Goal: Information Seeking & Learning: Find specific fact

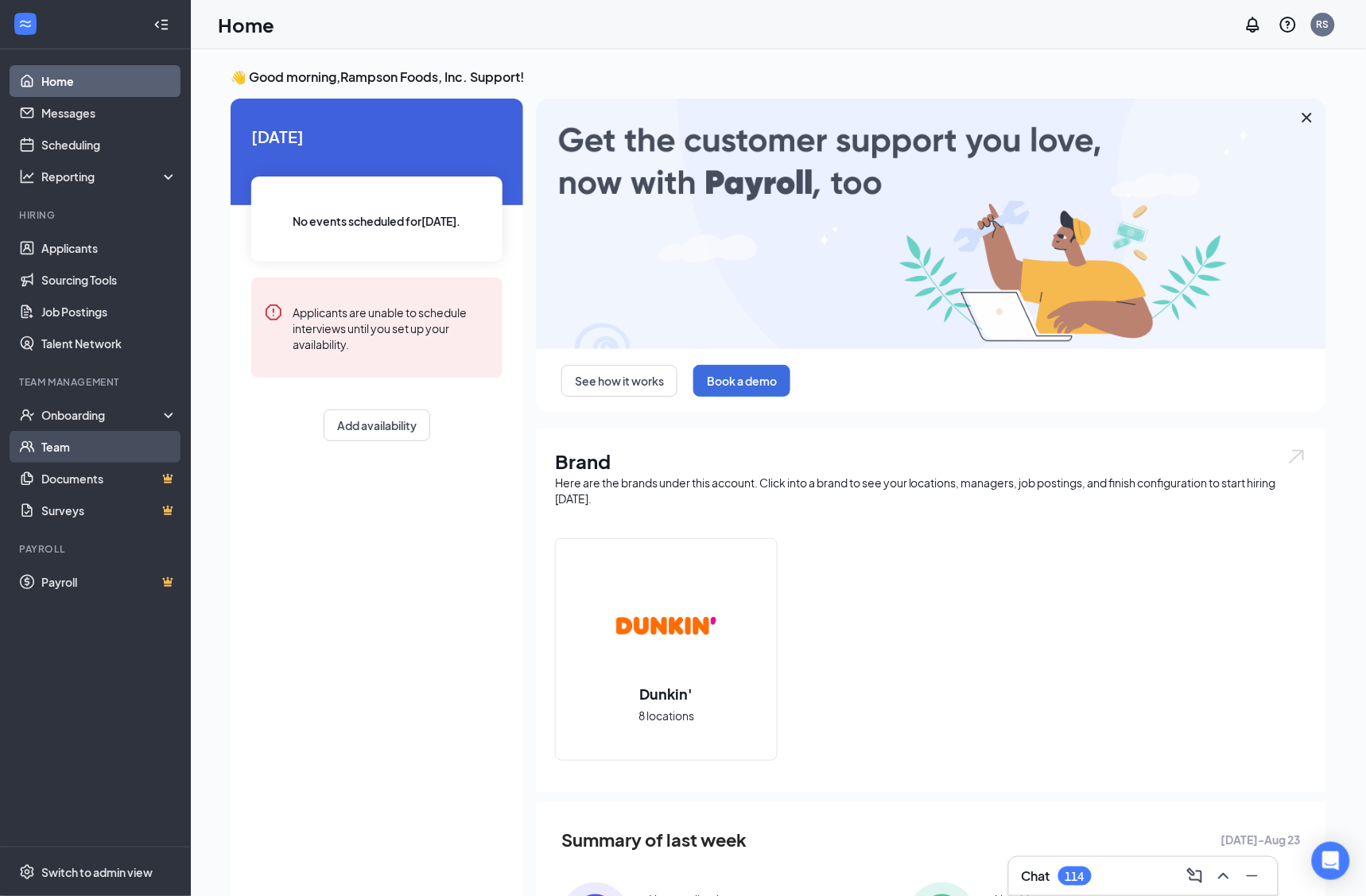
click at [120, 455] on link "Team" at bounding box center [109, 447] width 136 height 32
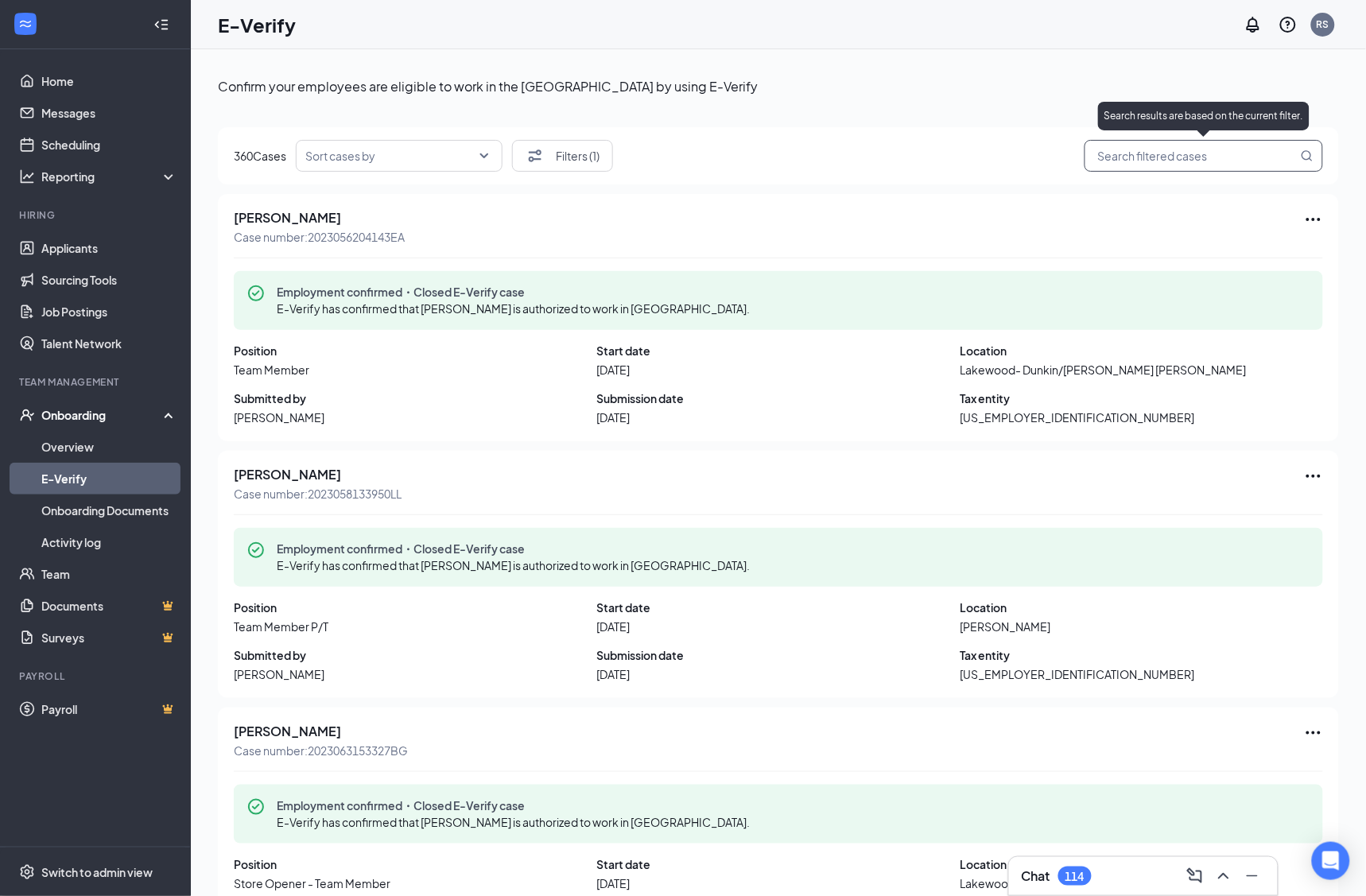
click at [1224, 154] on input "search" at bounding box center [1195, 156] width 203 height 20
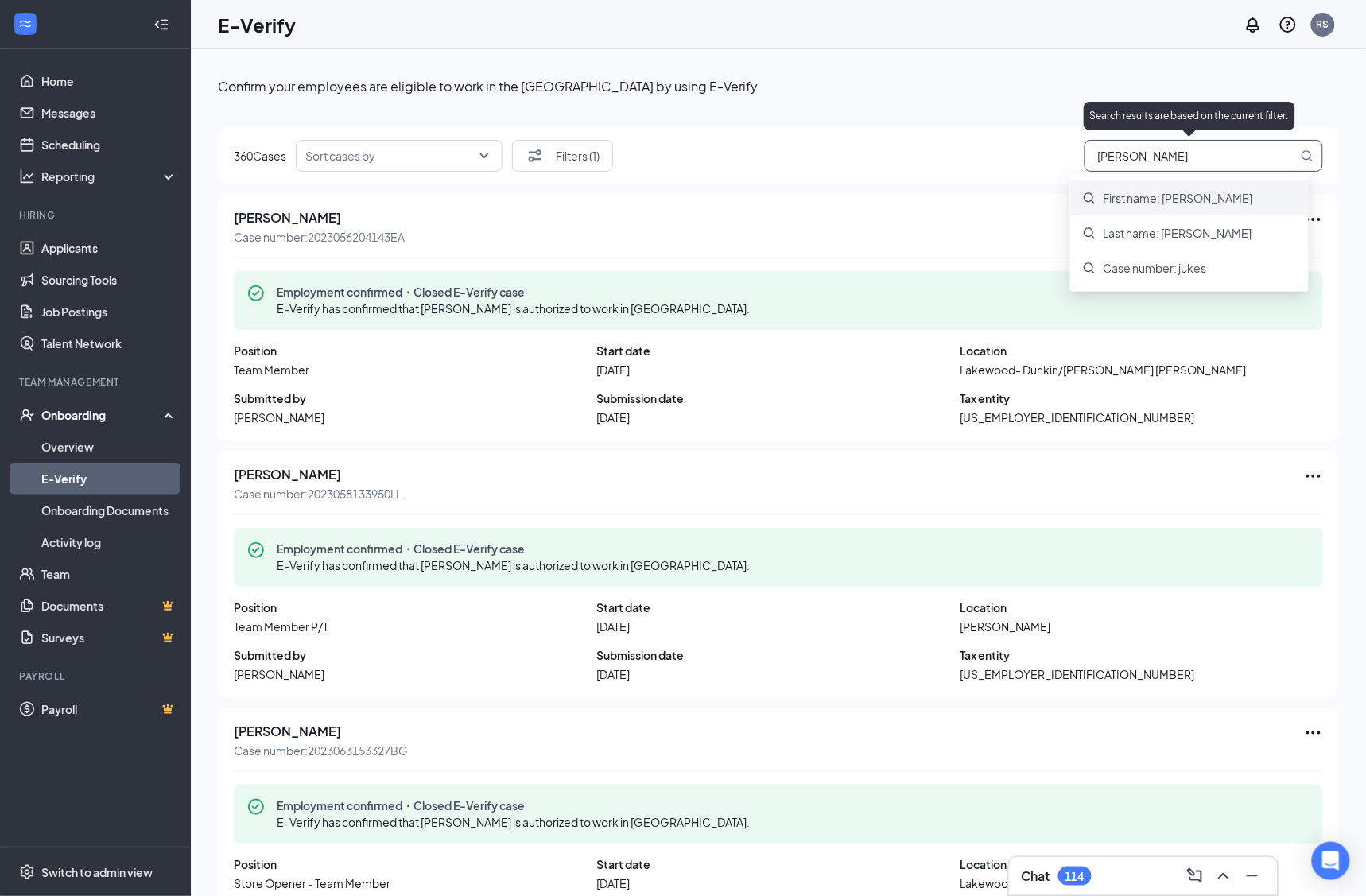
click at [1098, 160] on input "jukes" at bounding box center [1195, 156] width 203 height 20
click at [1152, 151] on input "jules" at bounding box center [1195, 156] width 203 height 20
click at [1151, 195] on span "First name: jules" at bounding box center [1178, 197] width 150 height 15
type input "First name: jules"
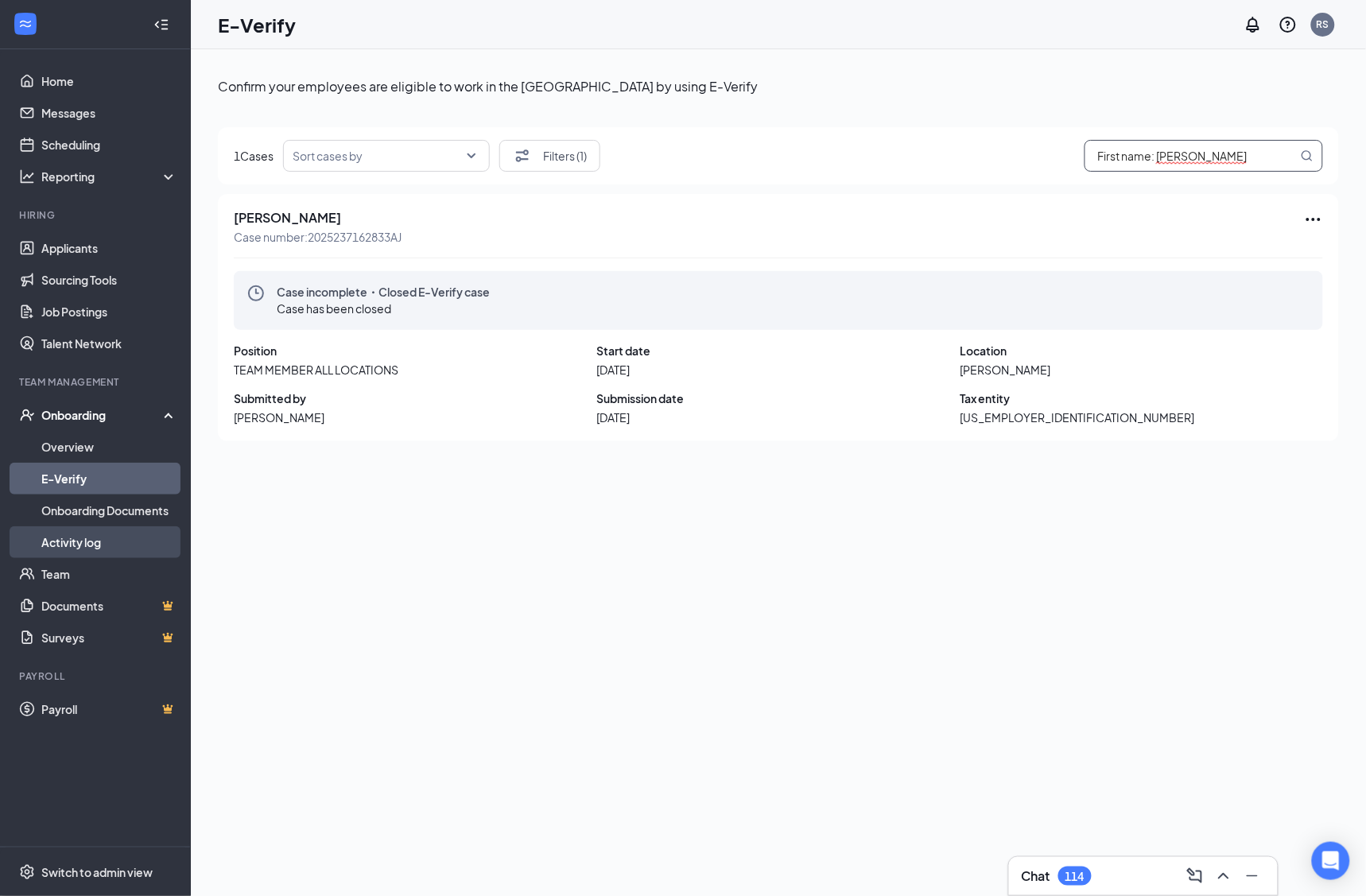
click at [118, 530] on link "Activity log" at bounding box center [109, 541] width 136 height 32
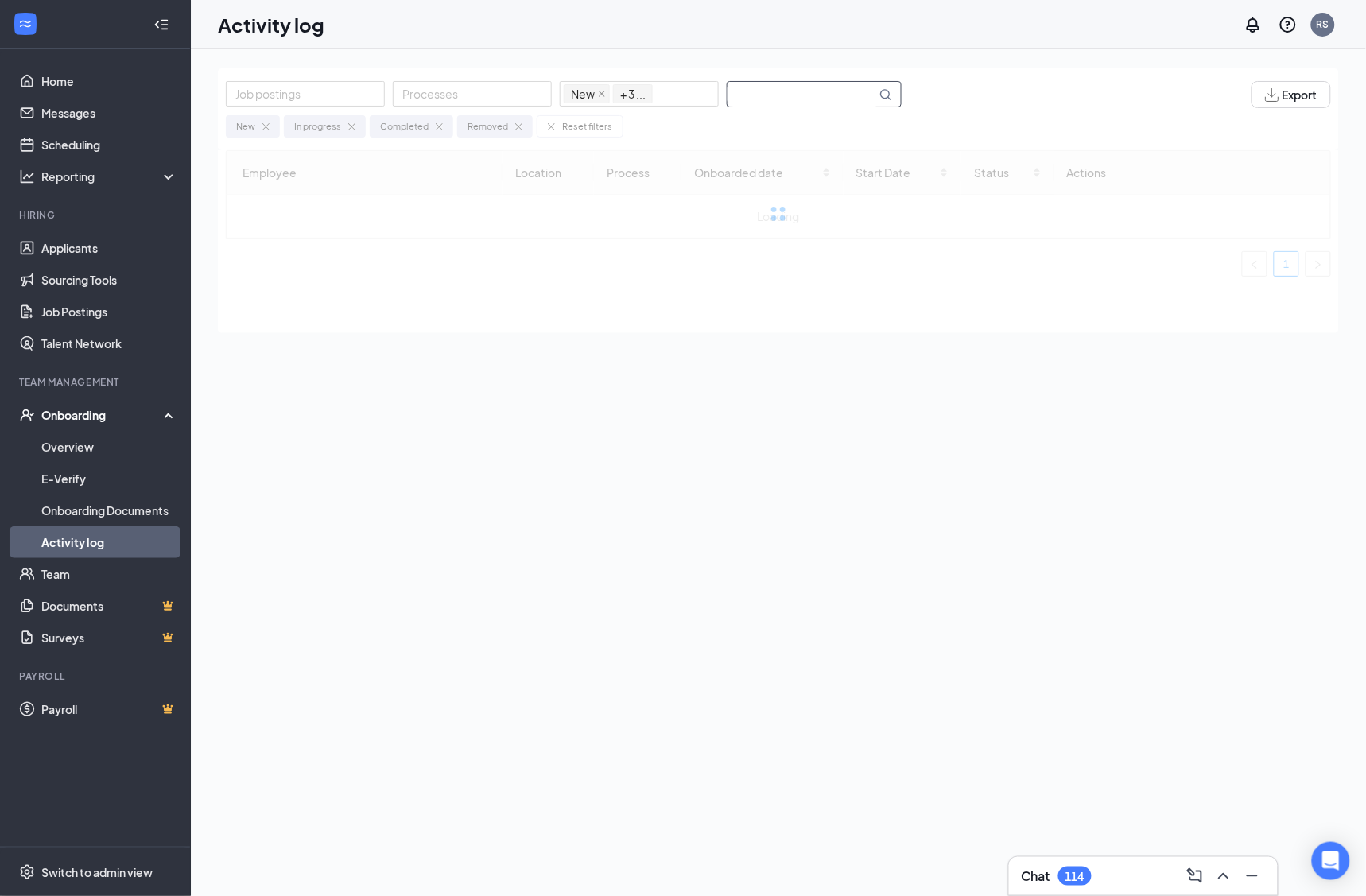
click at [864, 103] on input "text" at bounding box center [802, 94] width 149 height 25
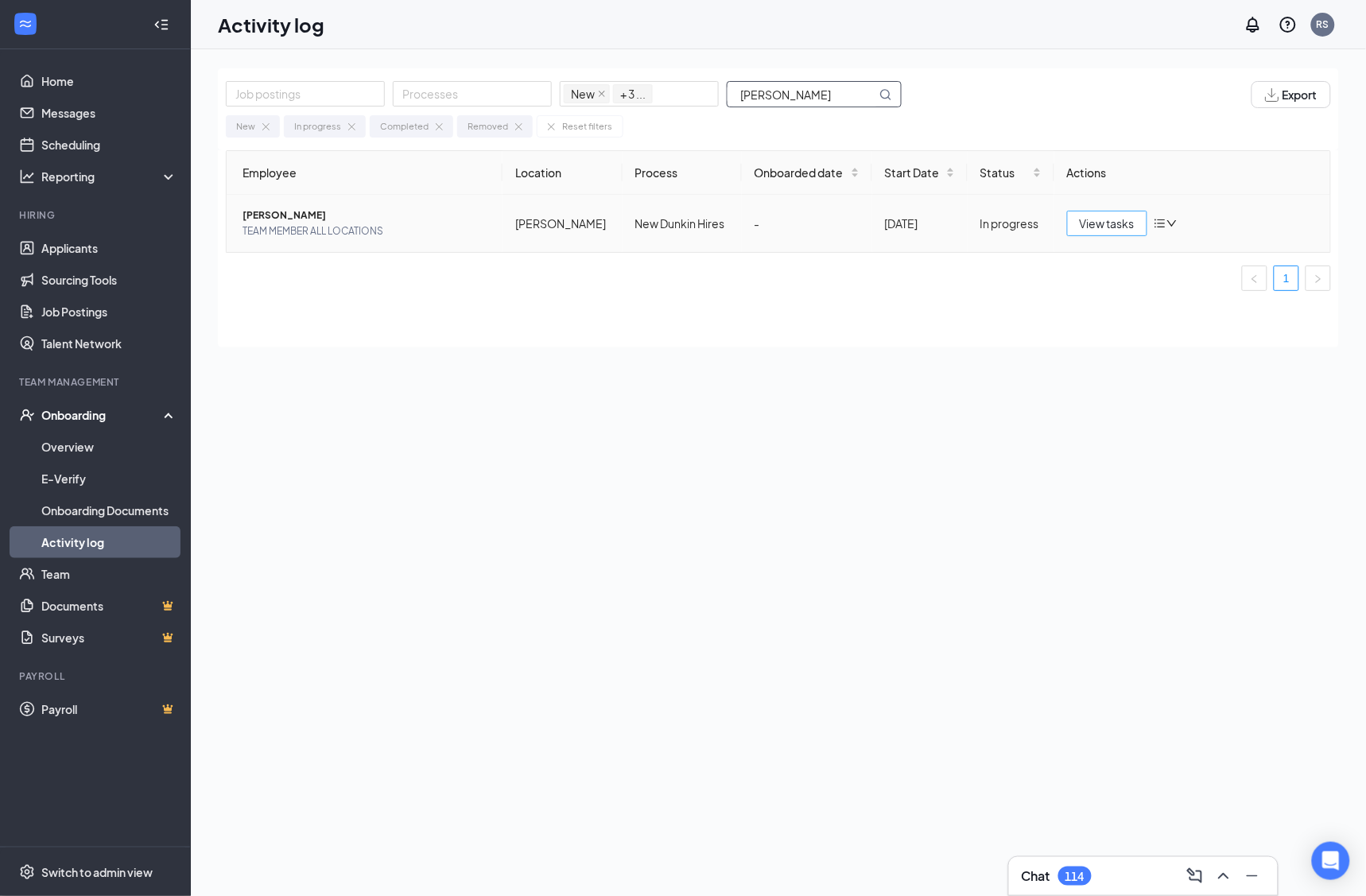
type input "Jules"
click at [1111, 229] on span "View tasks" at bounding box center [1107, 222] width 55 height 17
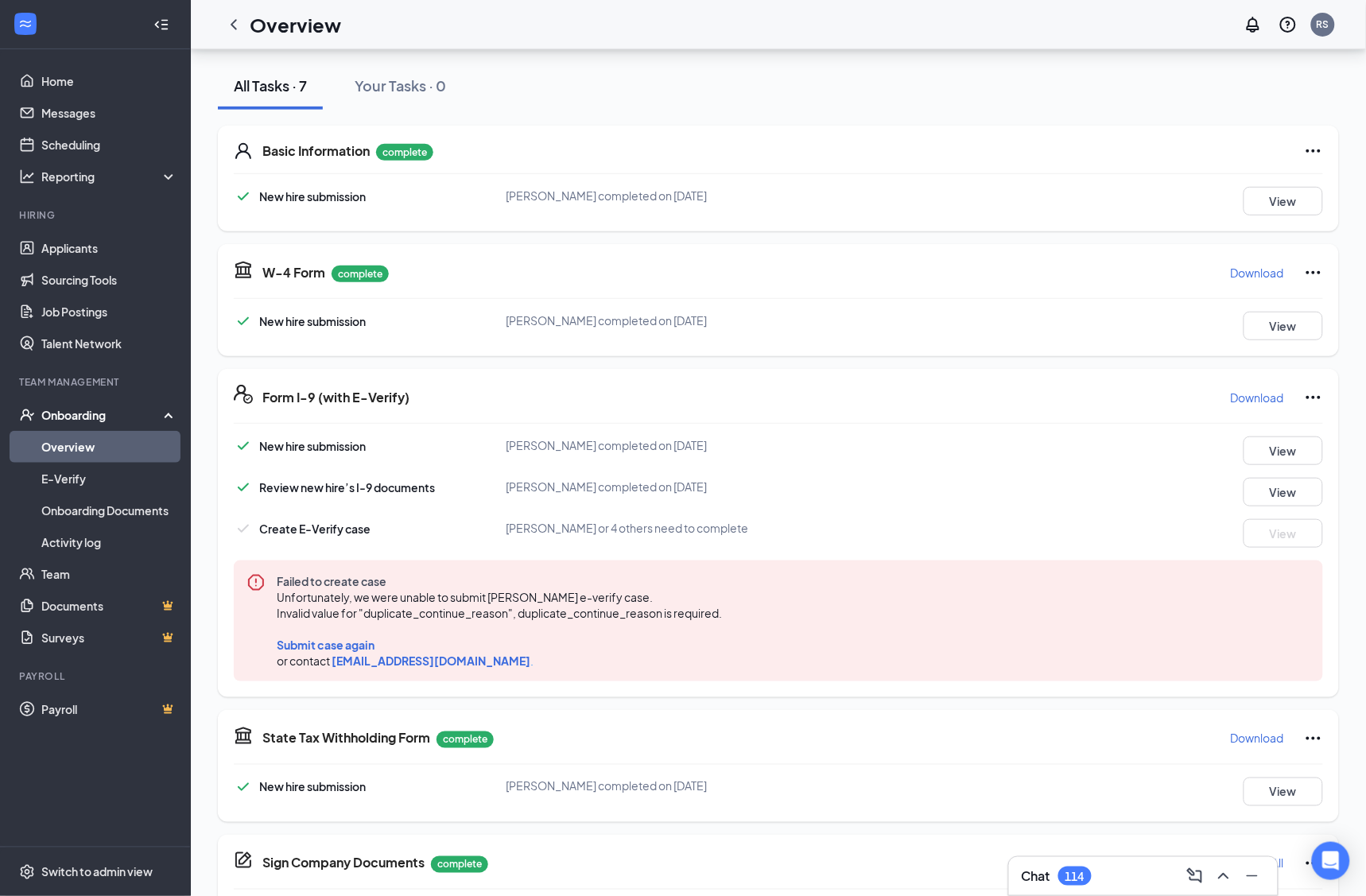
scroll to position [173, 0]
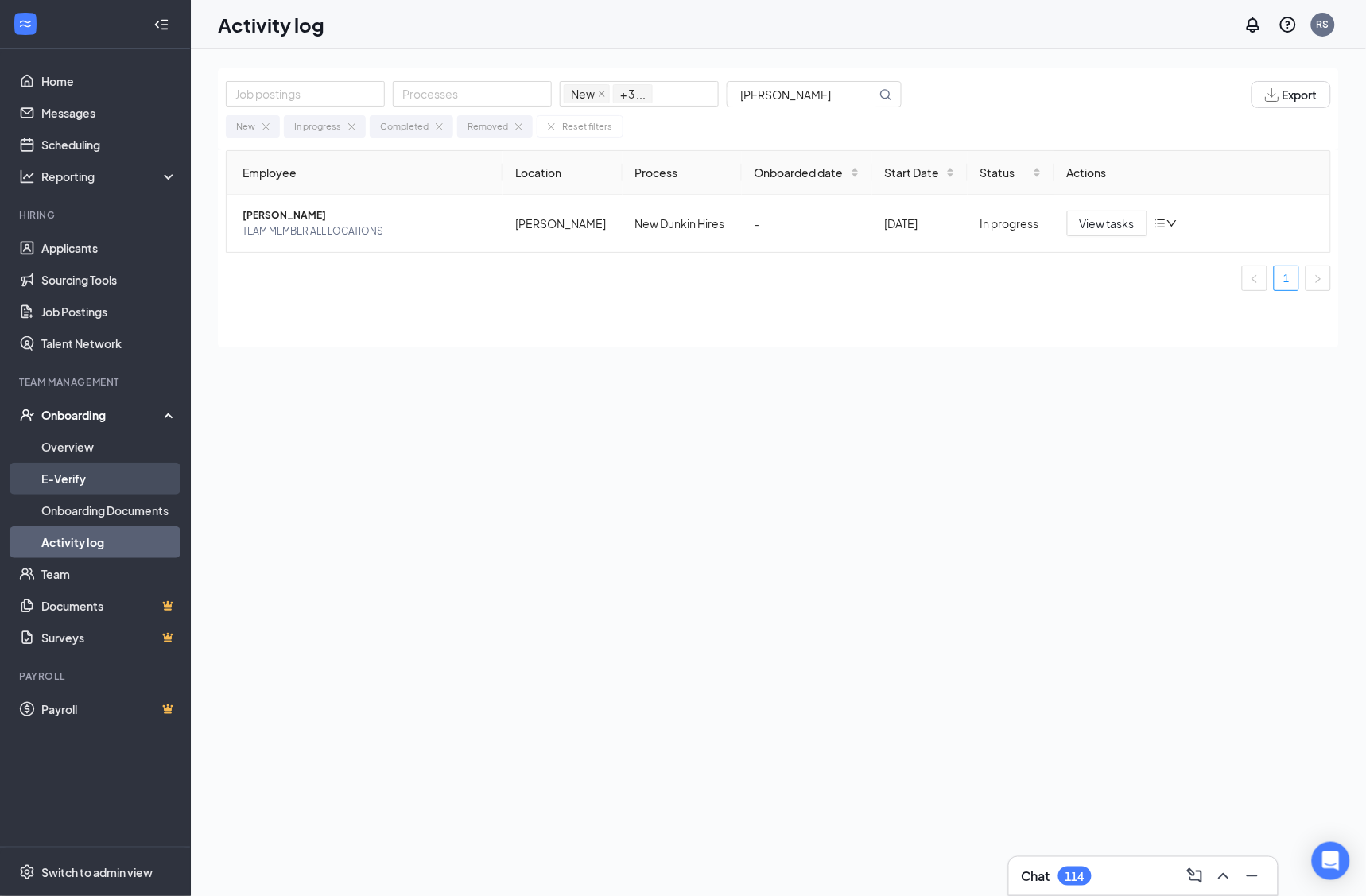
click at [118, 472] on link "E-Verify" at bounding box center [109, 479] width 136 height 32
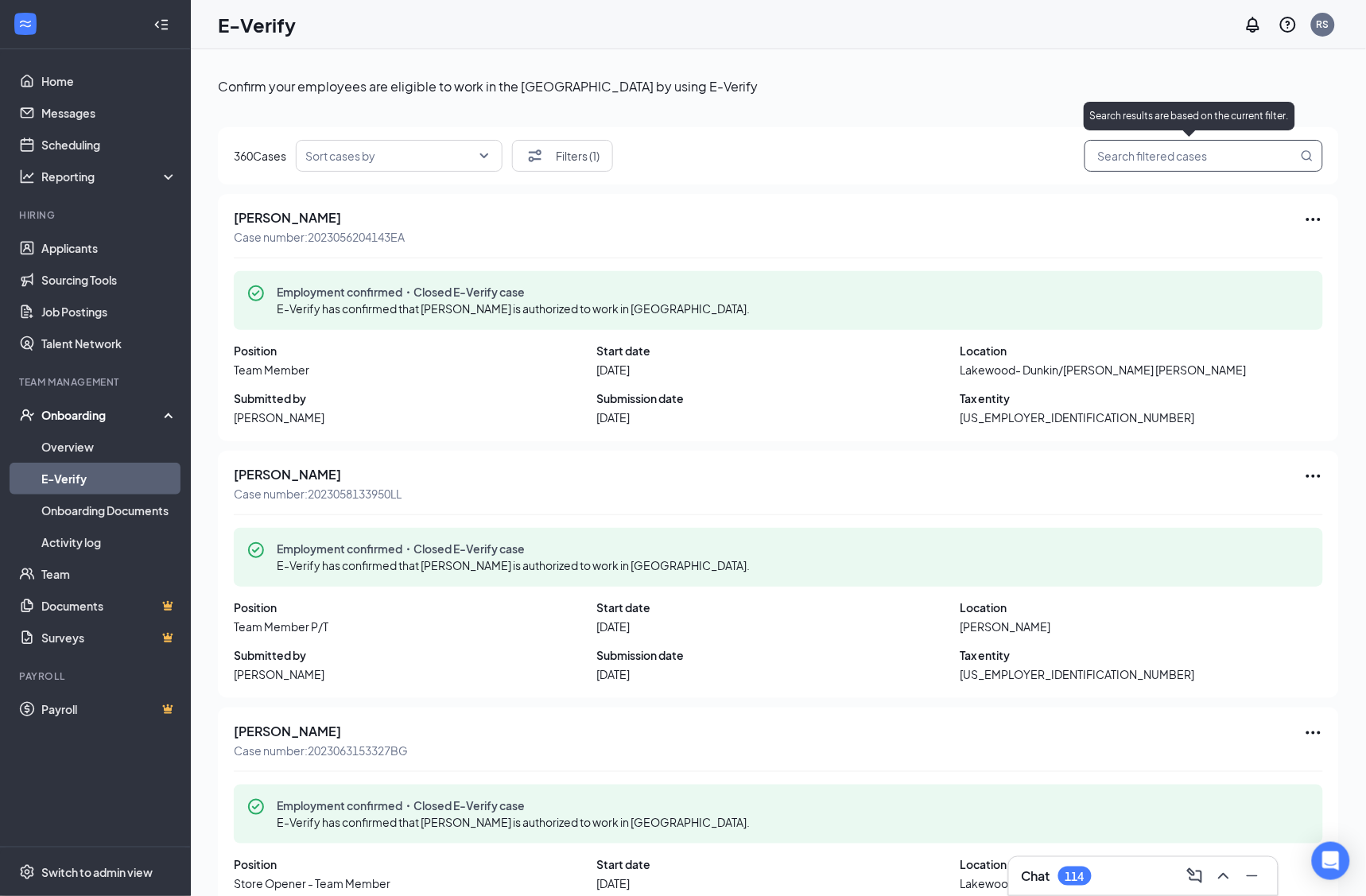
click at [1150, 159] on input "search" at bounding box center [1195, 156] width 203 height 20
click at [1147, 196] on span "First name: Jules" at bounding box center [1178, 197] width 150 height 15
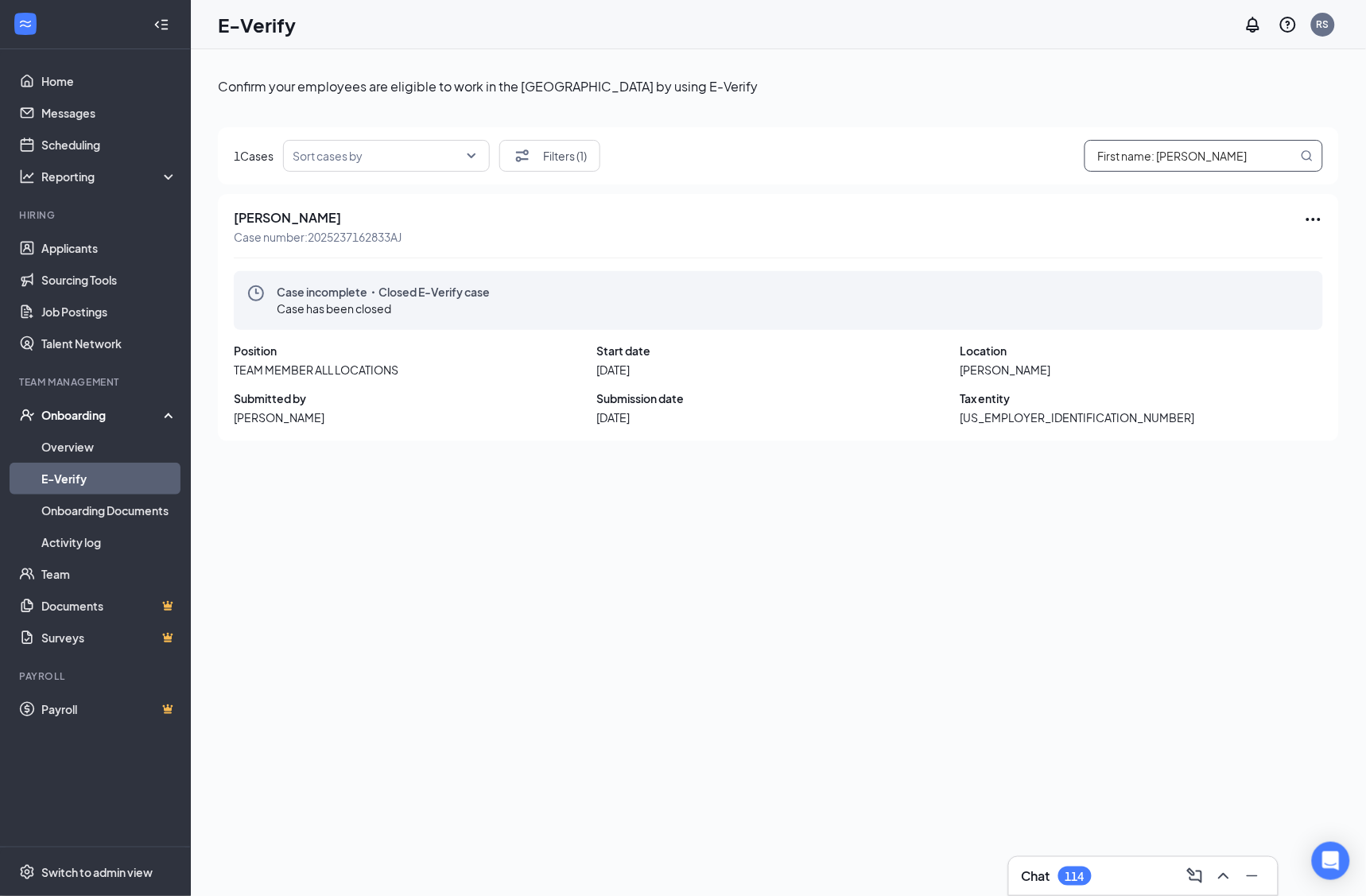
type input "First name: Jules"
drag, startPoint x: 431, startPoint y: 239, endPoint x: 311, endPoint y: 243, distance: 120.1
click at [311, 243] on div "Jules Georgiano Case number: 2025237162833AJ" at bounding box center [778, 227] width 1090 height 35
copy span "2025237162833AJ"
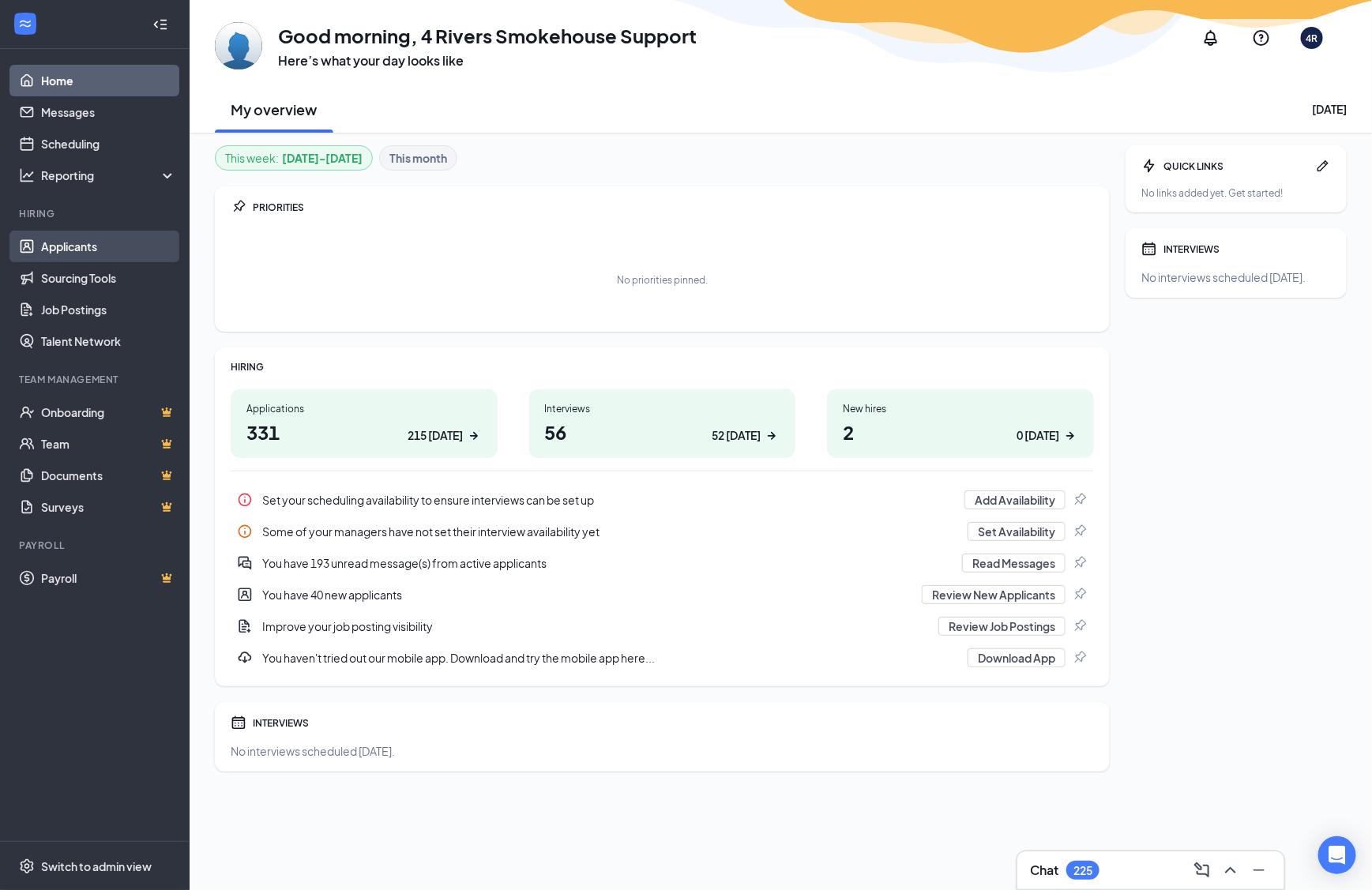
click at [125, 243] on link "Applicants" at bounding box center [108, 246] width 135 height 32
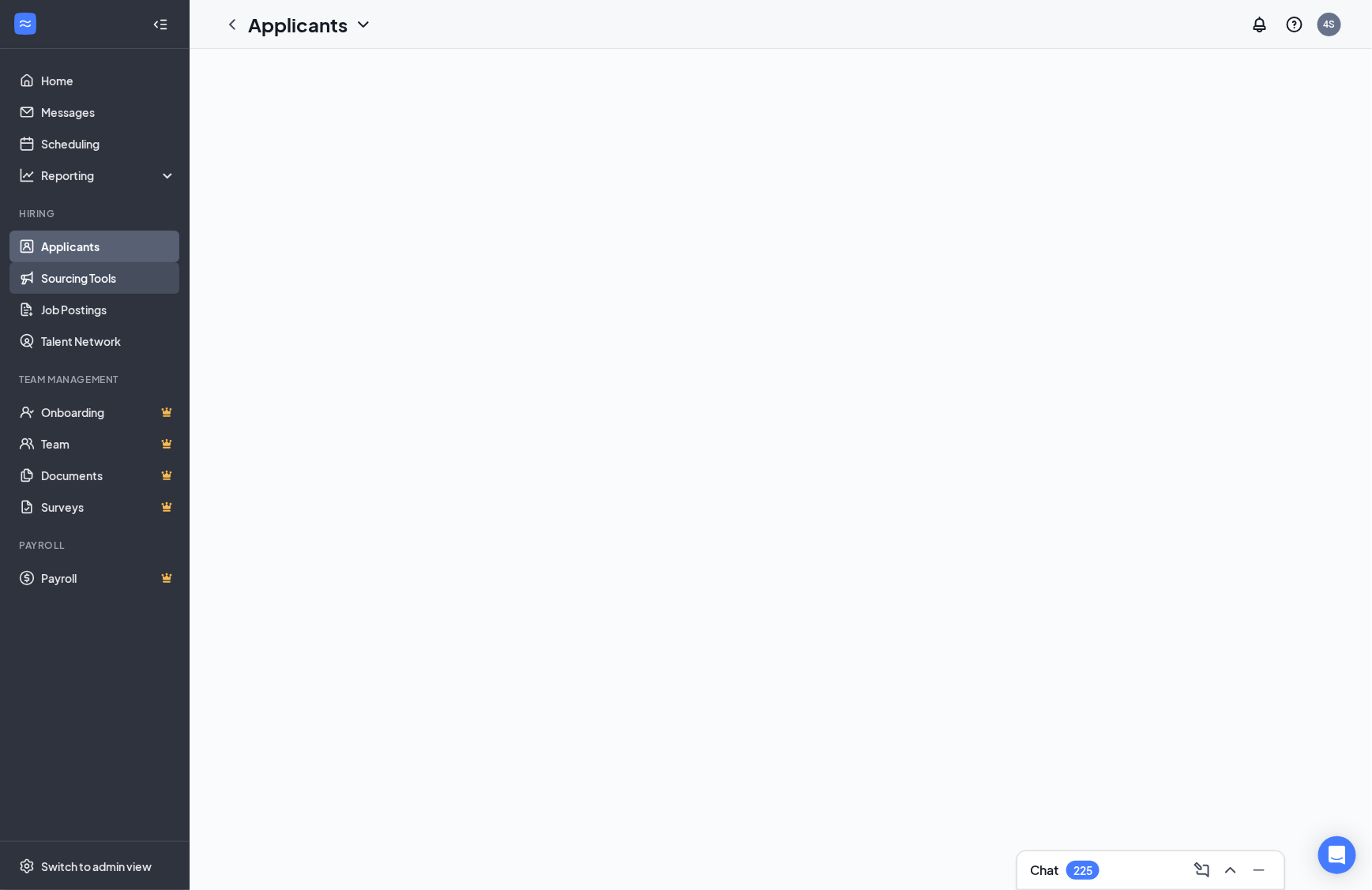
click at [122, 274] on link "Sourcing Tools" at bounding box center [108, 278] width 135 height 32
click at [115, 304] on link "Job Postings" at bounding box center [108, 309] width 135 height 32
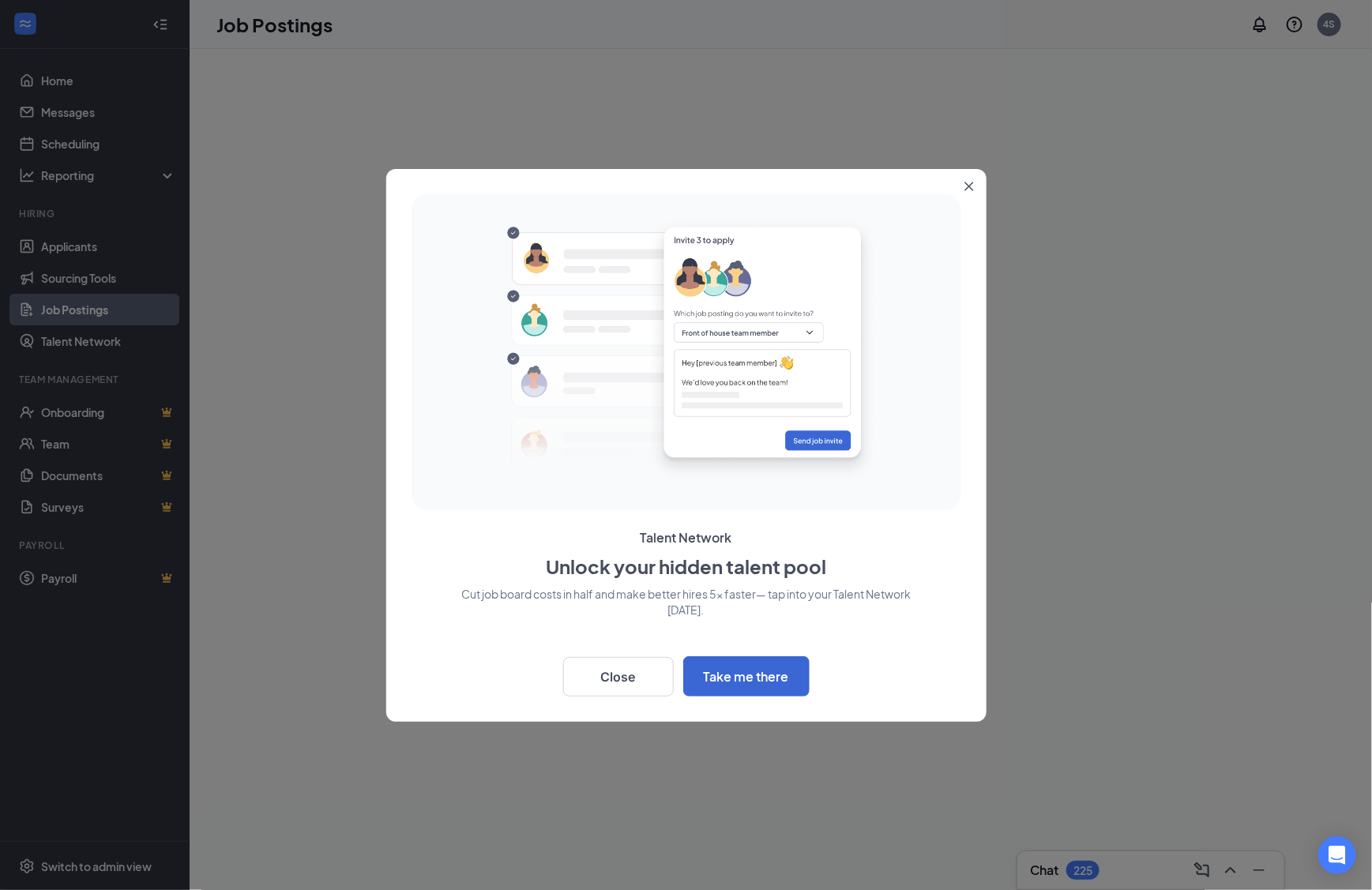
click at [968, 182] on icon "Close" at bounding box center [969, 187] width 9 height 9
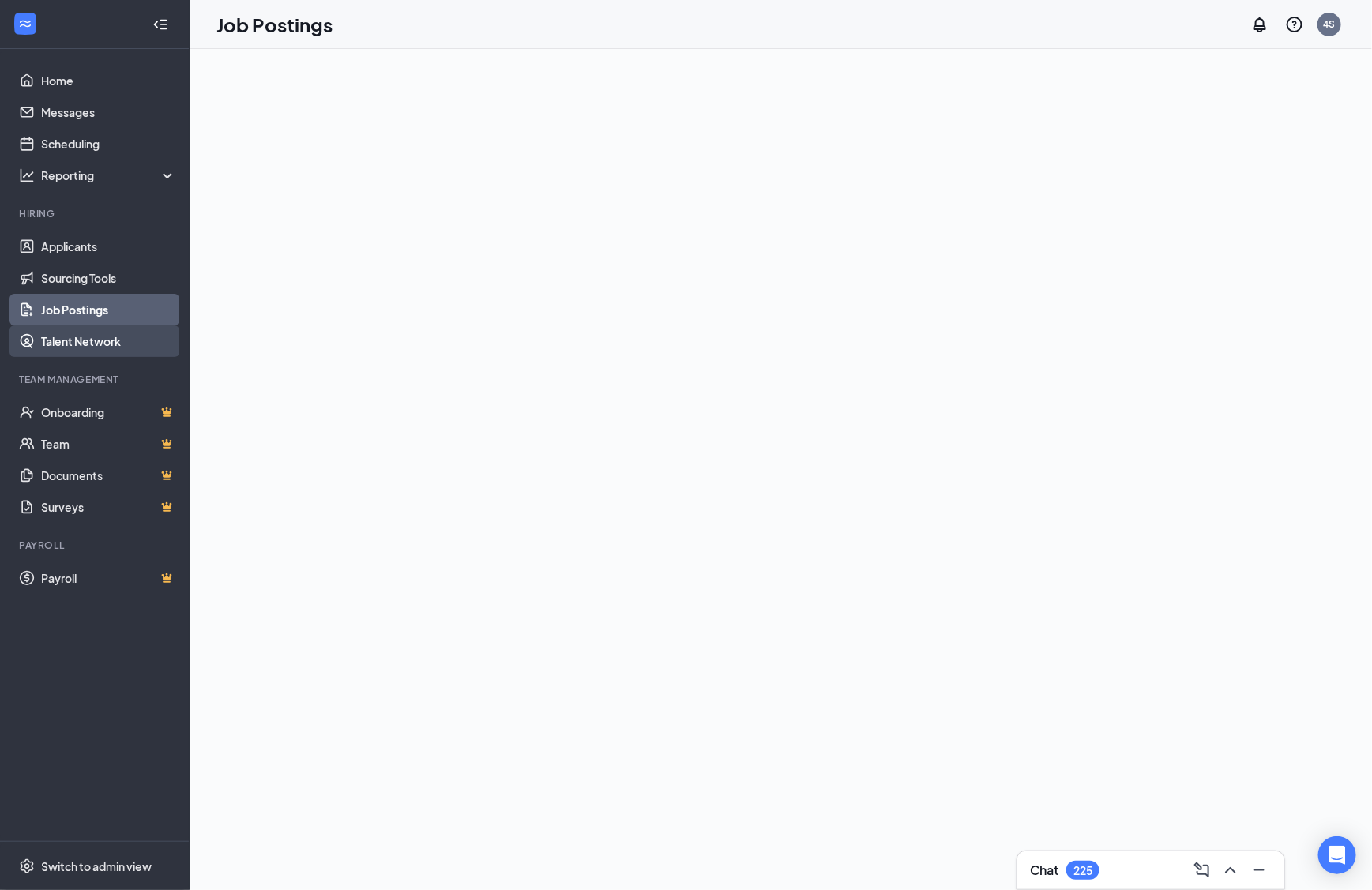
click at [154, 336] on link "Talent Network" at bounding box center [108, 340] width 135 height 32
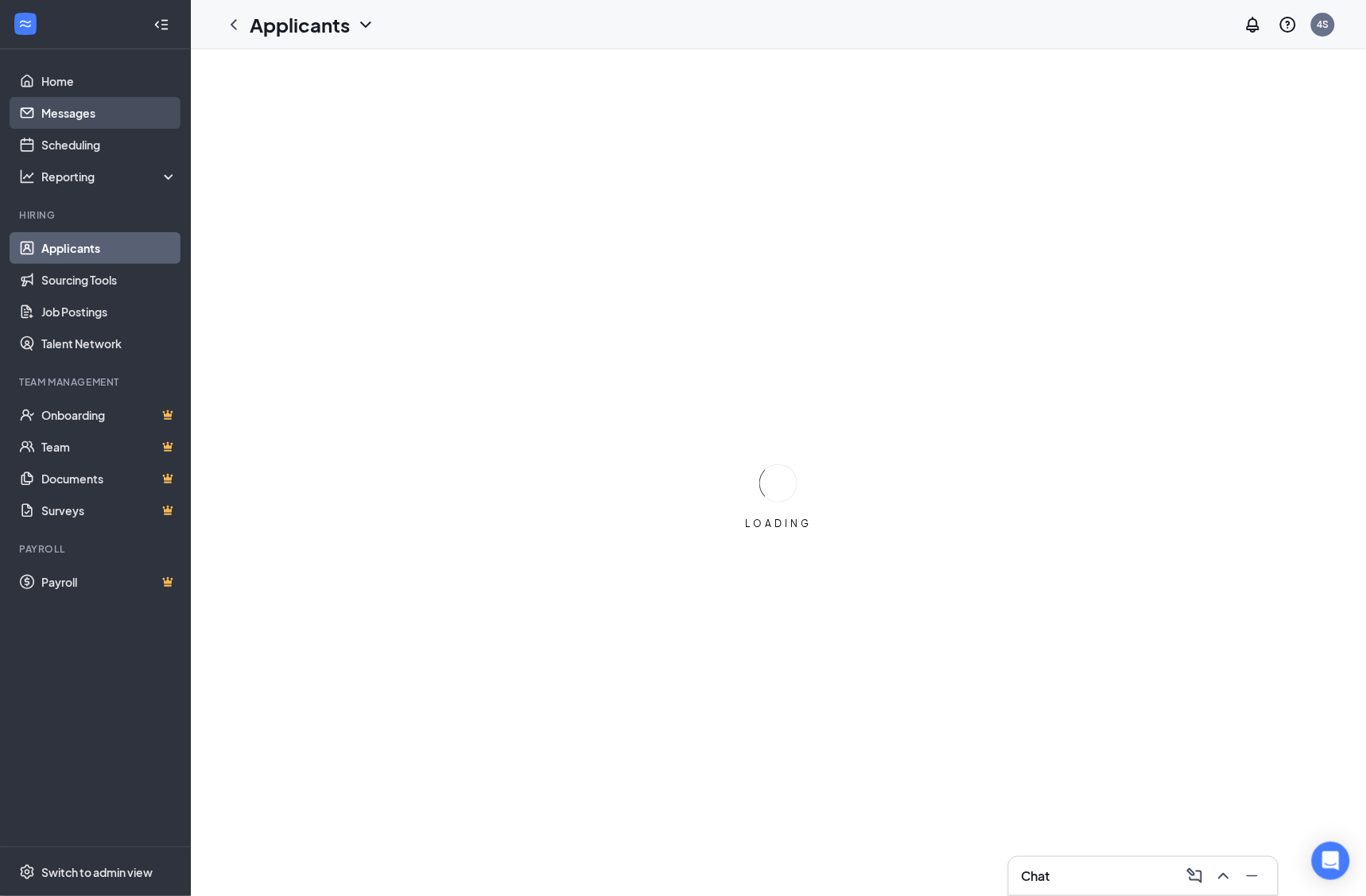
click at [133, 111] on link "Messages" at bounding box center [109, 112] width 136 height 32
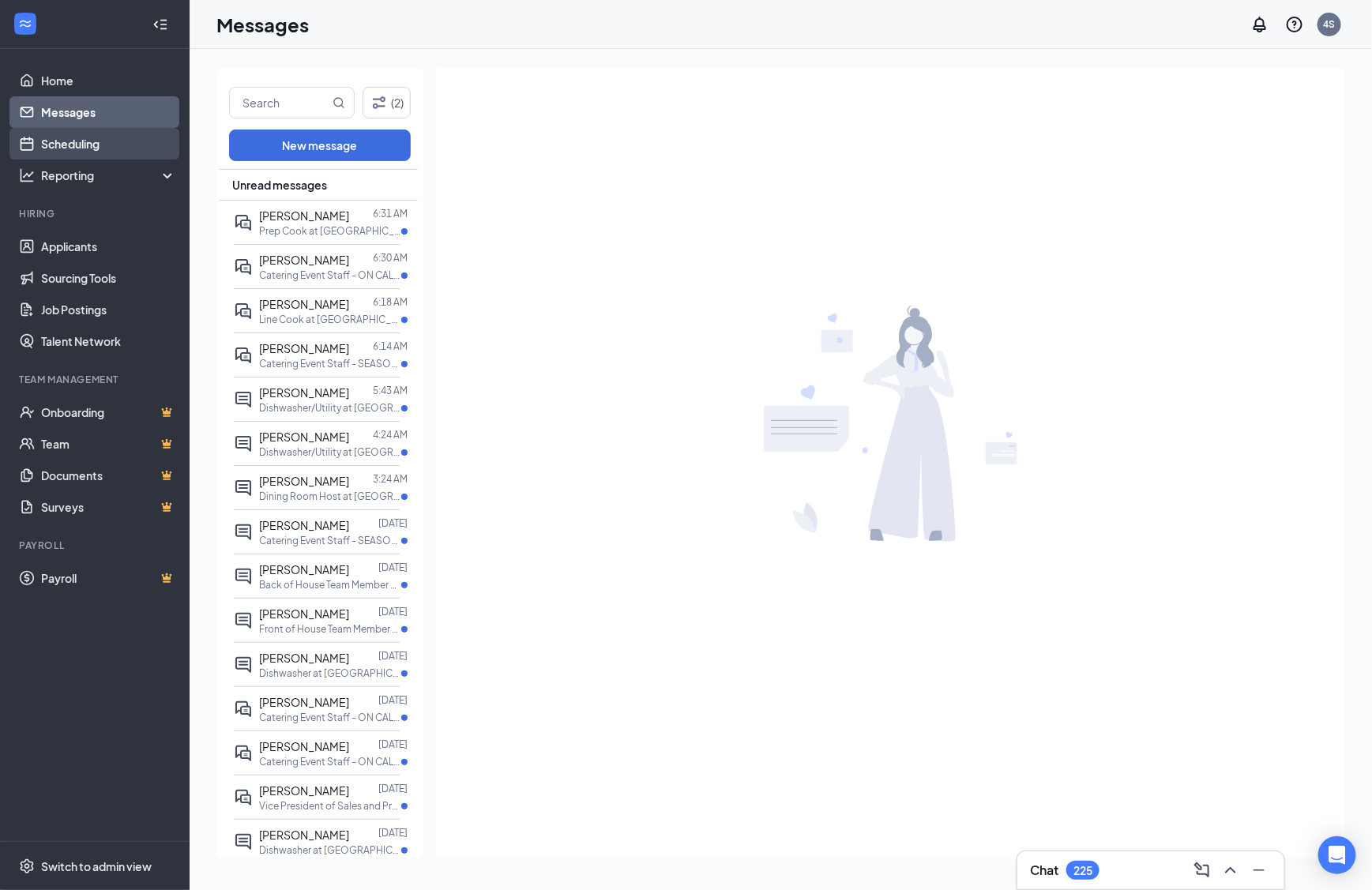
click at [120, 151] on link "Scheduling" at bounding box center [108, 143] width 135 height 32
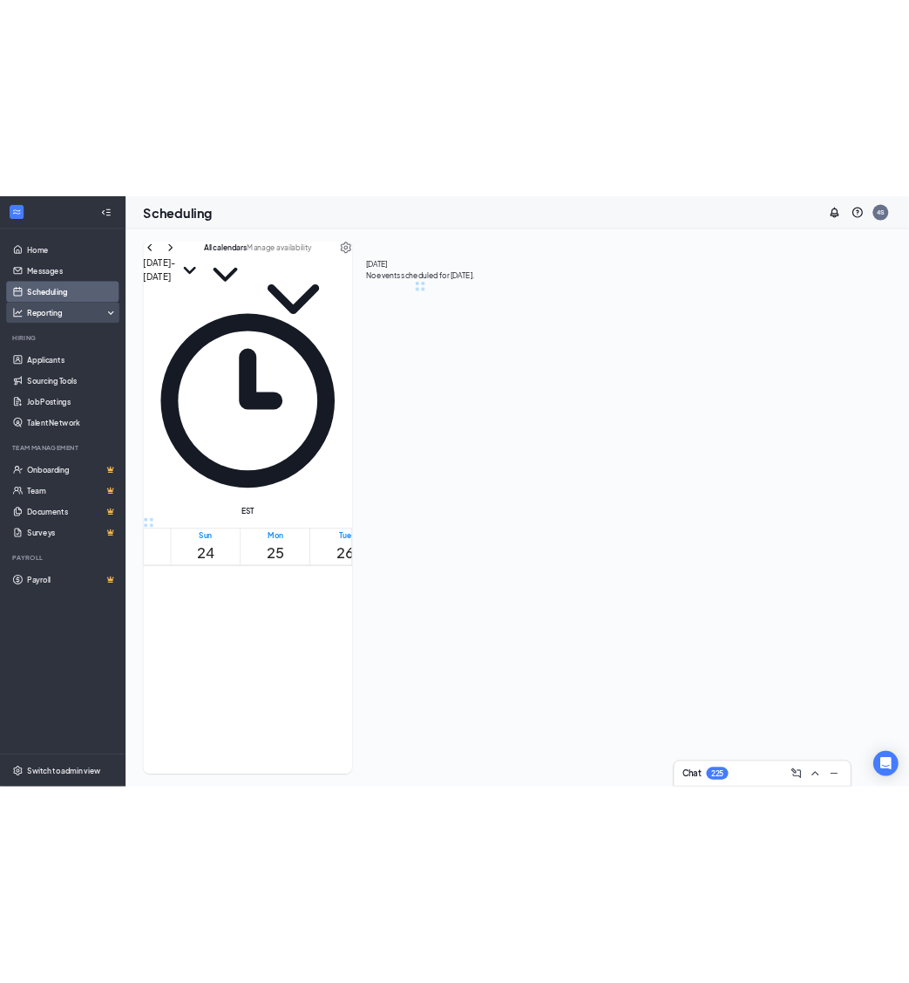
scroll to position [856, 0]
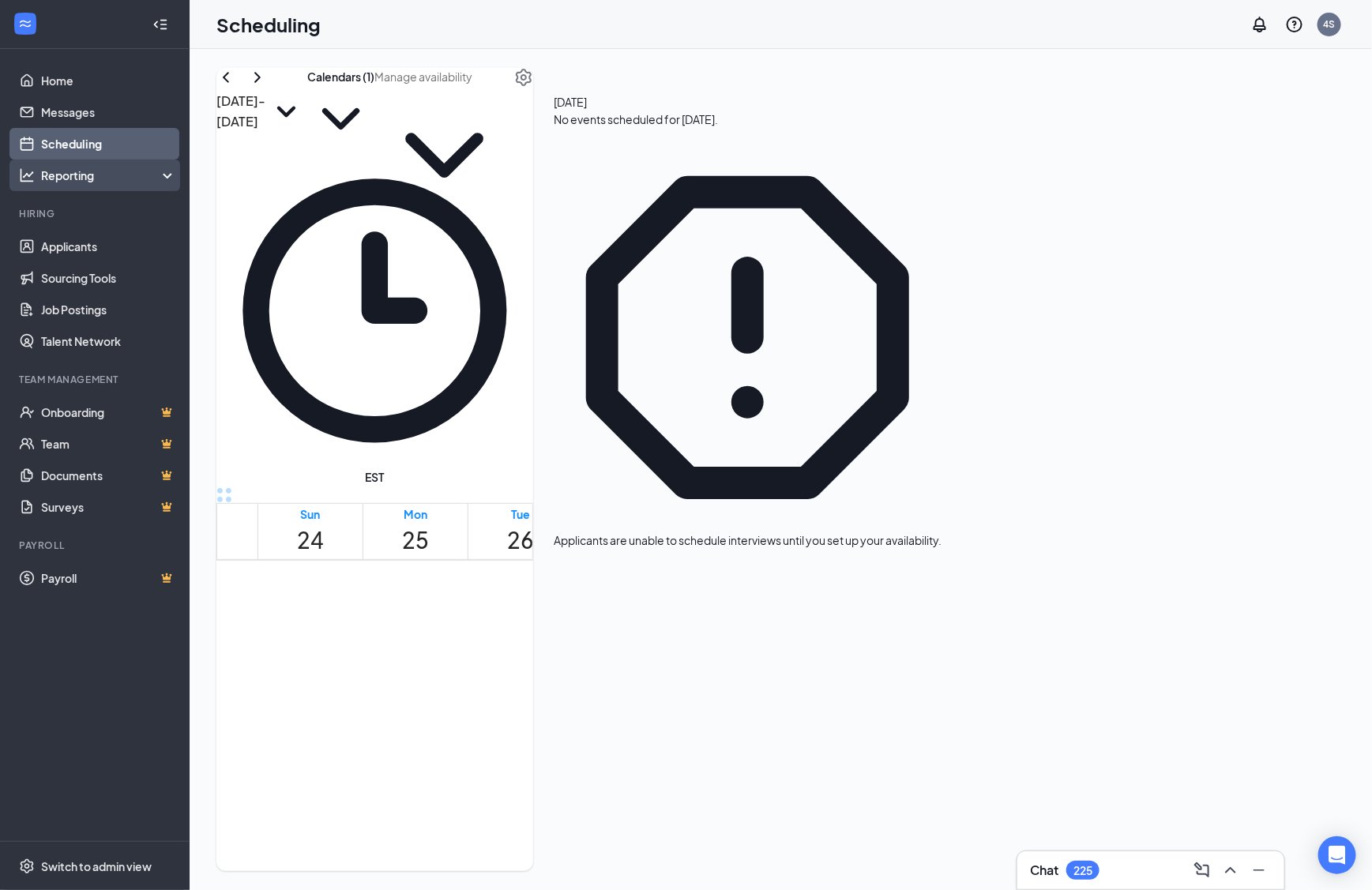
click at [103, 176] on div "Reporting" at bounding box center [109, 175] width 136 height 15
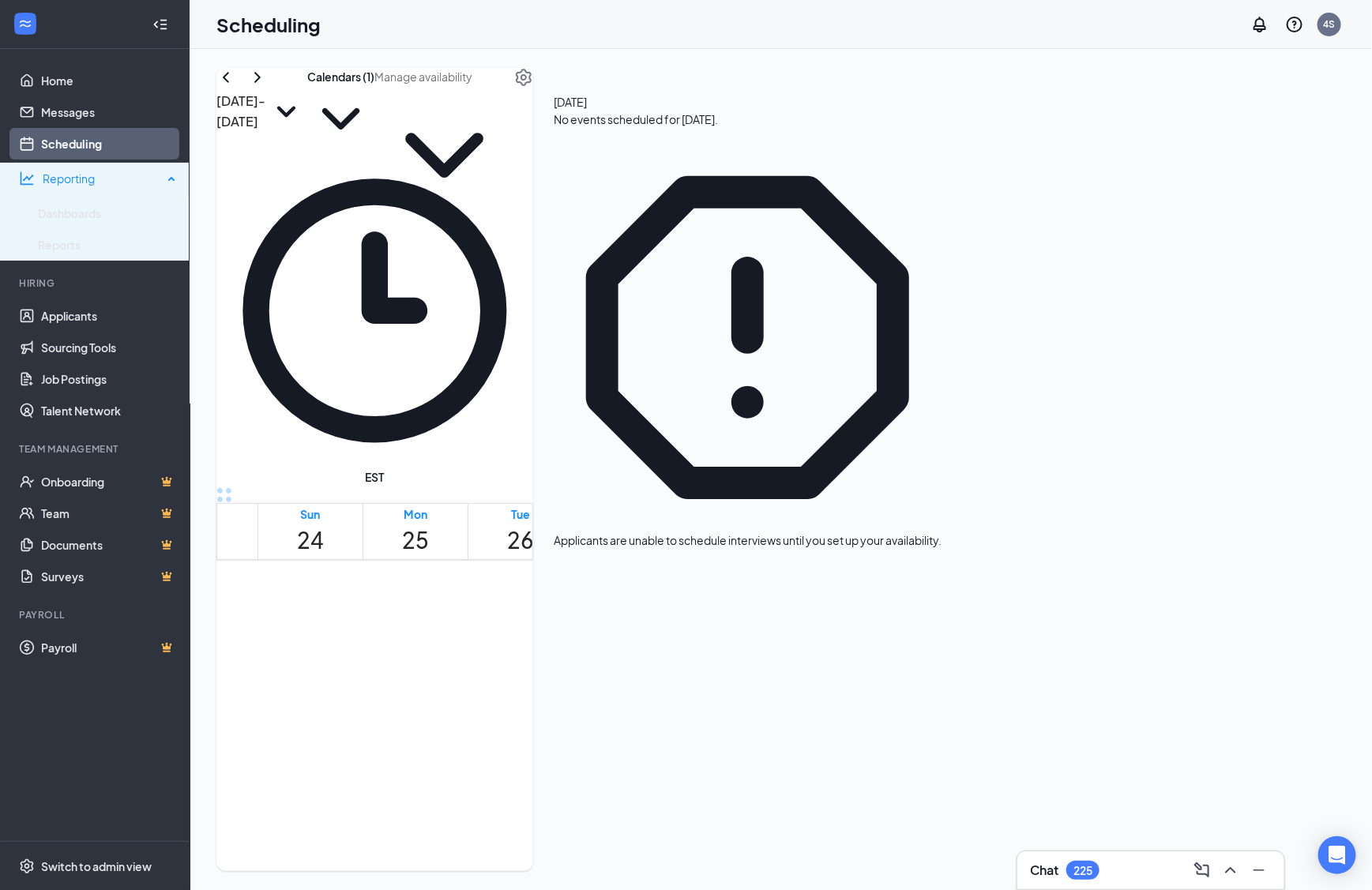
click at [103, 175] on div "Reporting" at bounding box center [102, 177] width 120 height 15
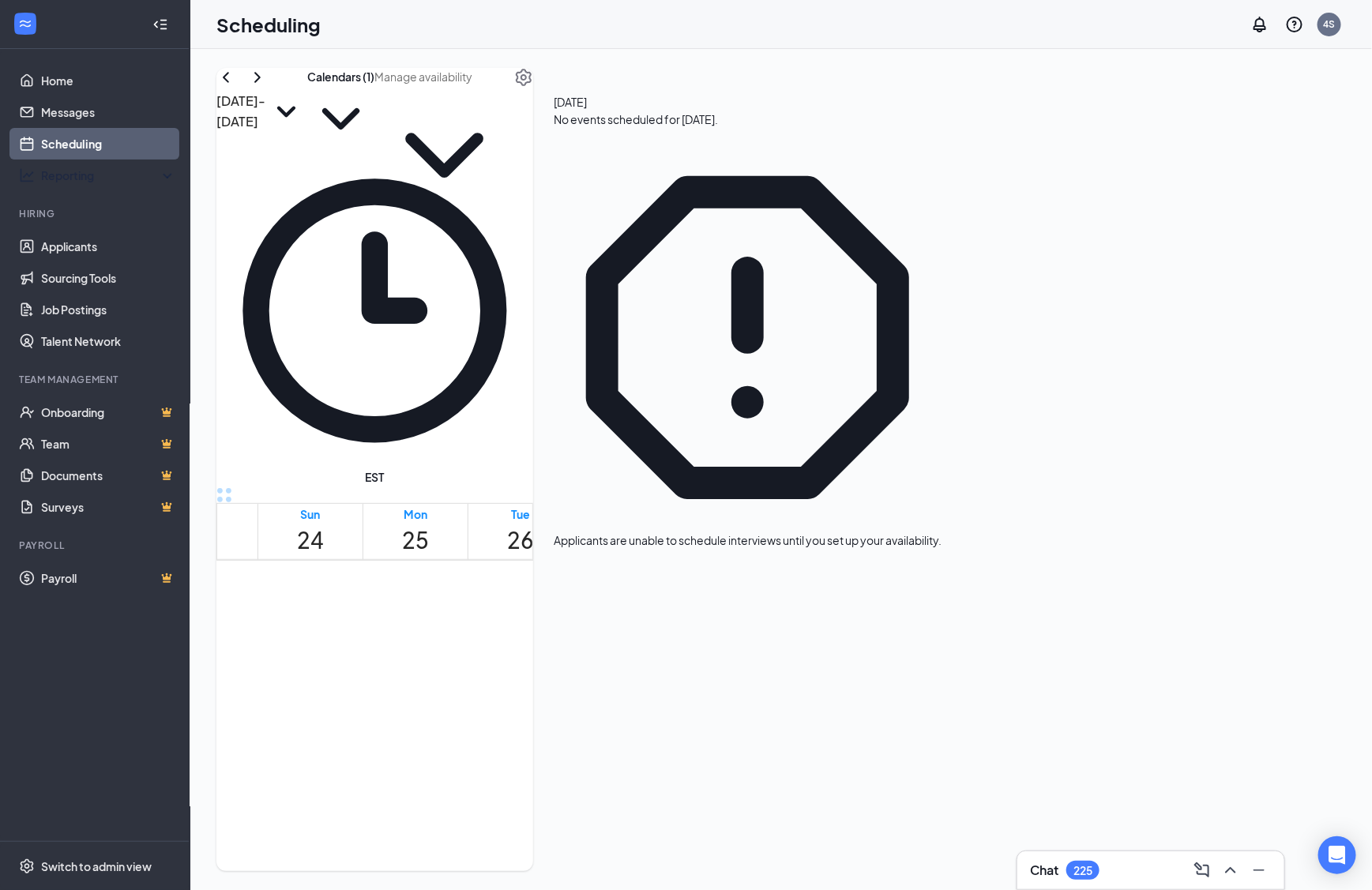
drag, startPoint x: 103, startPoint y: 175, endPoint x: 20, endPoint y: 195, distance: 85.4
click at [101, 175] on div "Reporting" at bounding box center [109, 175] width 136 height 15
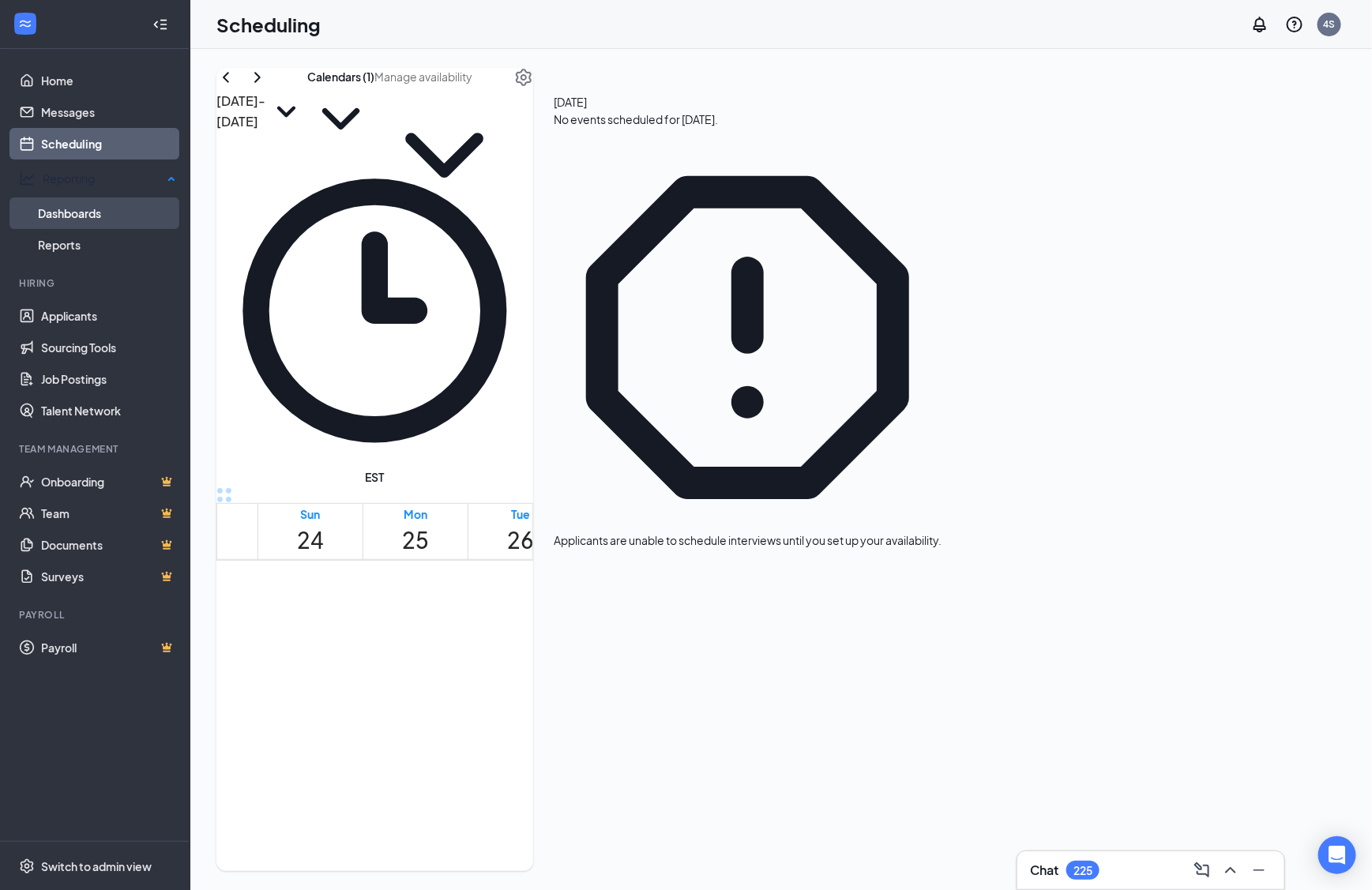
click at [96, 216] on link "Dashboards" at bounding box center [107, 213] width 139 height 32
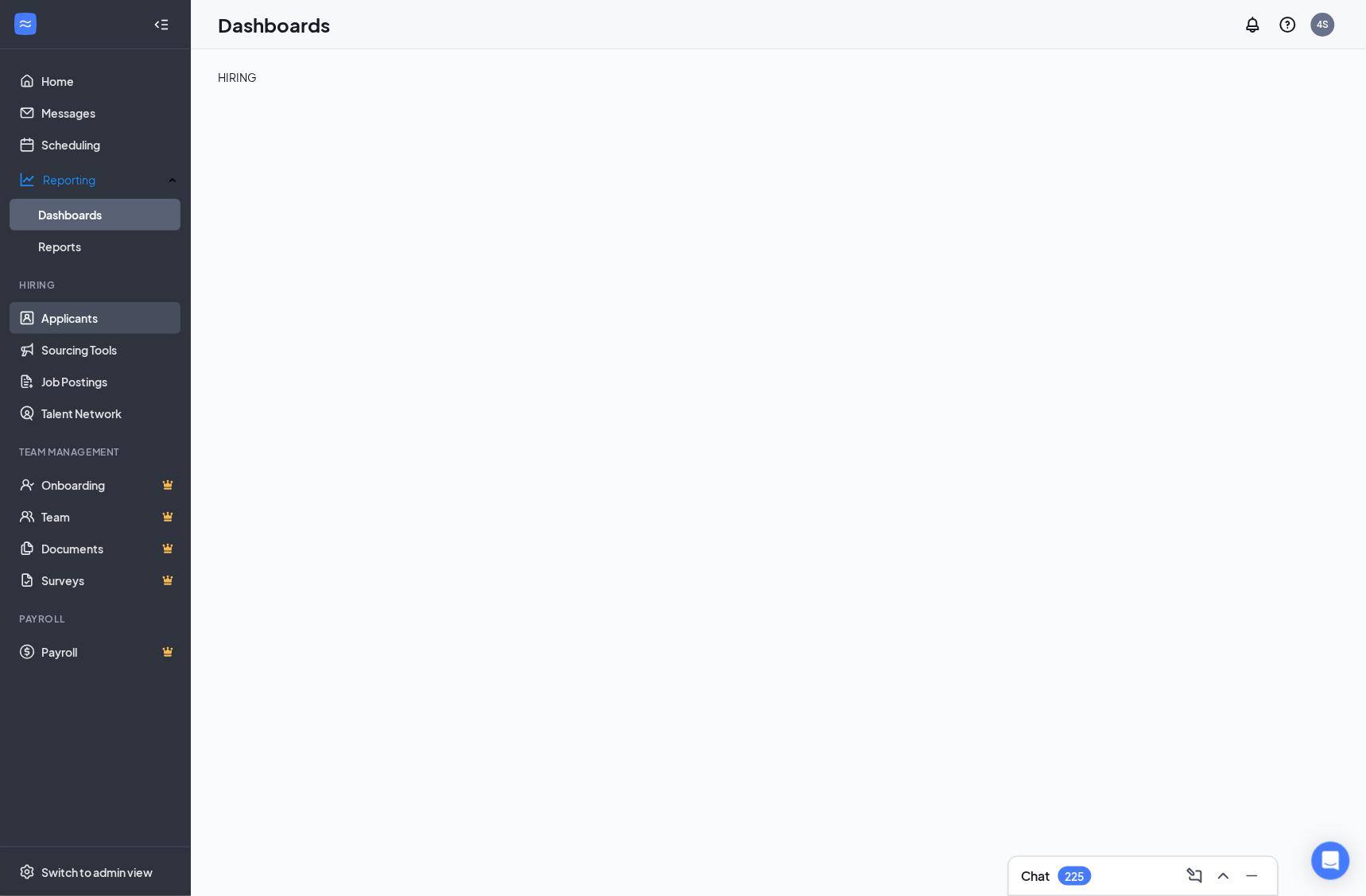
click at [79, 303] on link "Applicants" at bounding box center [109, 317] width 136 height 32
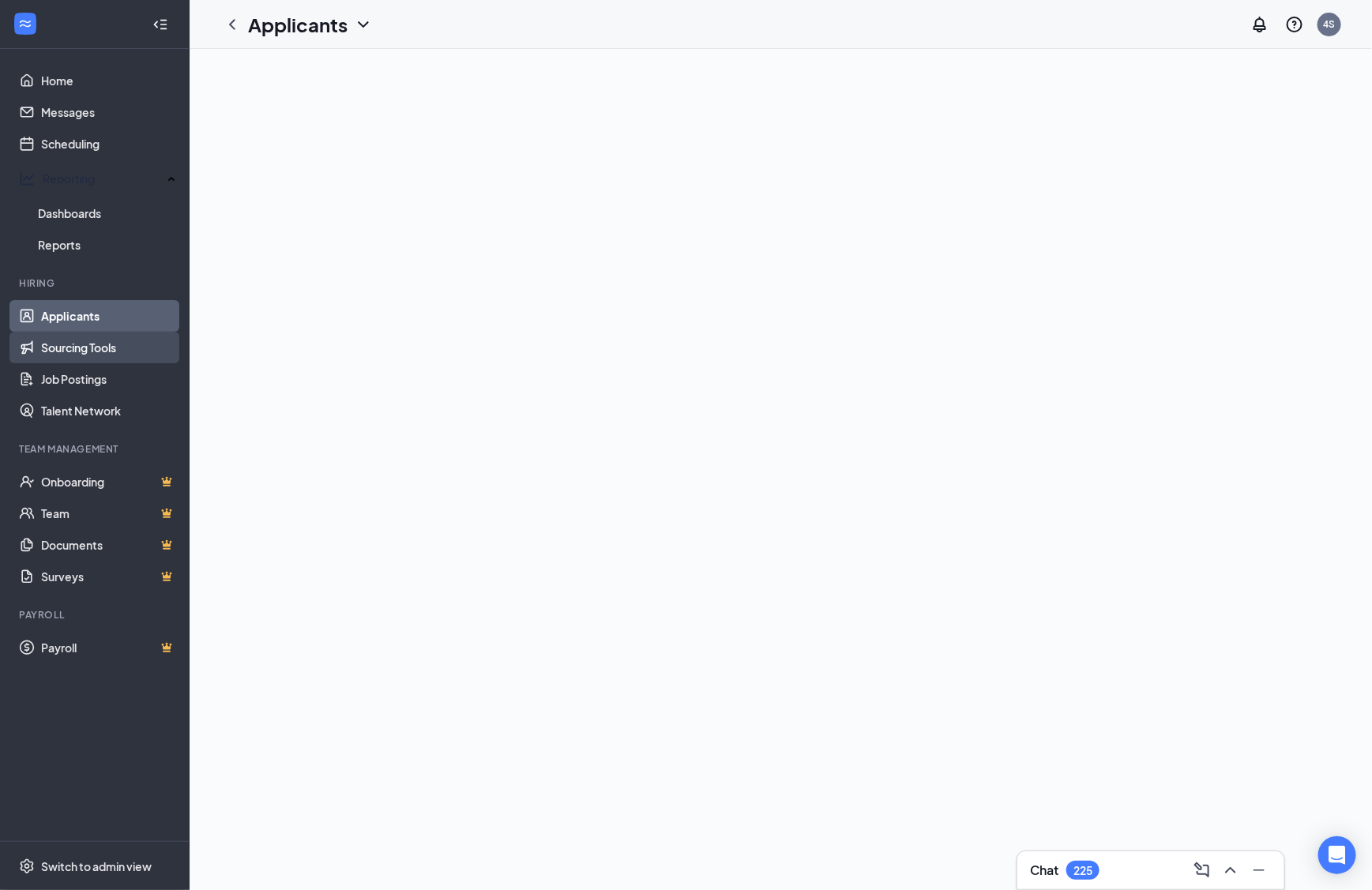
click at [95, 345] on link "Sourcing Tools" at bounding box center [108, 347] width 135 height 32
click at [94, 310] on link "Applicants" at bounding box center [108, 315] width 135 height 32
click at [101, 332] on link "Sourcing Tools" at bounding box center [108, 347] width 135 height 32
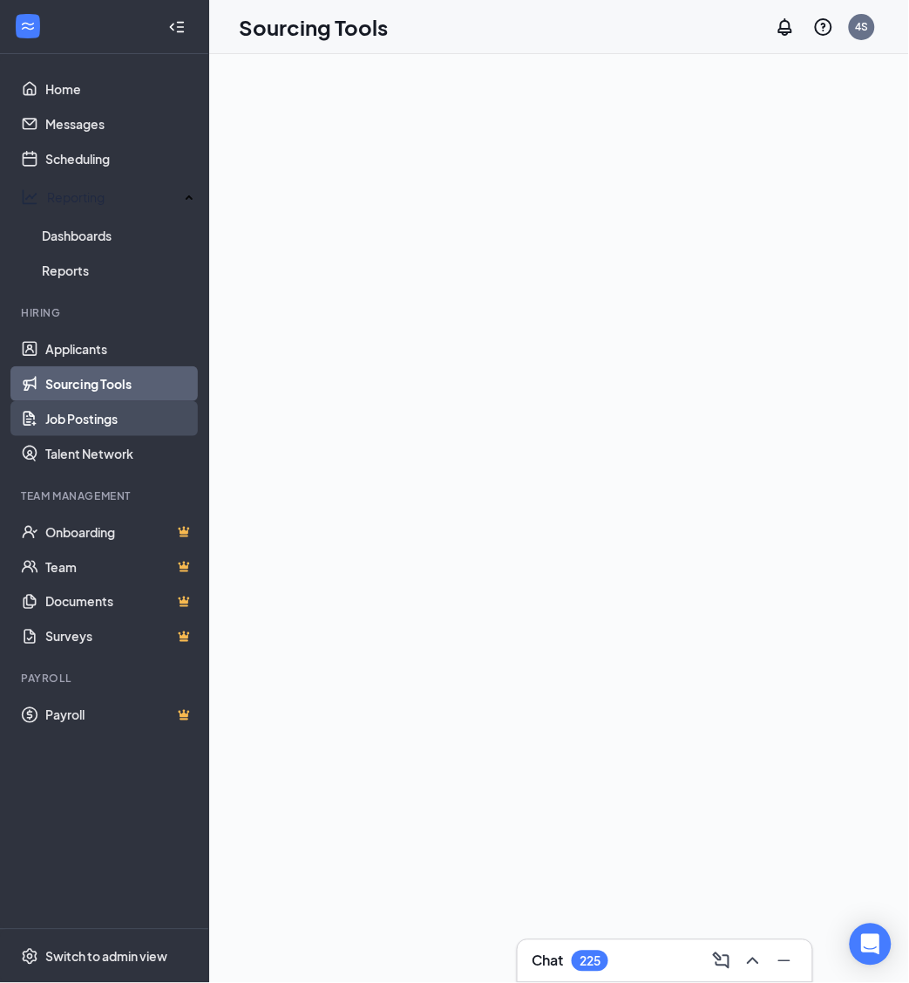
click at [93, 414] on link "Job Postings" at bounding box center [119, 418] width 149 height 35
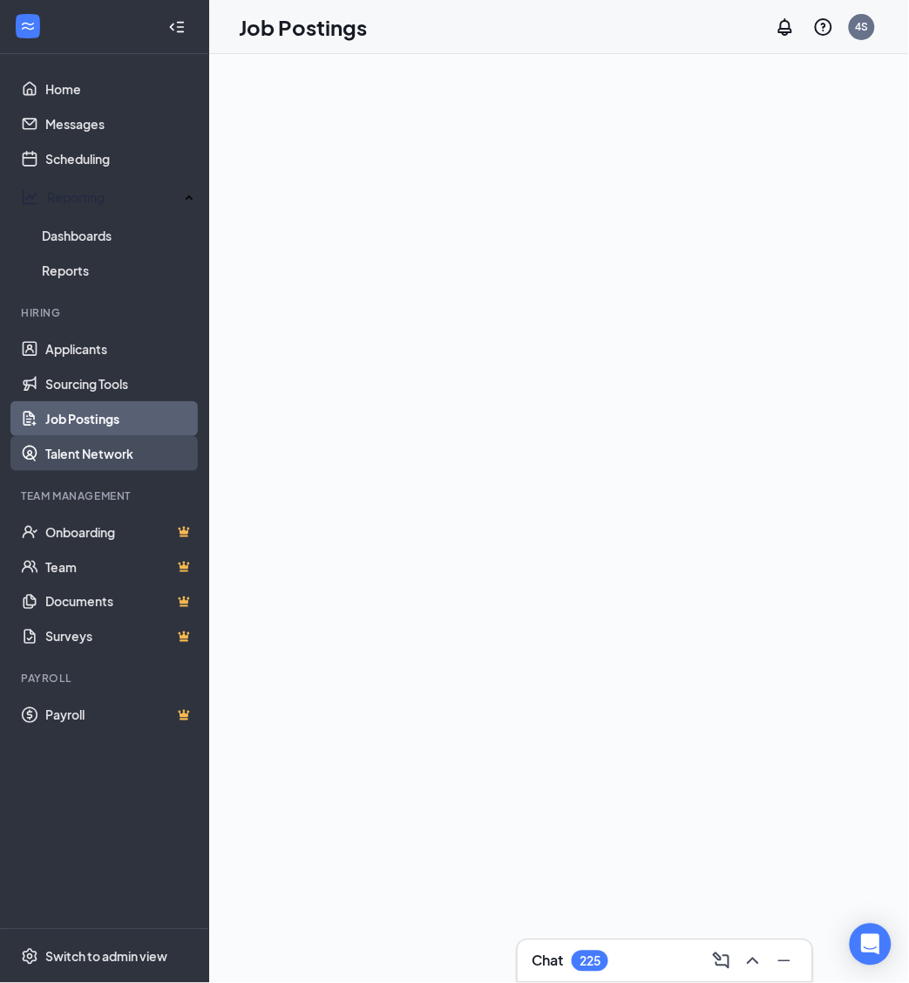
click at [93, 449] on link "Talent Network" at bounding box center [119, 453] width 149 height 35
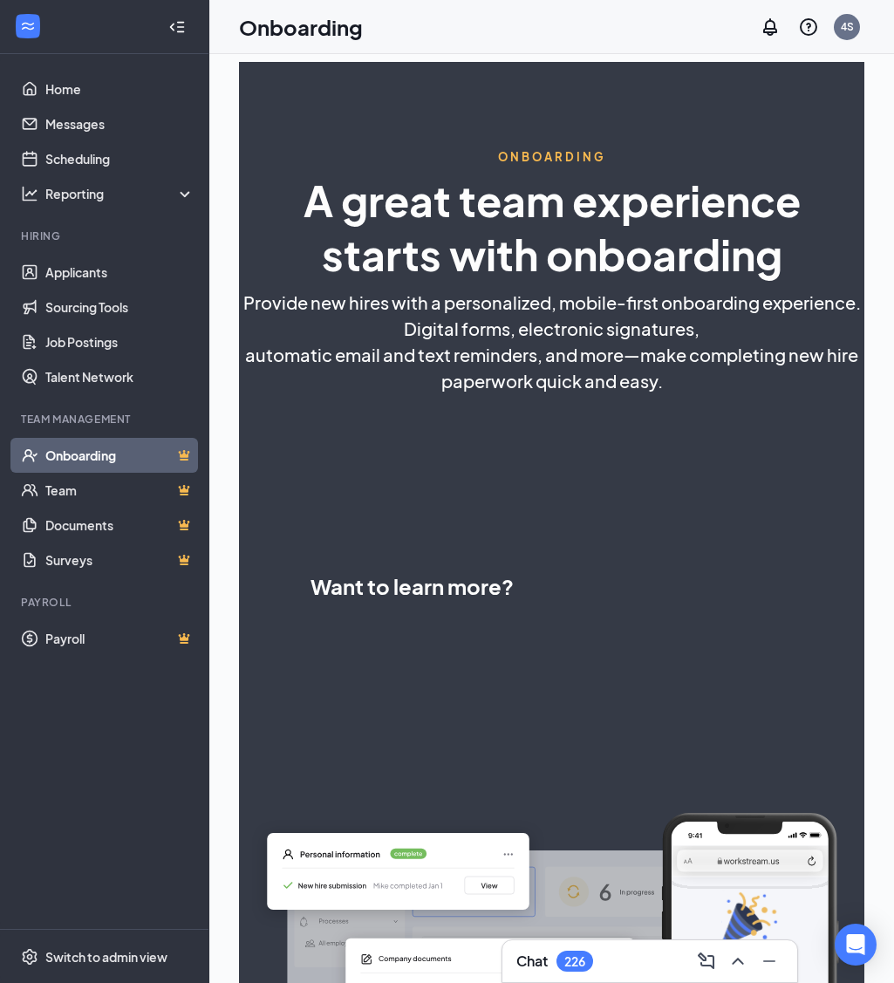
select select "PH"
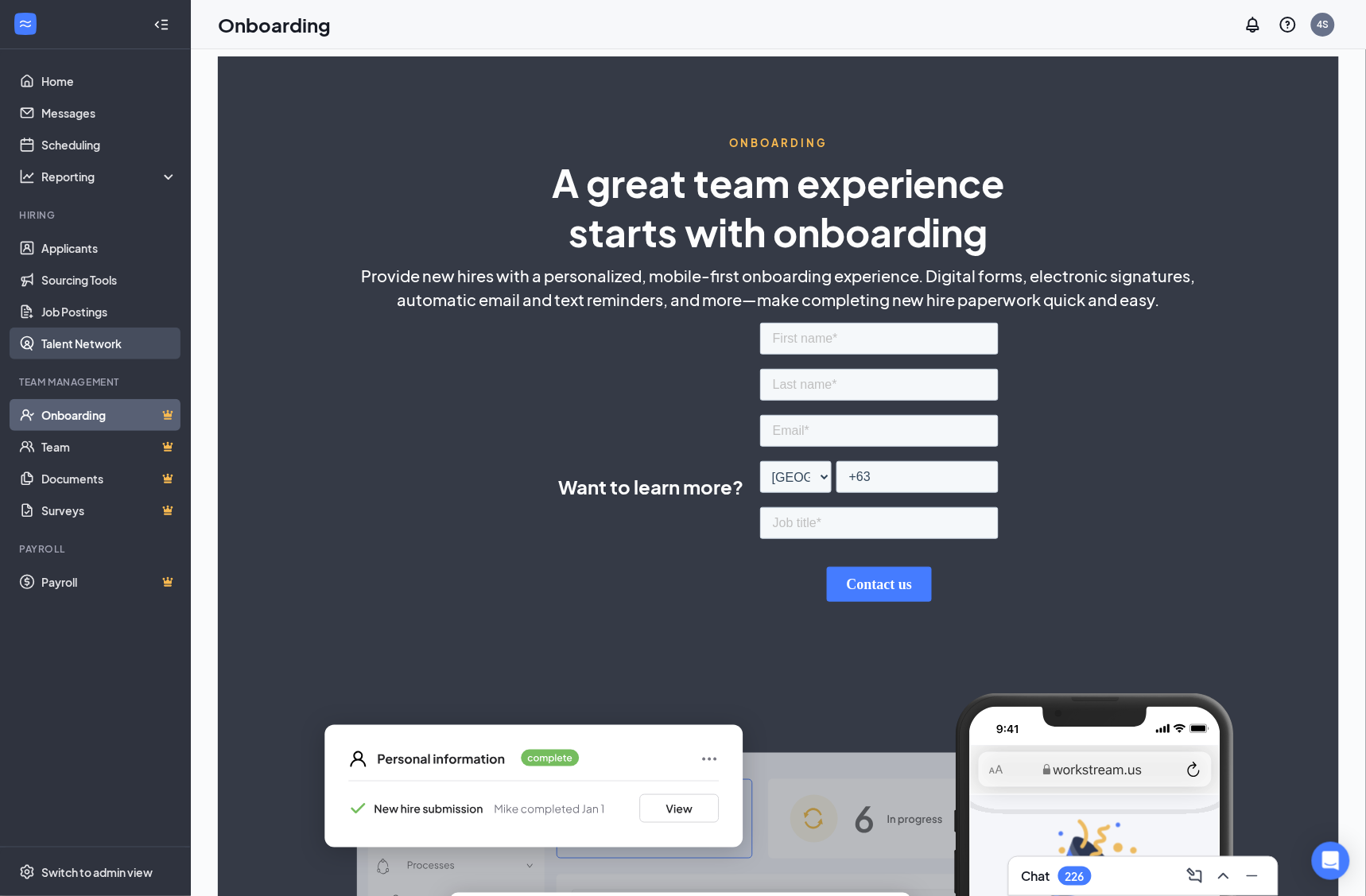
click at [120, 345] on link "Talent Network" at bounding box center [109, 343] width 136 height 32
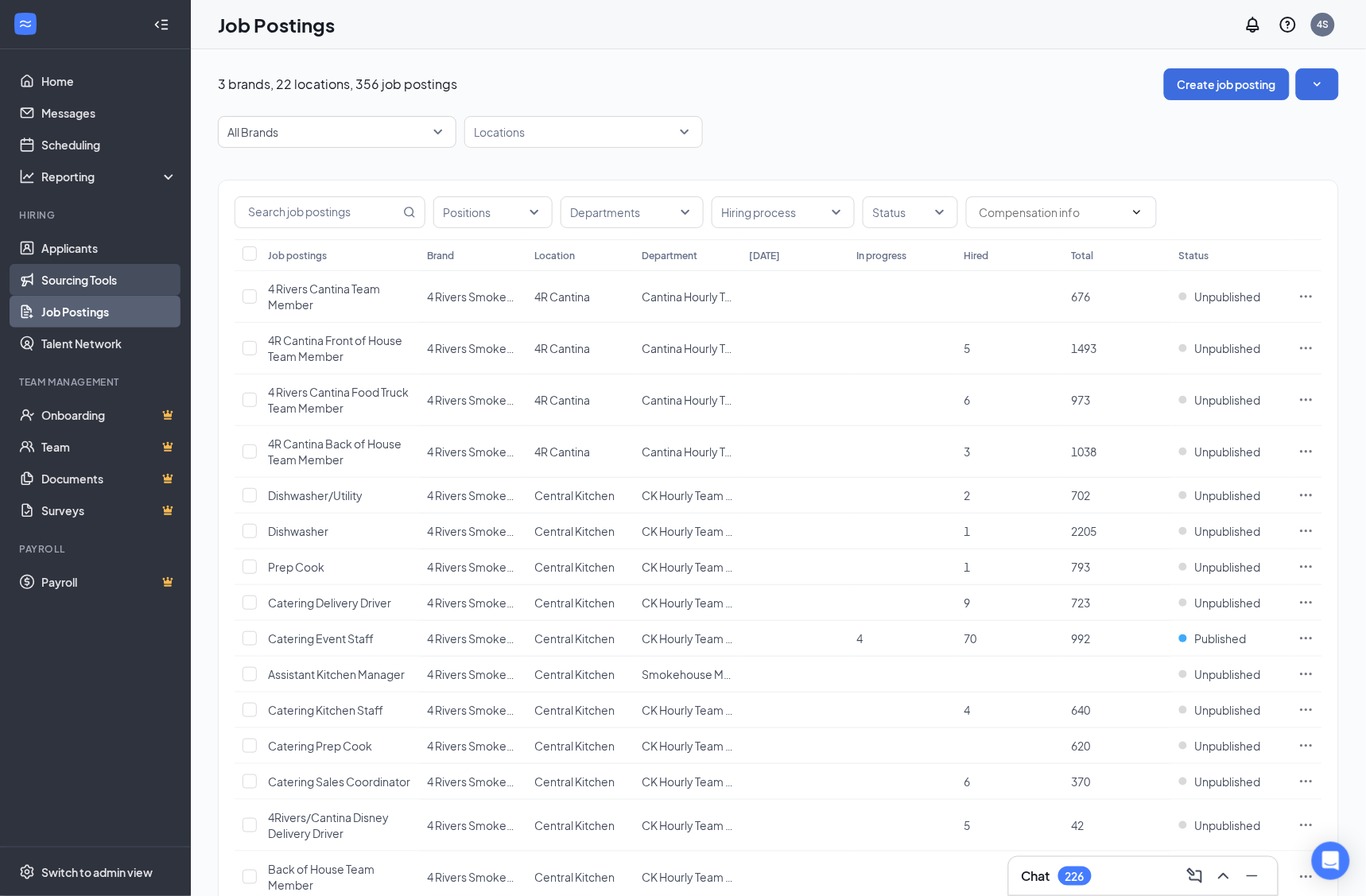
click at [107, 283] on link "Sourcing Tools" at bounding box center [109, 280] width 136 height 32
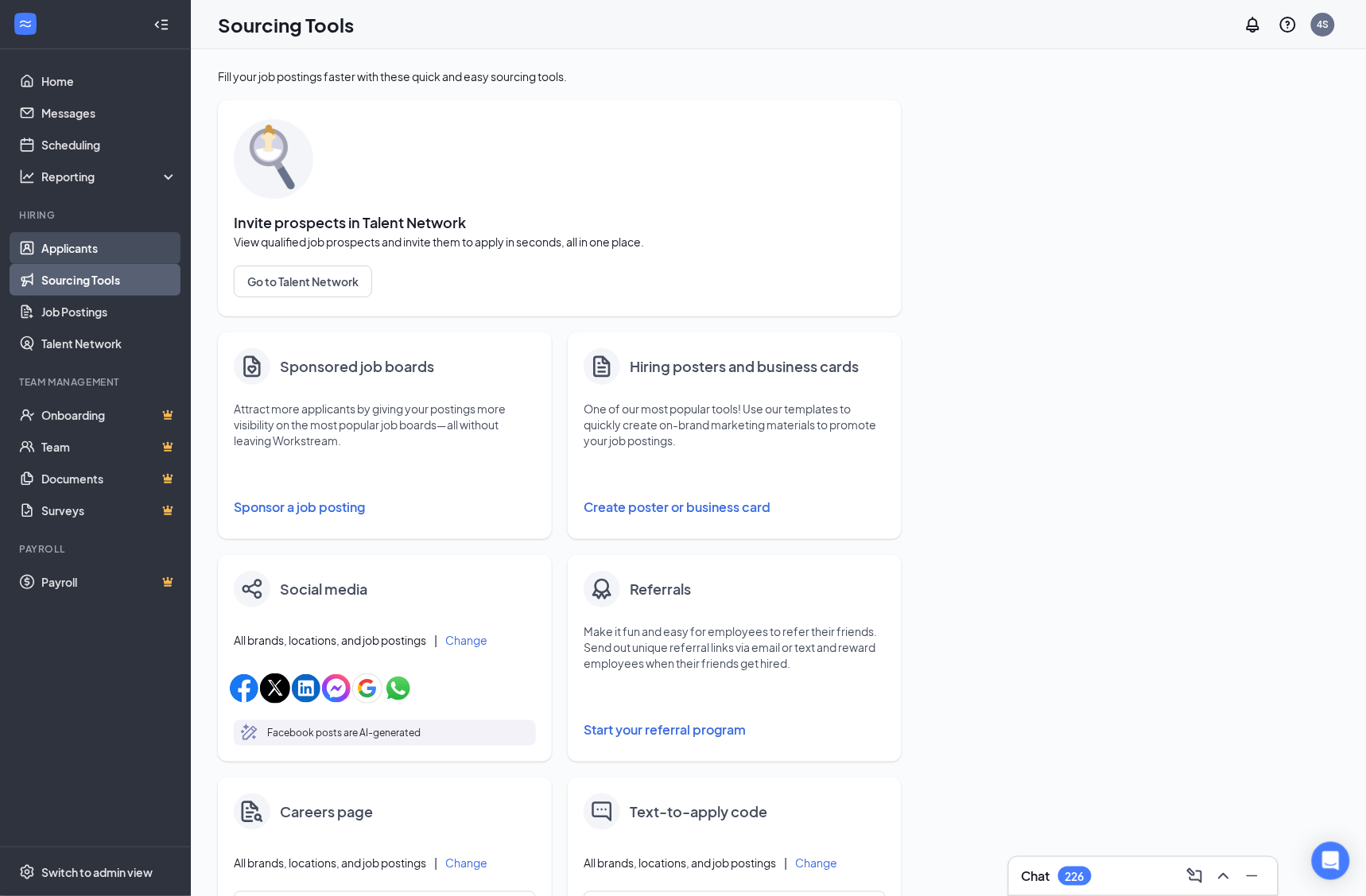
click at [97, 239] on link "Applicants" at bounding box center [109, 248] width 136 height 32
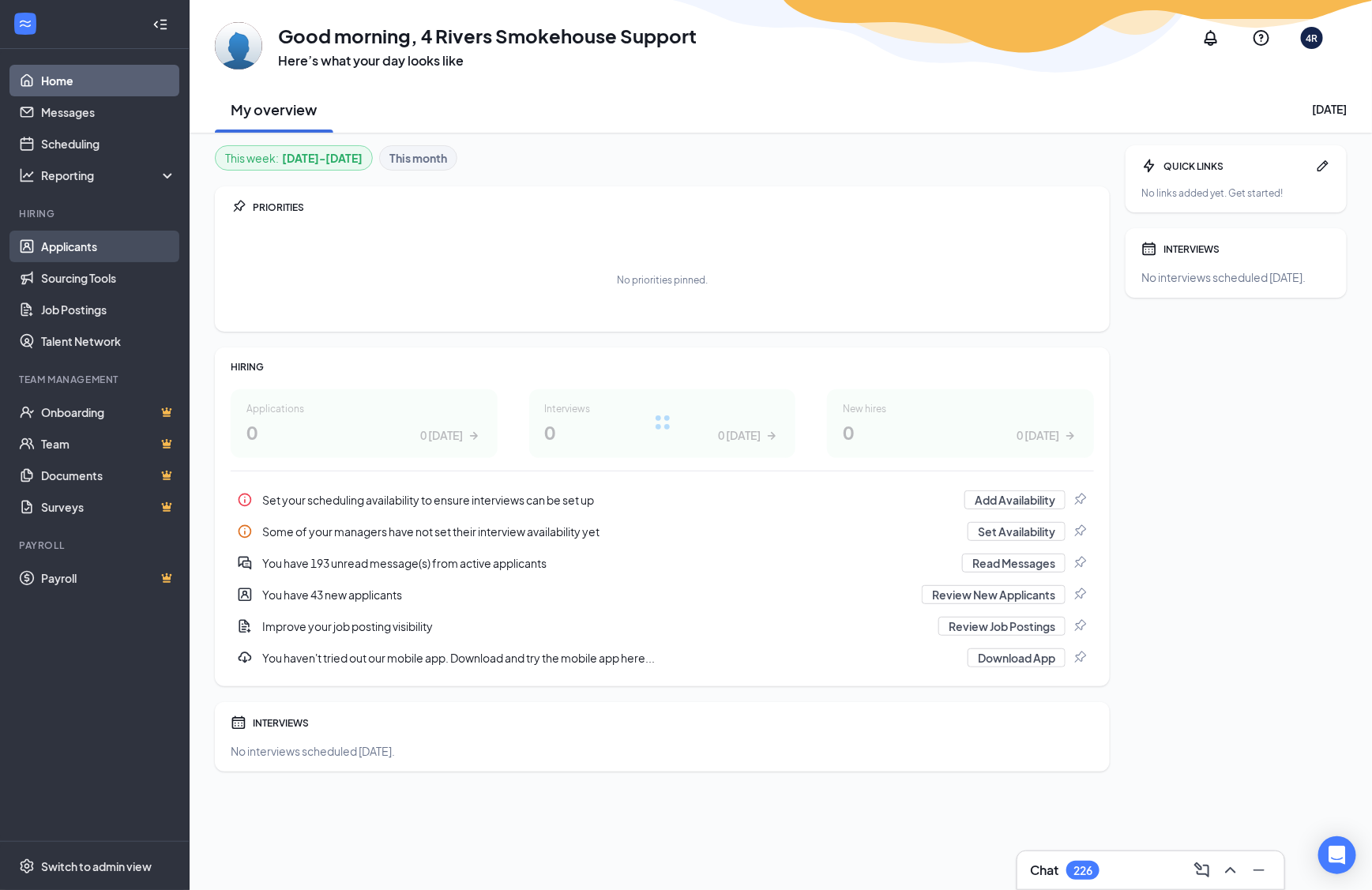
click at [118, 239] on link "Applicants" at bounding box center [108, 246] width 135 height 32
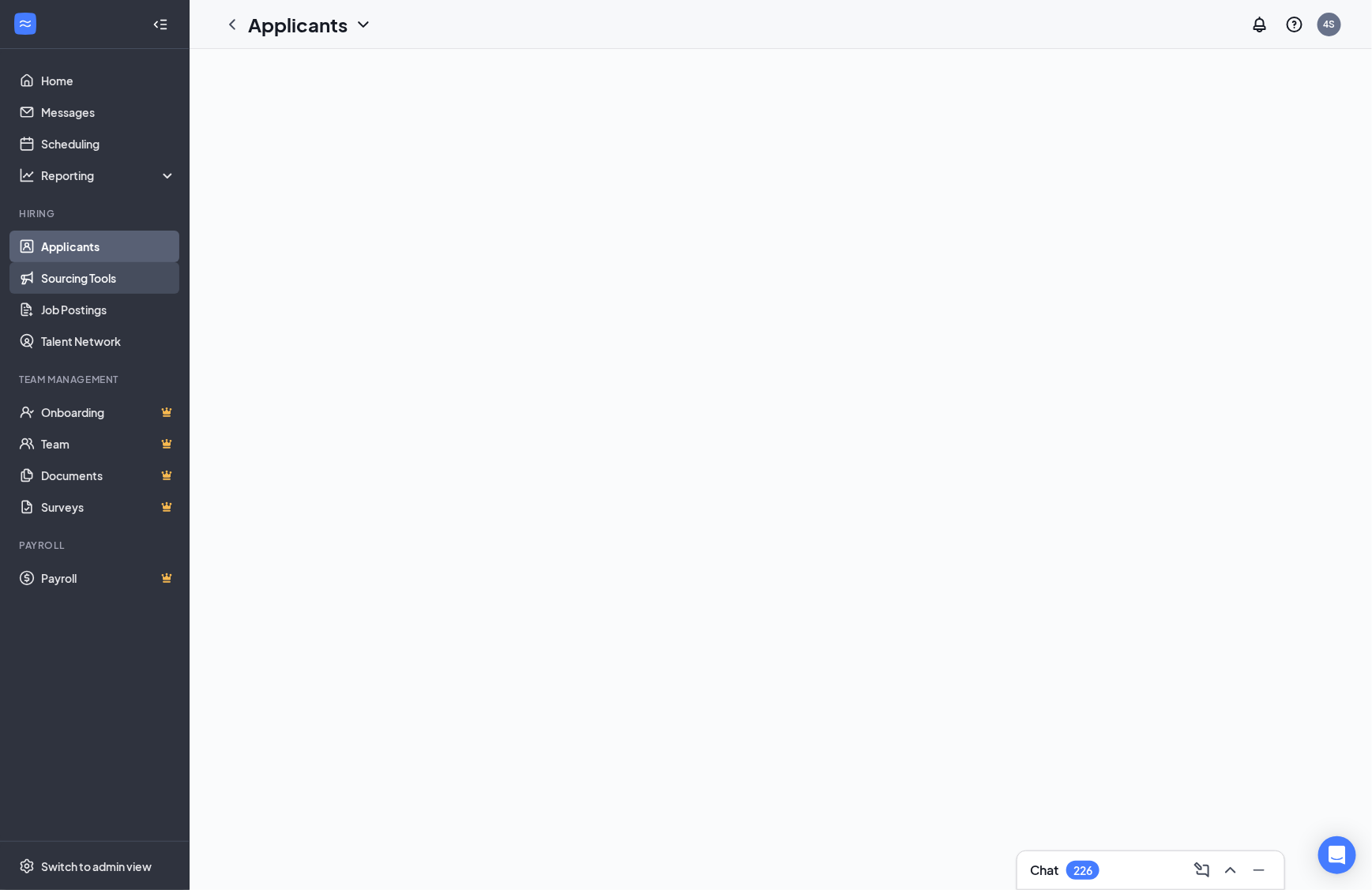
click at [149, 277] on link "Sourcing Tools" at bounding box center [108, 278] width 135 height 32
click at [154, 312] on link "Job Postings" at bounding box center [108, 309] width 135 height 32
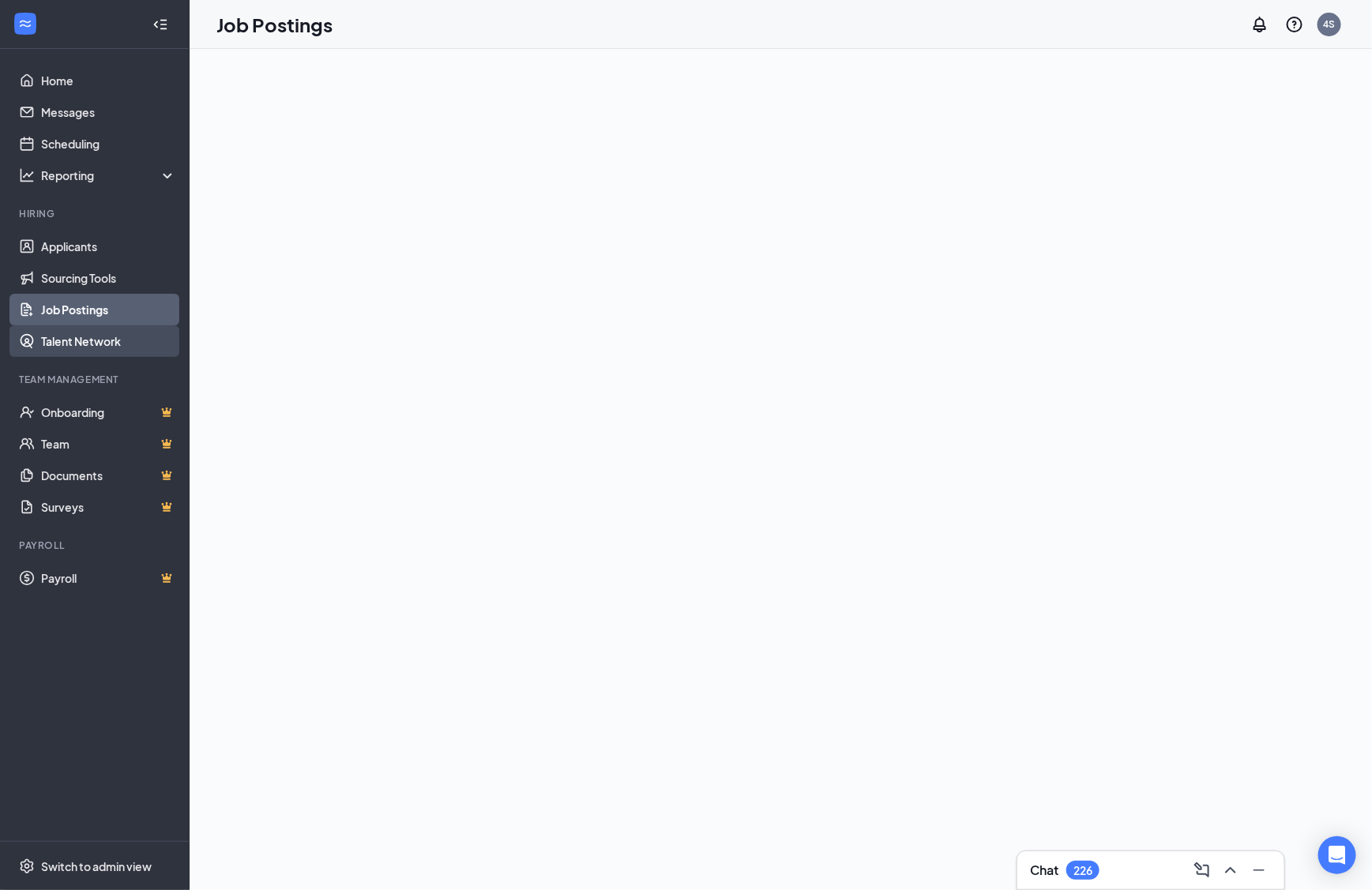
click at [134, 344] on link "Talent Network" at bounding box center [108, 340] width 135 height 32
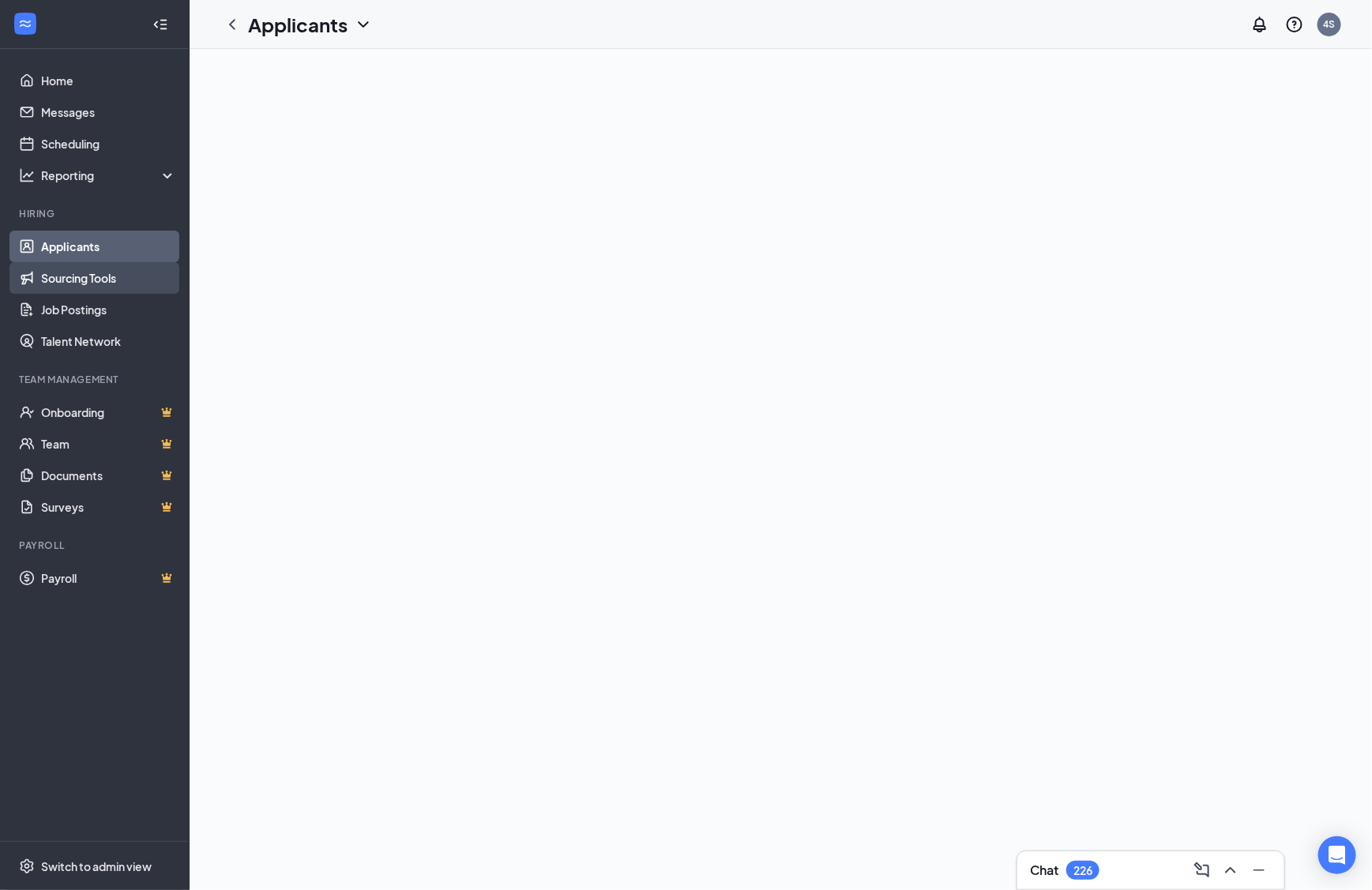
click at [114, 277] on link "Sourcing Tools" at bounding box center [108, 278] width 135 height 32
click at [117, 236] on link "Applicants" at bounding box center [108, 246] width 135 height 32
click at [129, 73] on link "Home" at bounding box center [108, 81] width 135 height 32
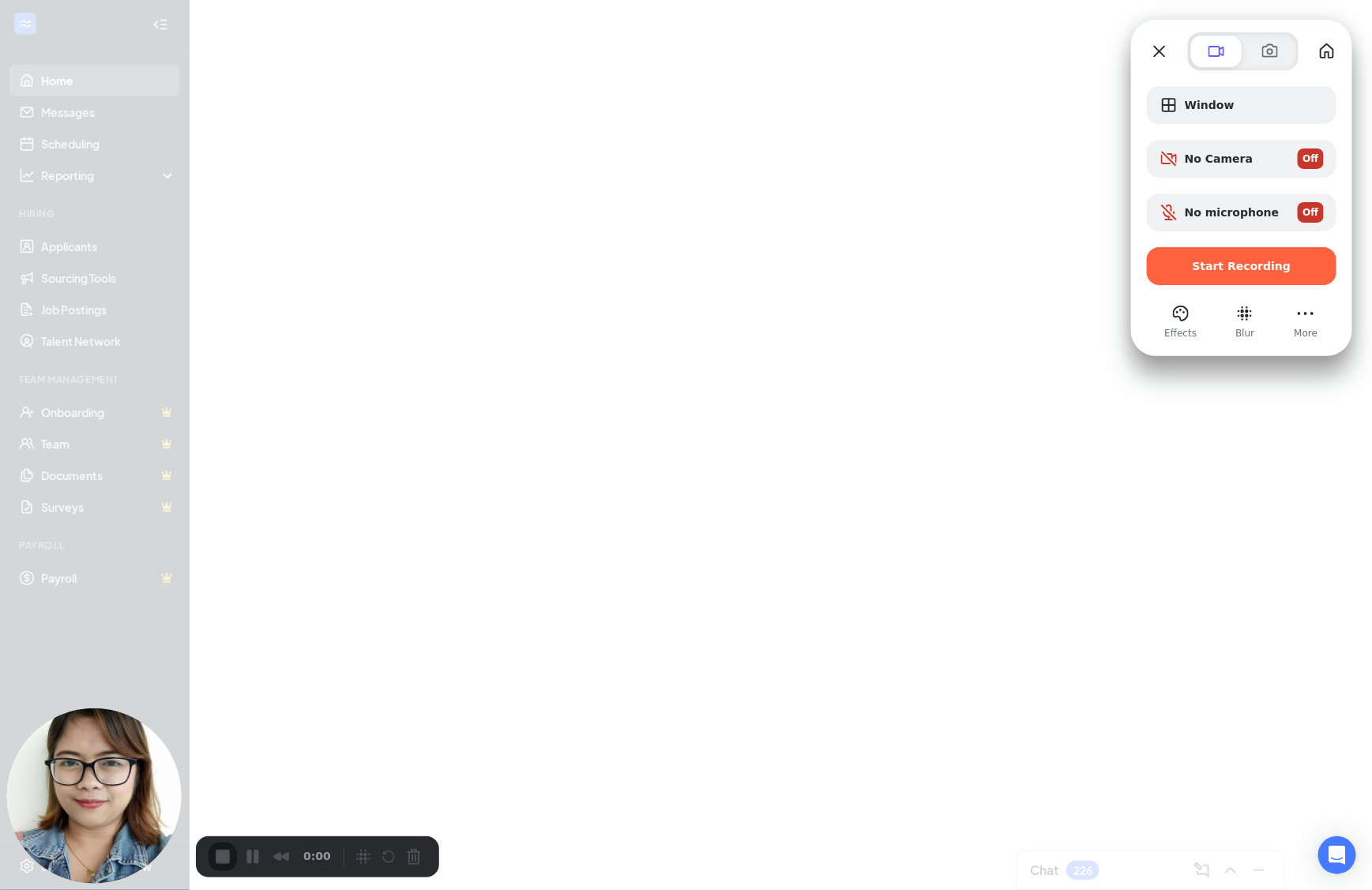
click at [668, 31] on div at bounding box center [686, 445] width 1372 height 890
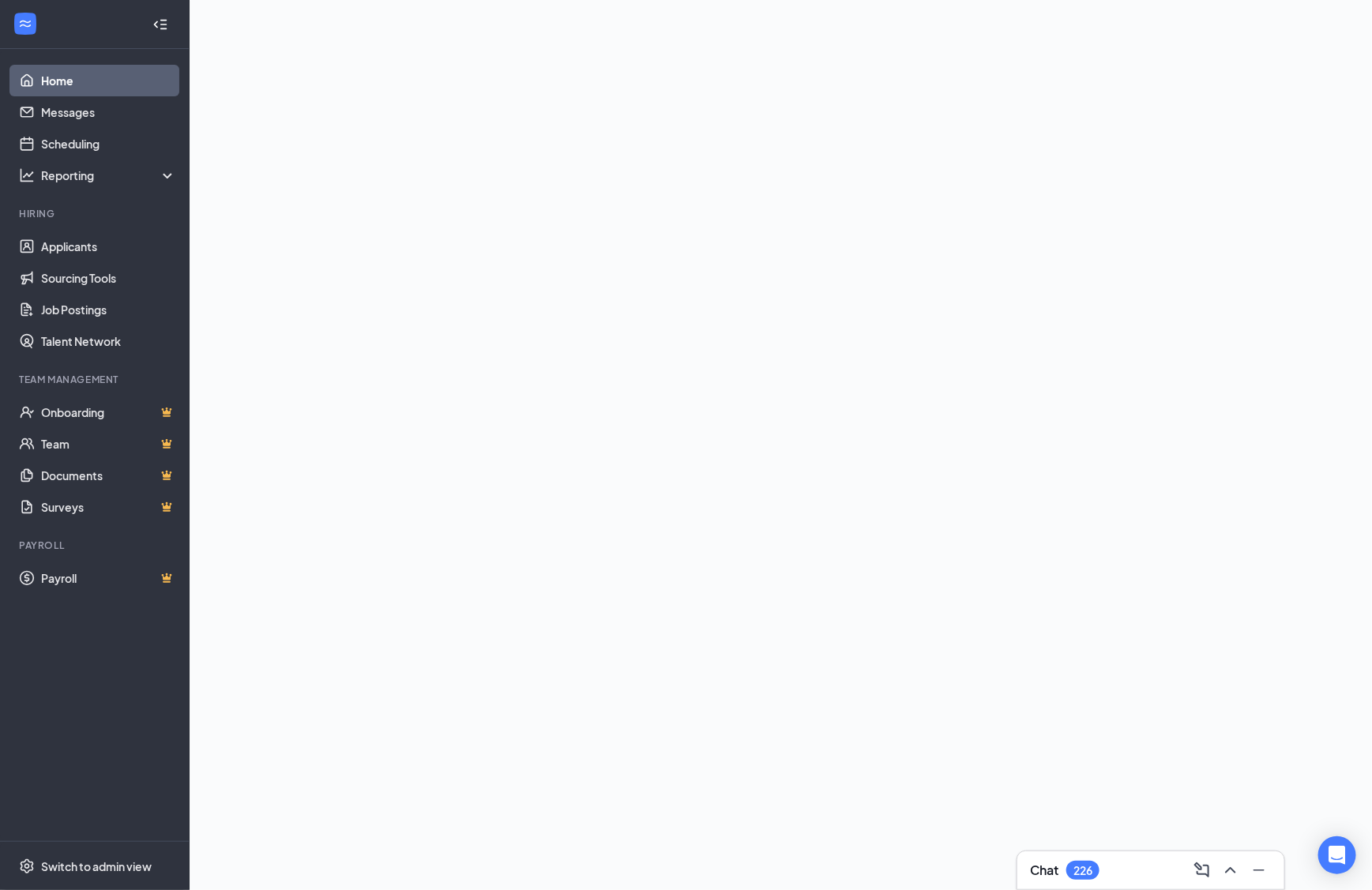
click at [110, 95] on link "Home" at bounding box center [108, 81] width 135 height 32
click at [113, 114] on link "Messages" at bounding box center [108, 111] width 135 height 32
click at [113, 83] on link "Home" at bounding box center [108, 81] width 135 height 32
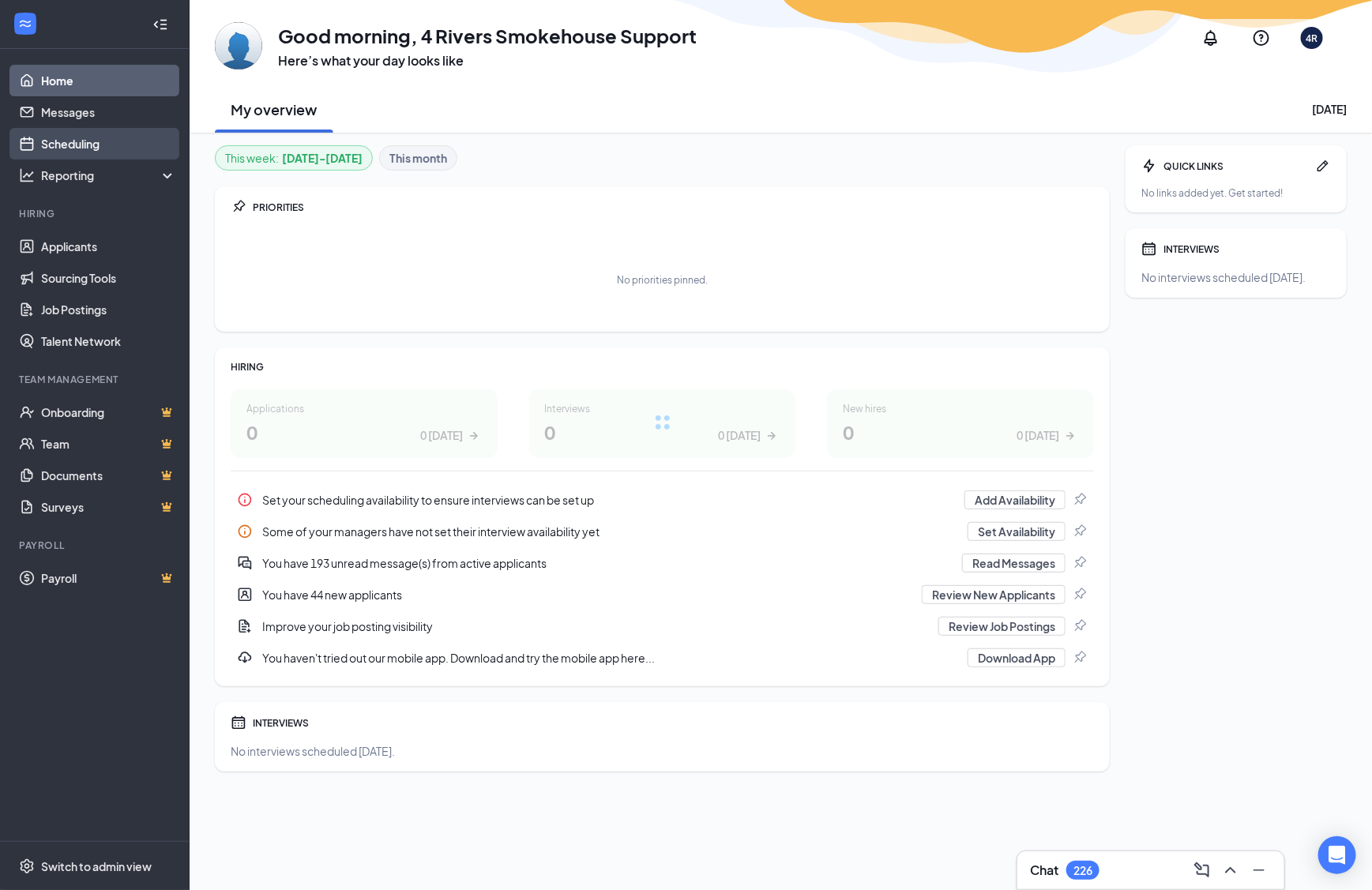
click at [132, 129] on link "Scheduling" at bounding box center [108, 143] width 135 height 32
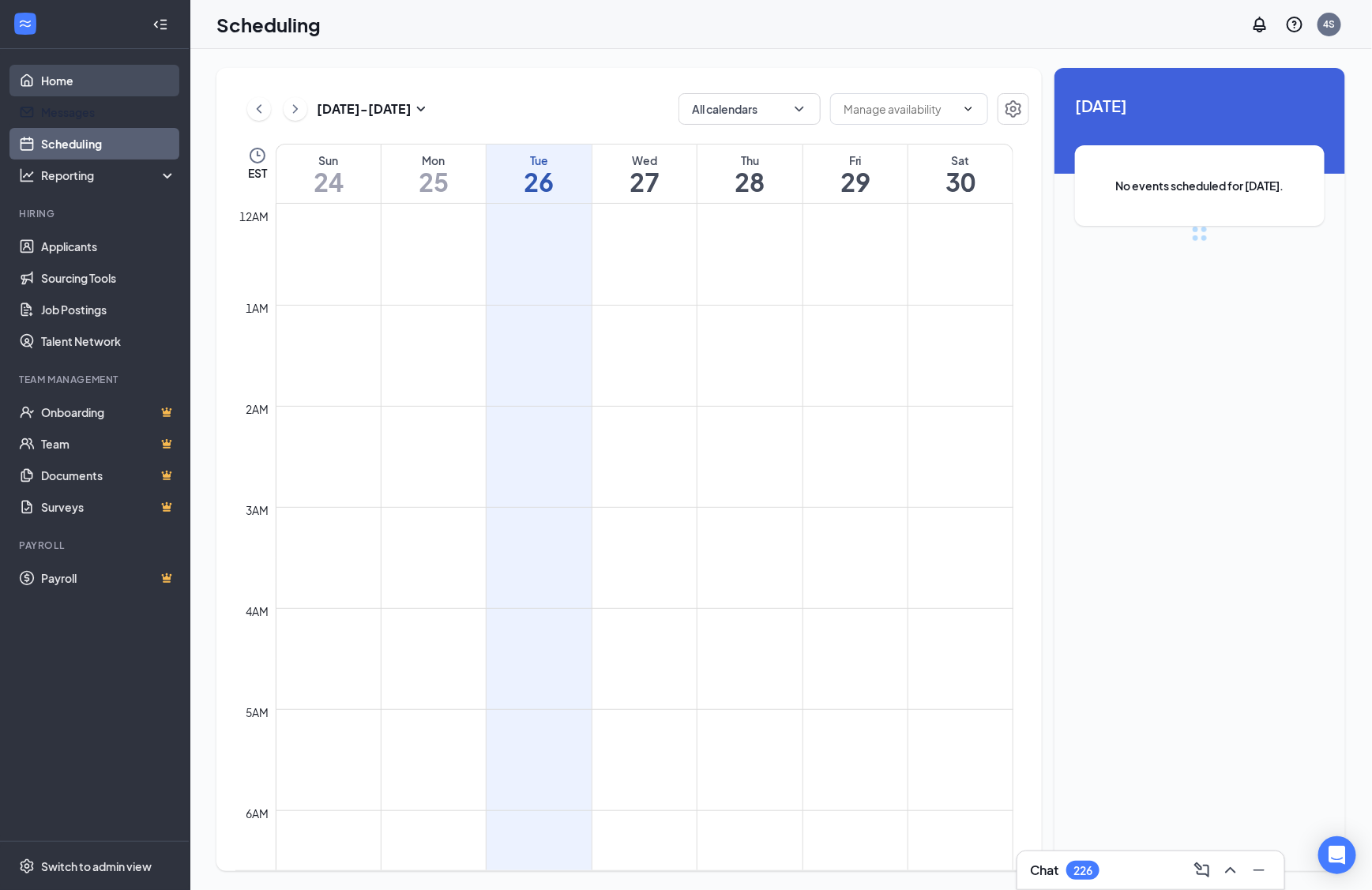
scroll to position [775, 0]
click at [134, 78] on link "Home" at bounding box center [108, 81] width 135 height 32
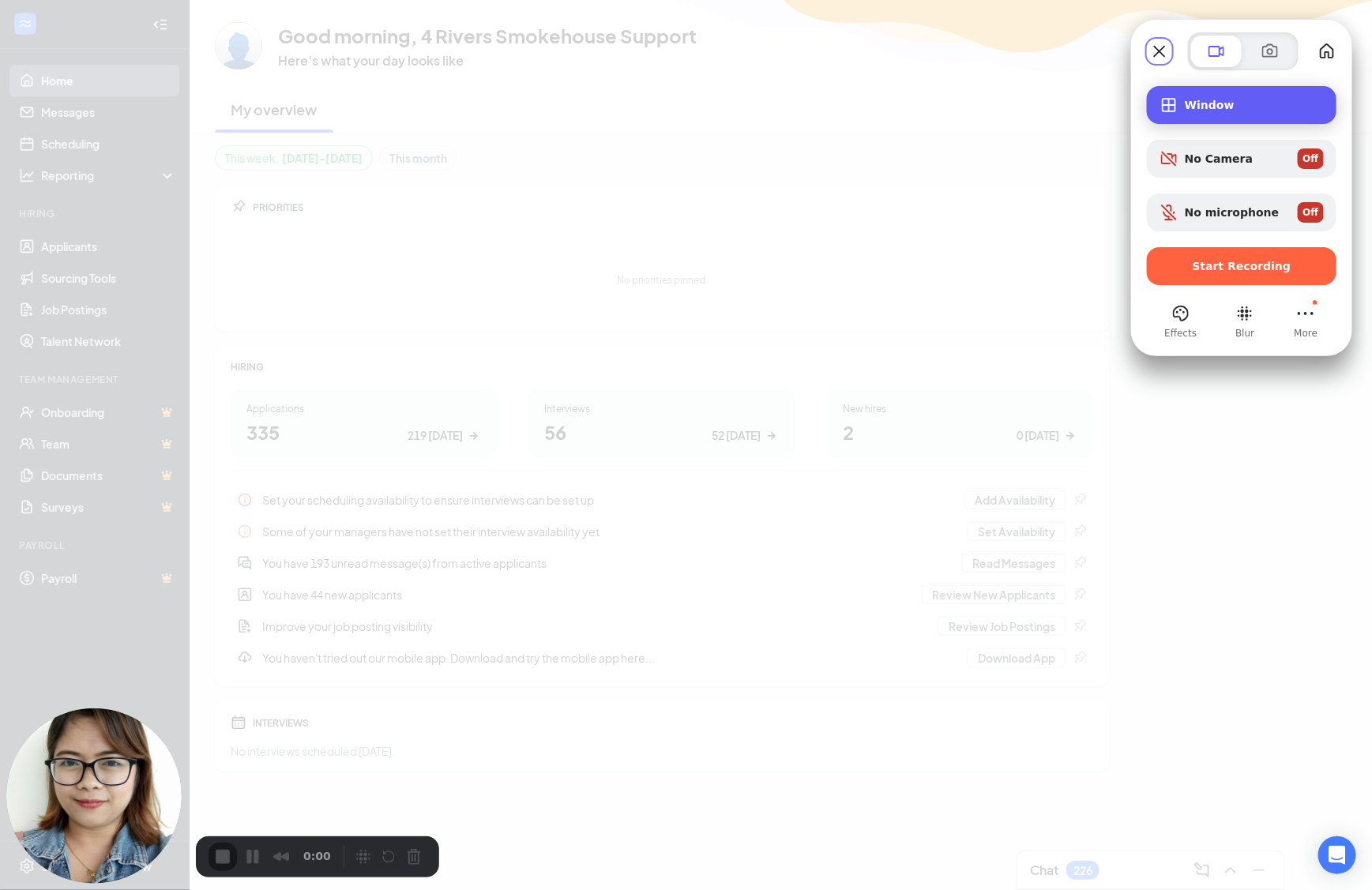
click at [1204, 94] on div "Window" at bounding box center [1241, 105] width 189 height 38
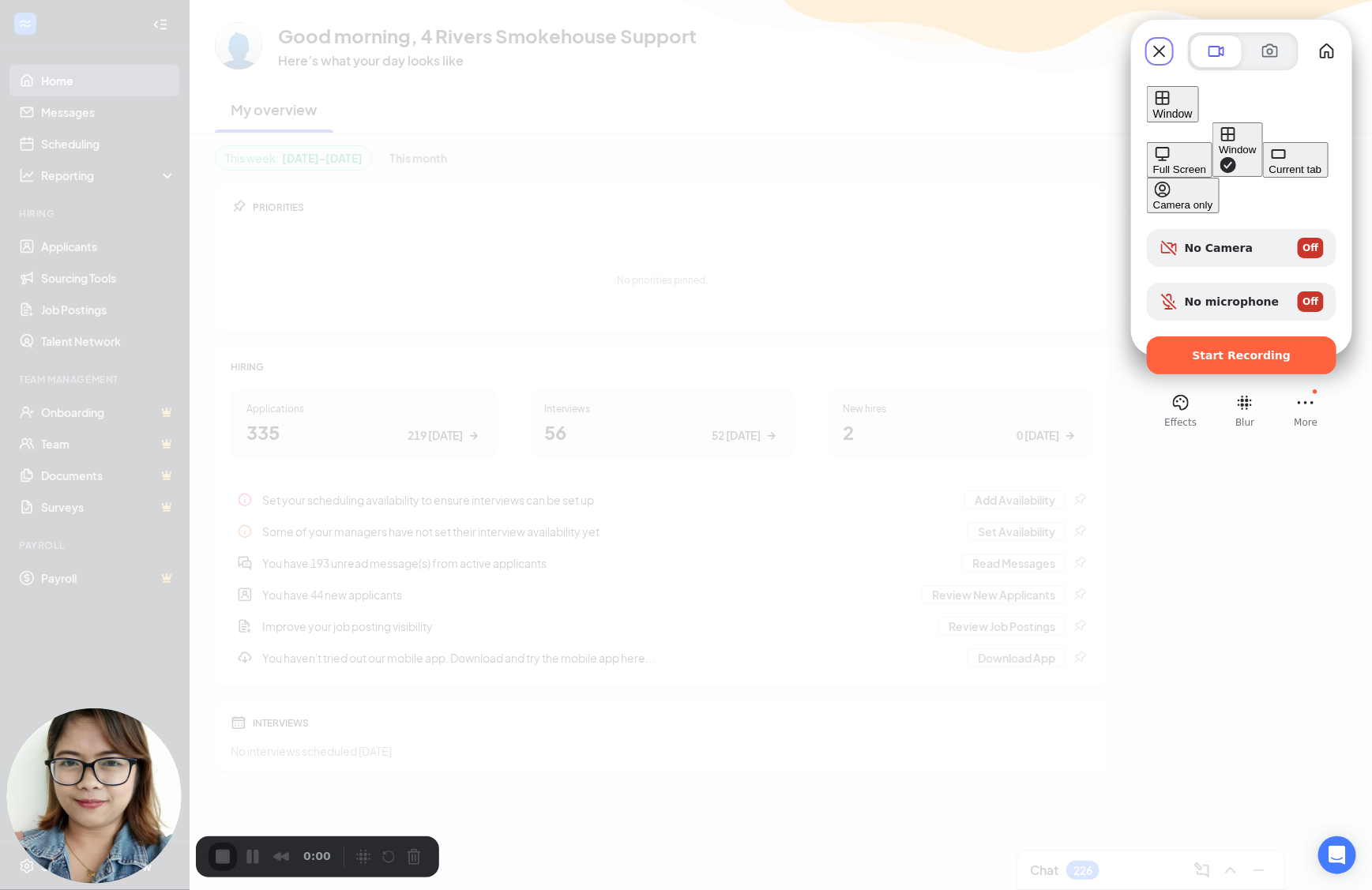
click at [1218, 144] on div "Window" at bounding box center [1236, 149] width 37 height 12
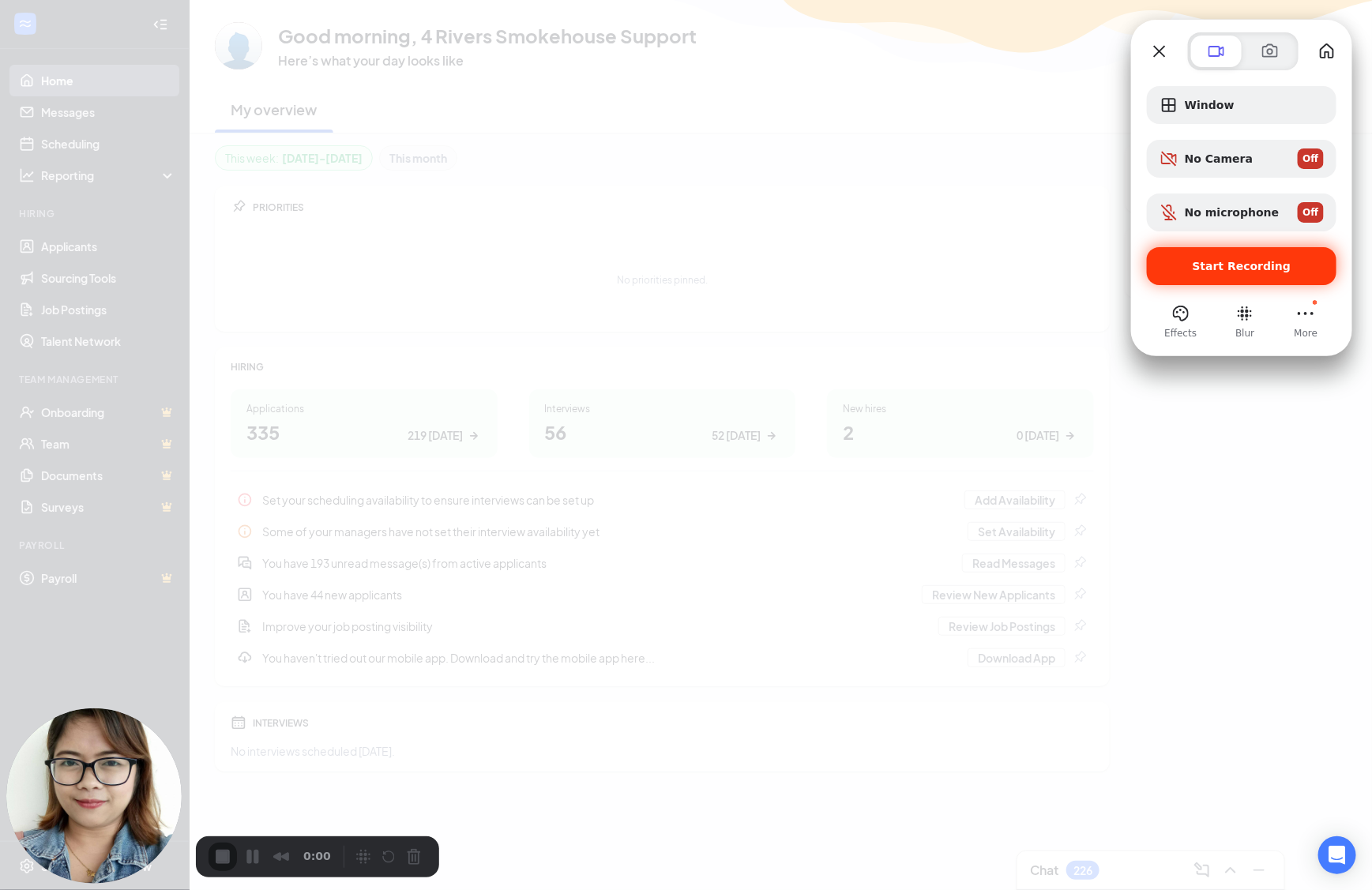
click at [1213, 260] on span "Start Recording" at bounding box center [1242, 266] width 99 height 13
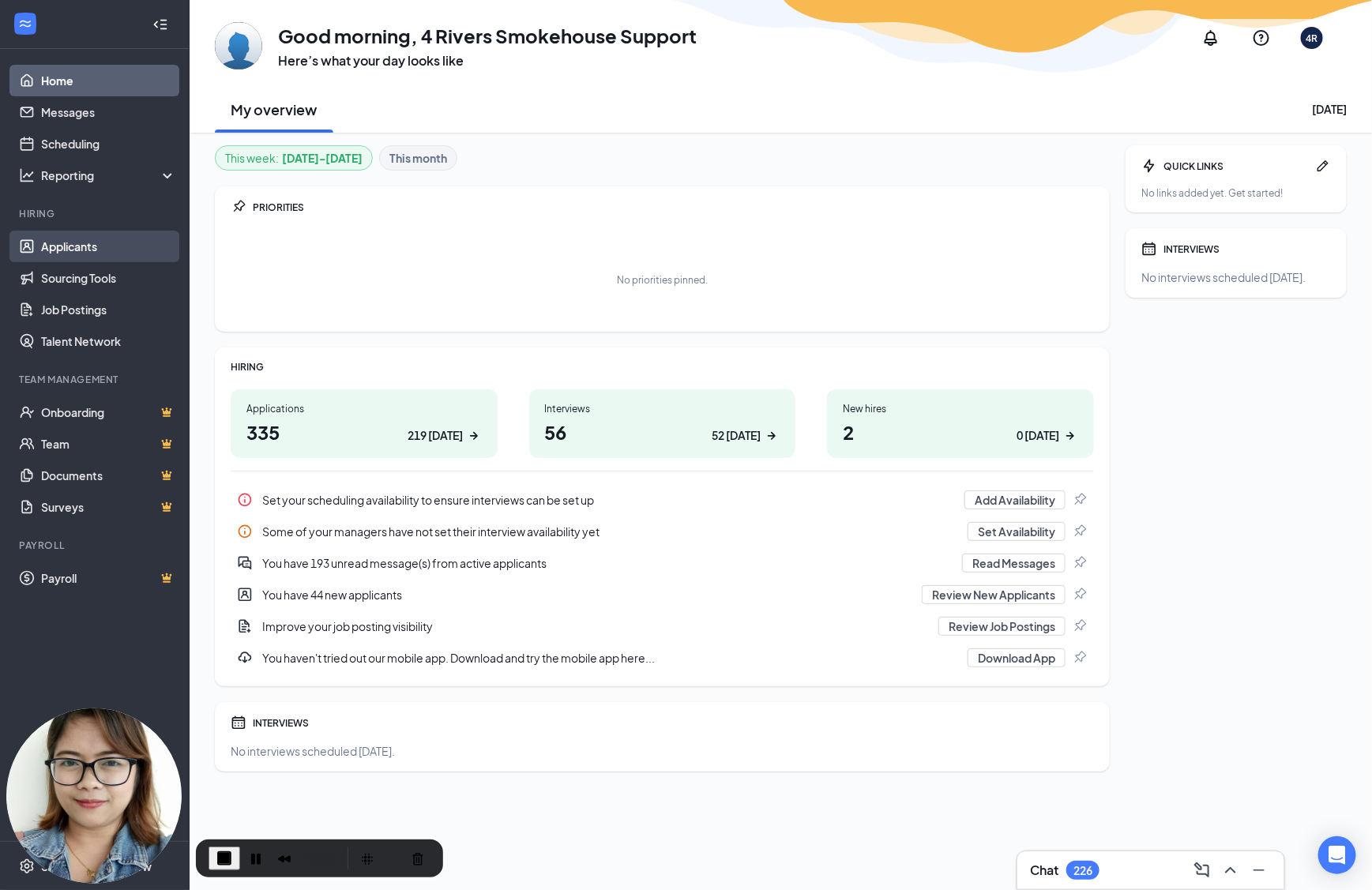
click at [108, 244] on link "Applicants" at bounding box center [108, 246] width 135 height 32
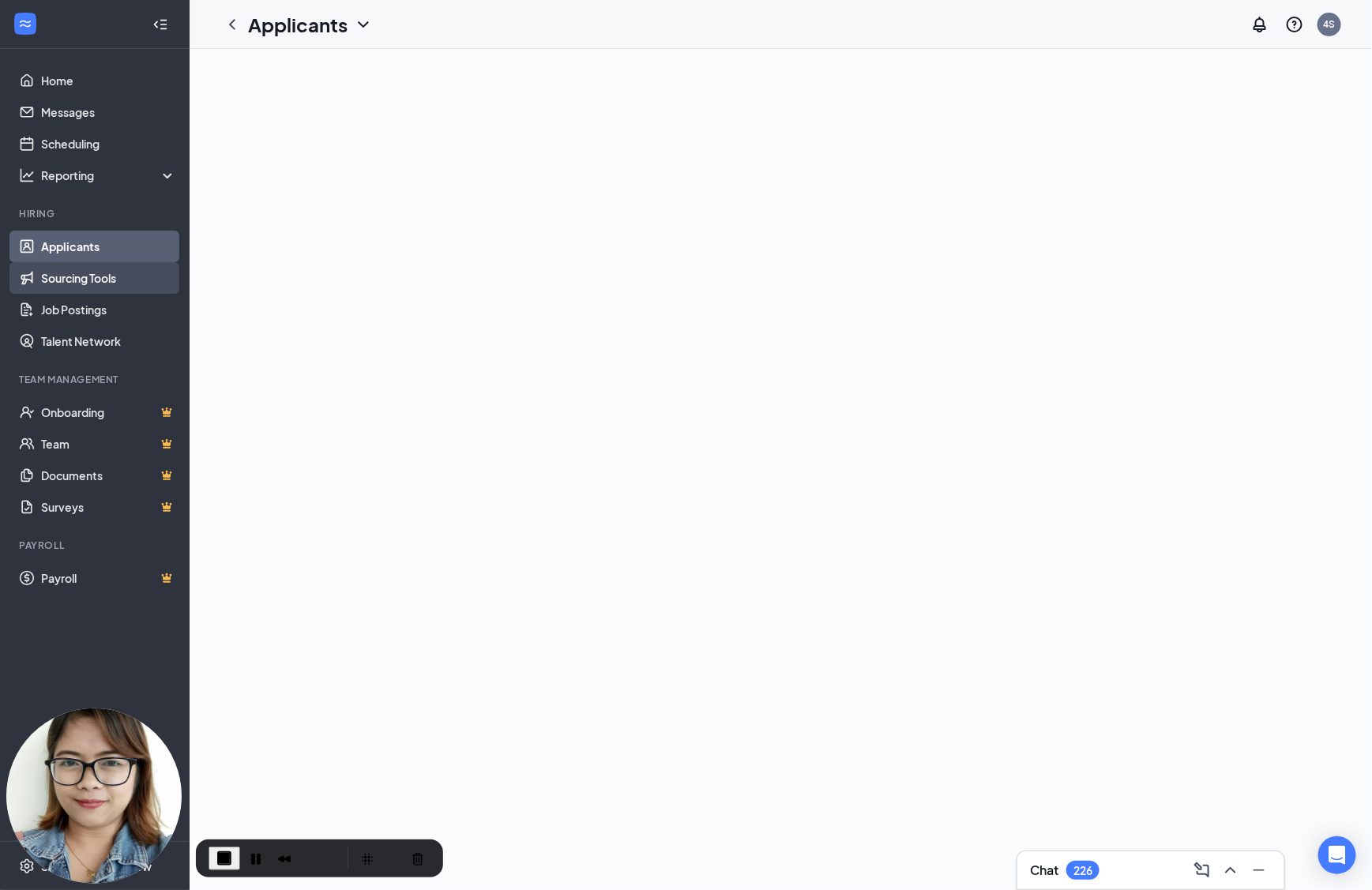
click at [116, 287] on link "Sourcing Tools" at bounding box center [108, 278] width 135 height 32
click at [114, 320] on link "Job Postings" at bounding box center [108, 309] width 135 height 32
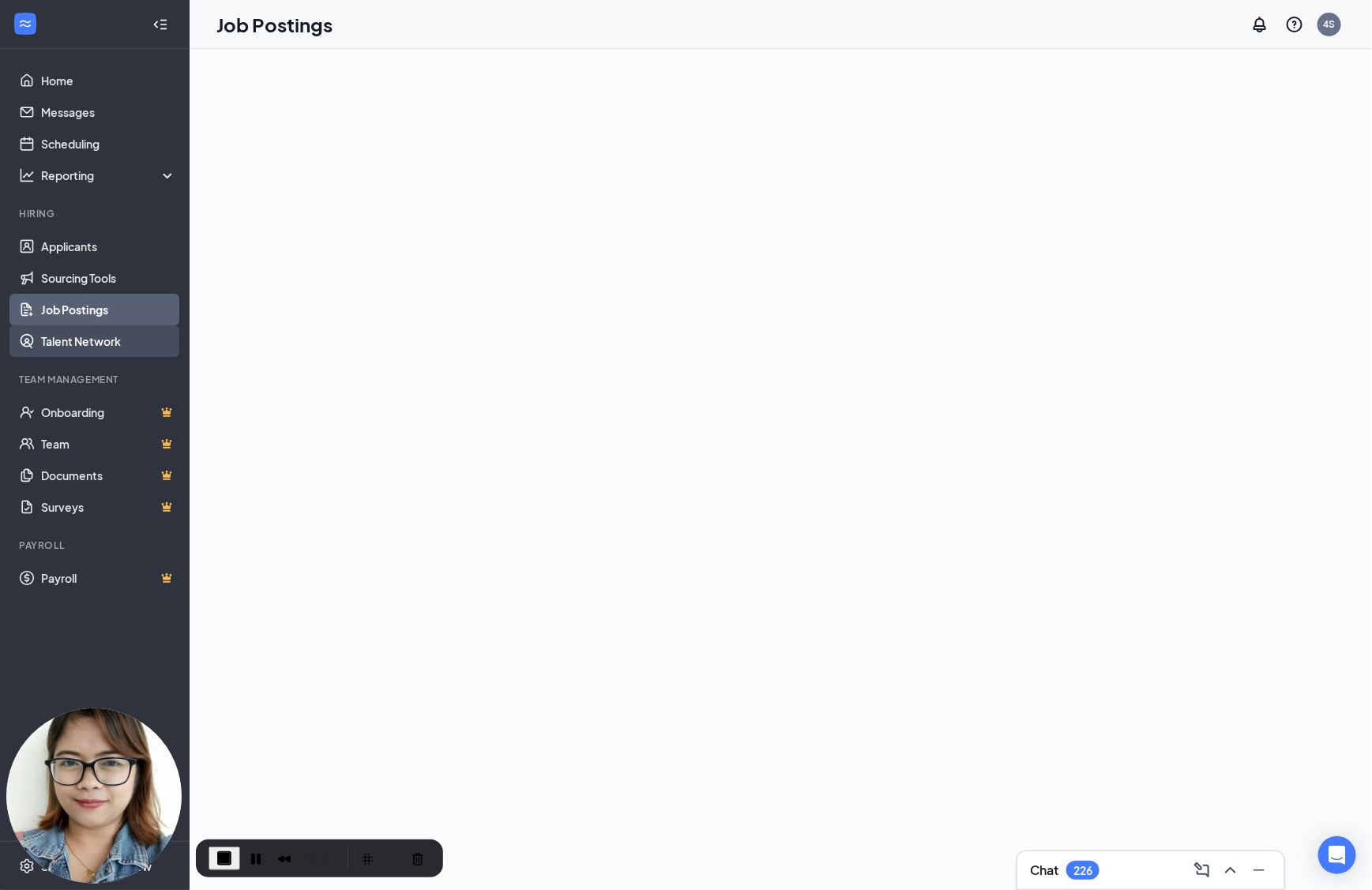
click at [123, 339] on link "Talent Network" at bounding box center [108, 340] width 135 height 32
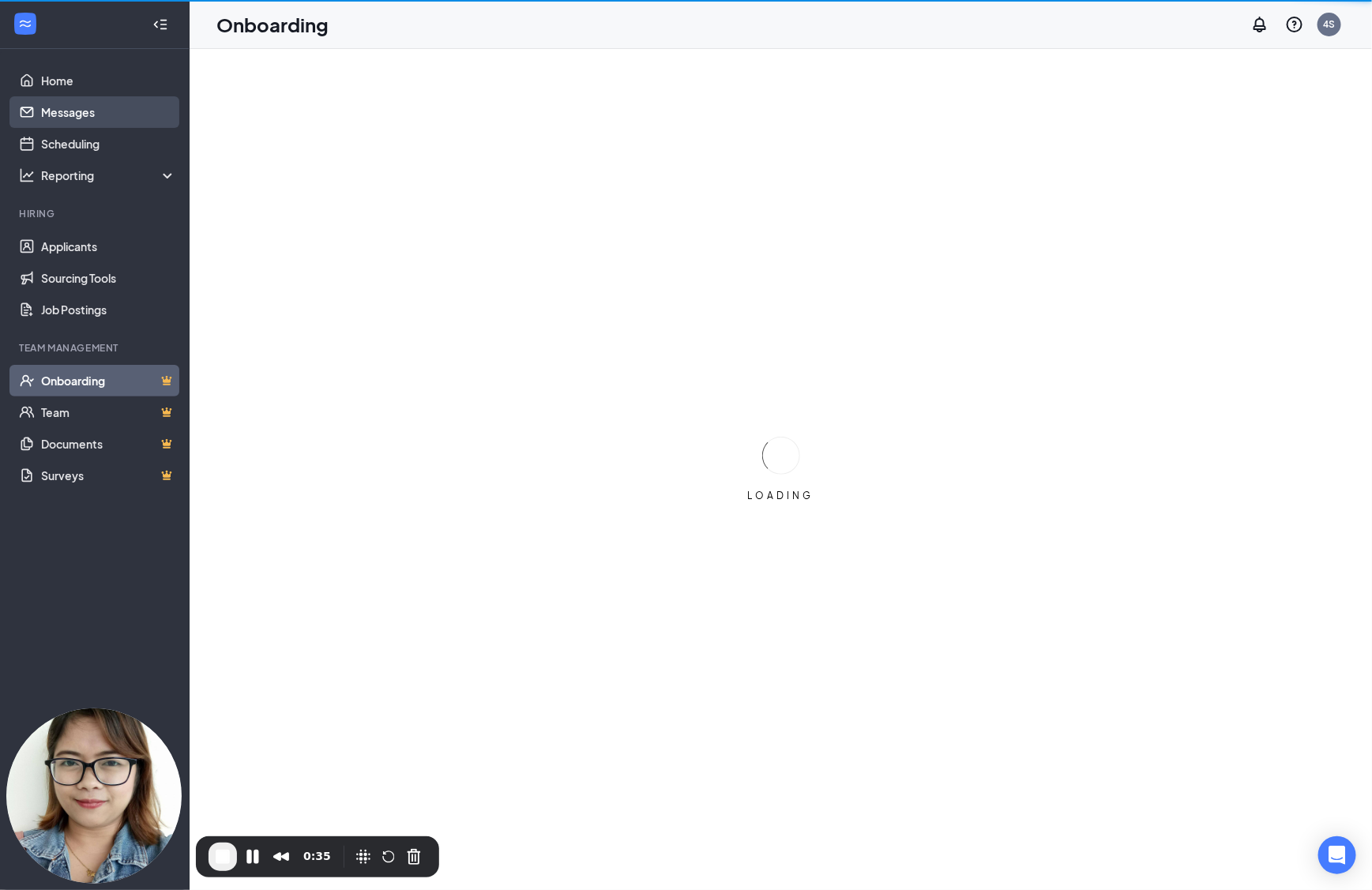
click at [106, 108] on link "Messages" at bounding box center [108, 111] width 135 height 32
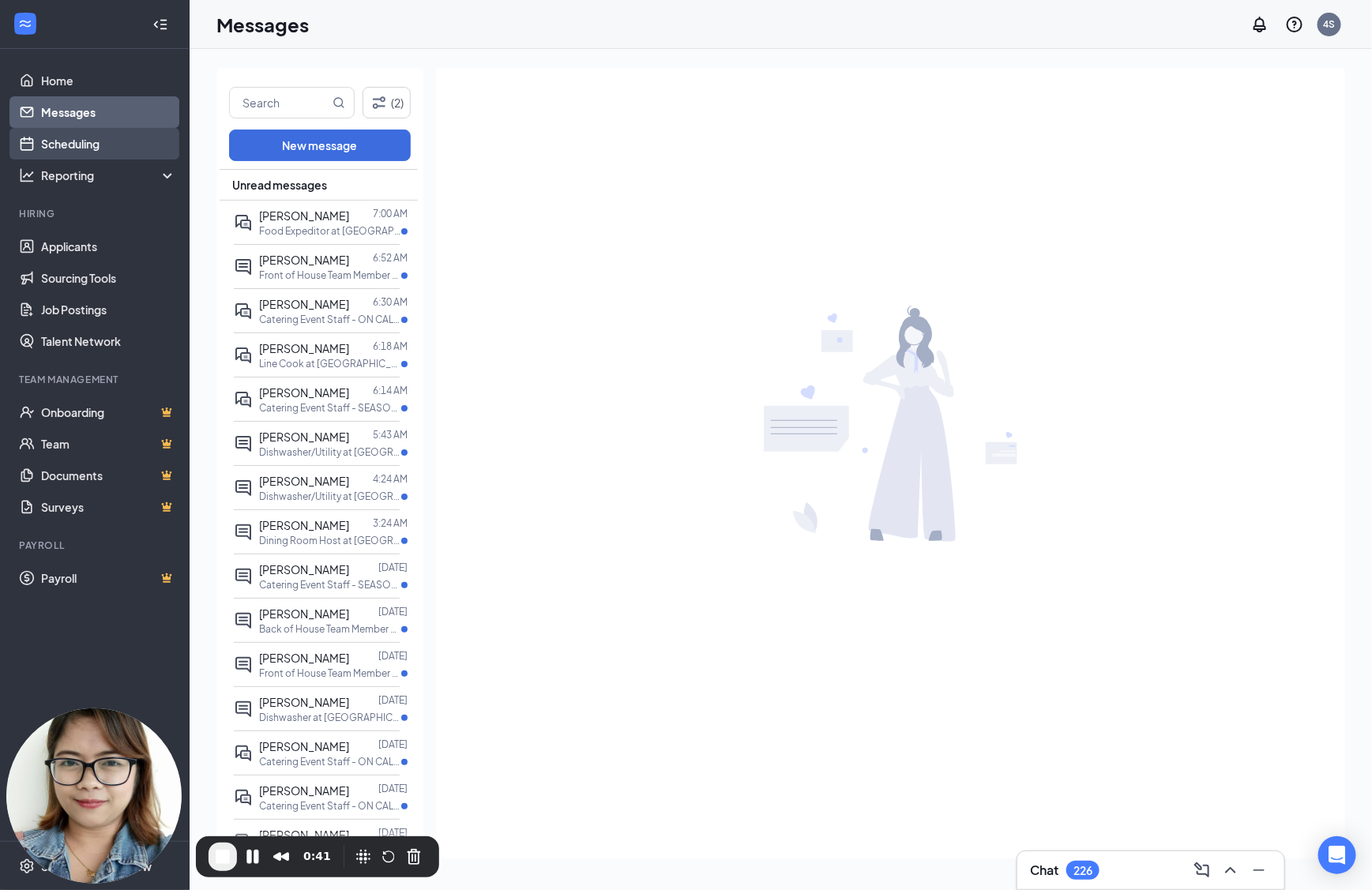
click at [108, 141] on link "Scheduling" at bounding box center [108, 143] width 135 height 32
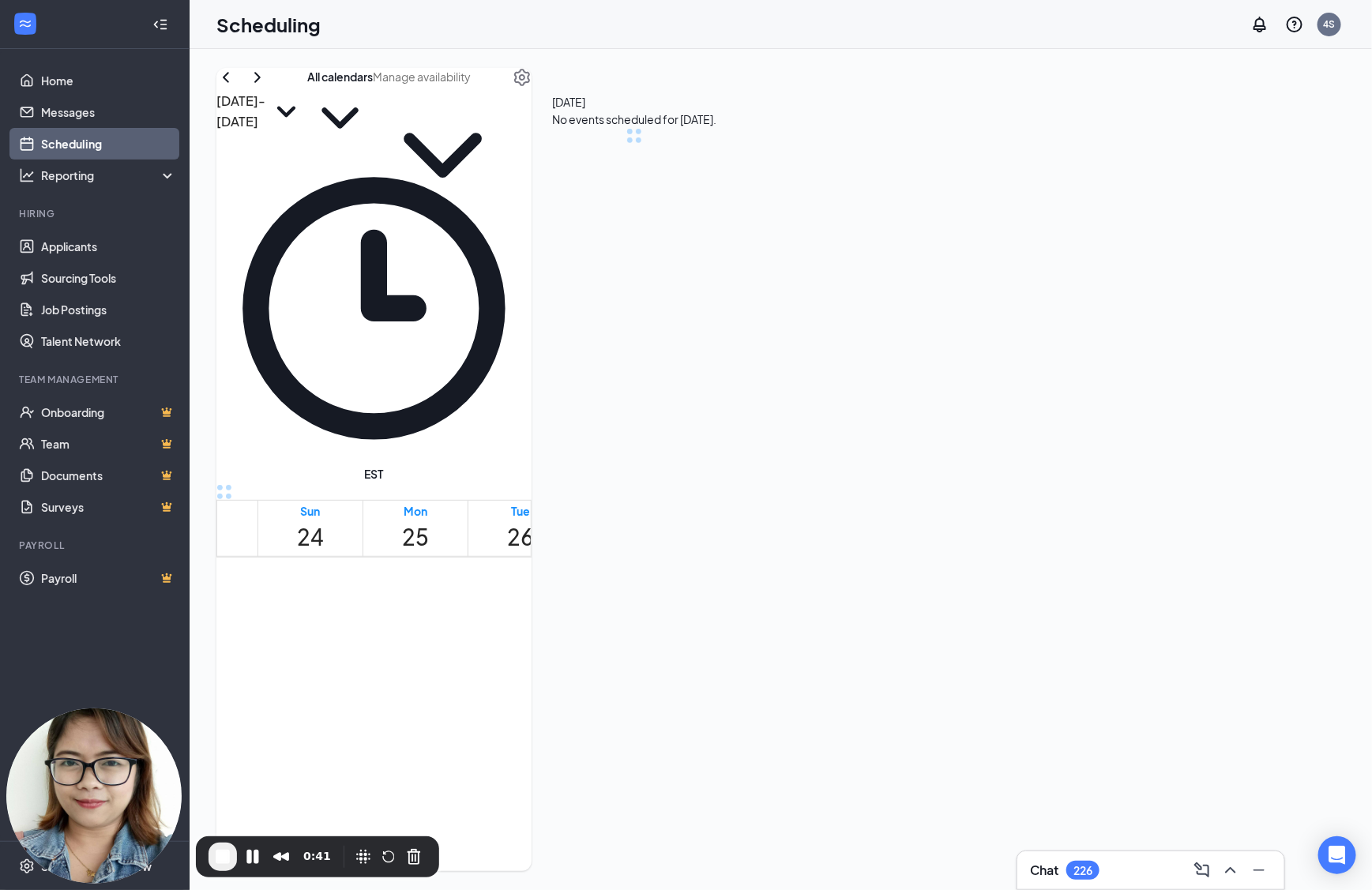
scroll to position [775, 0]
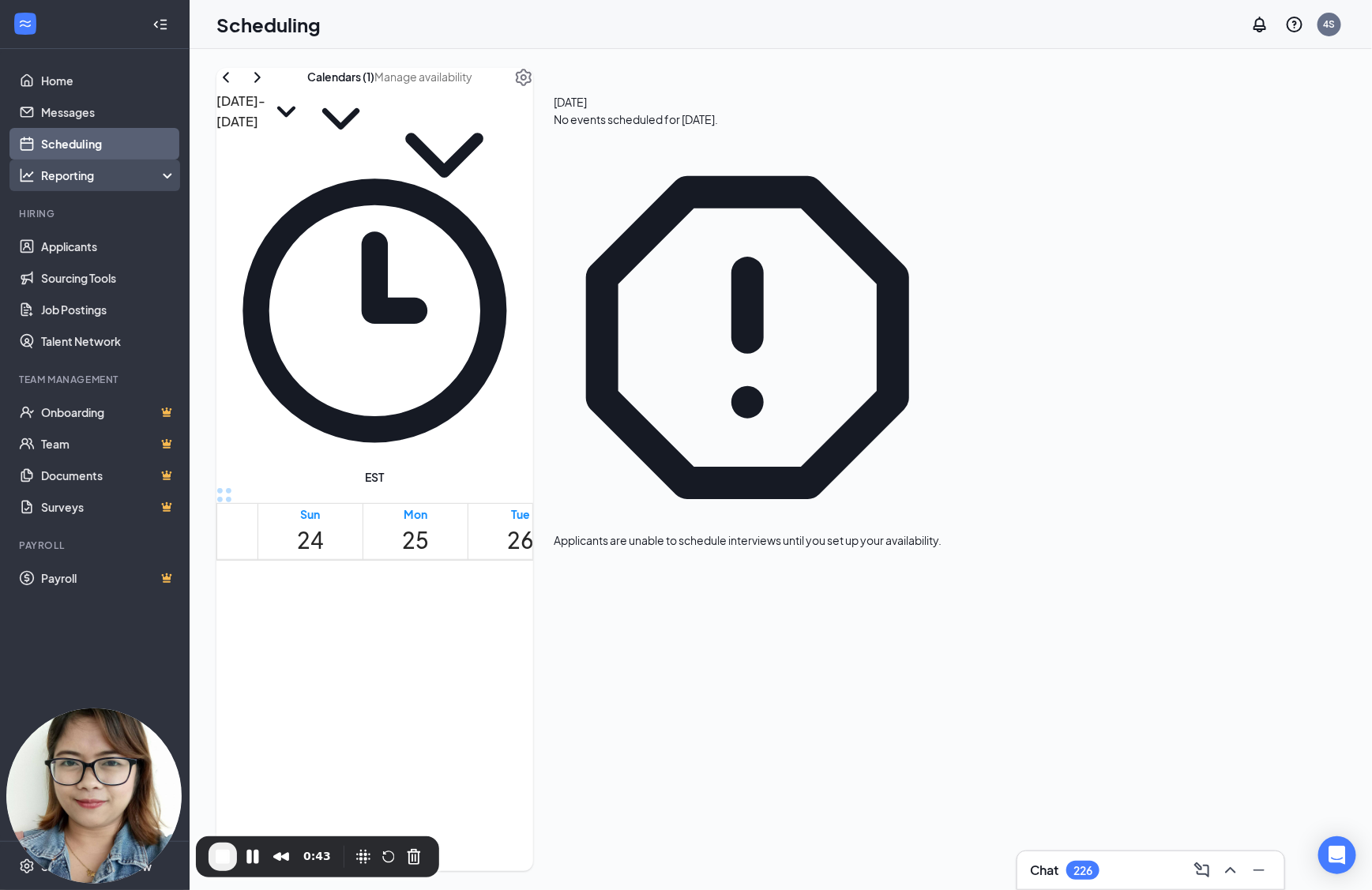
click at [103, 177] on div "Reporting" at bounding box center [109, 175] width 136 height 15
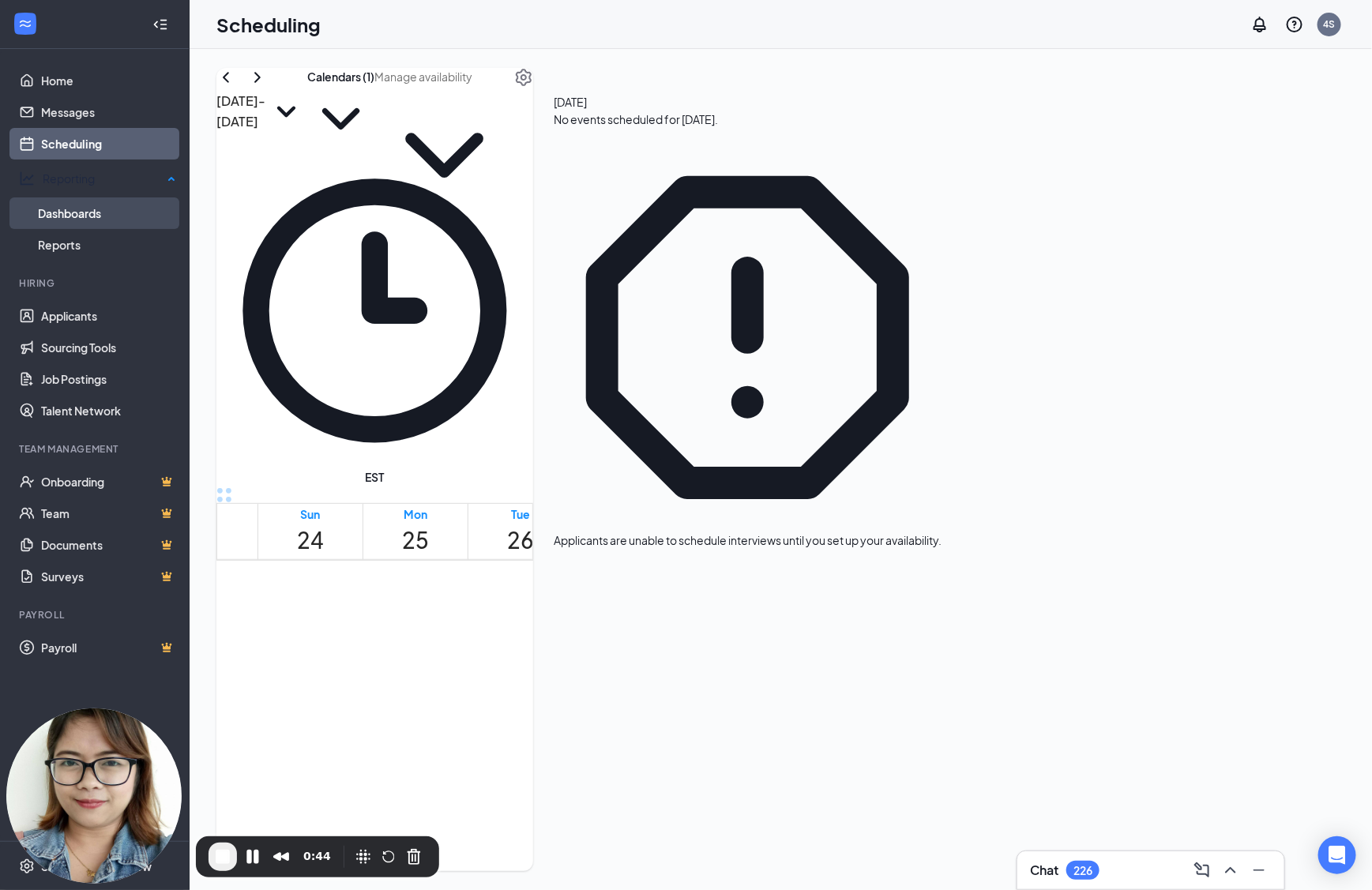
click at [104, 205] on link "Dashboards" at bounding box center [107, 213] width 139 height 32
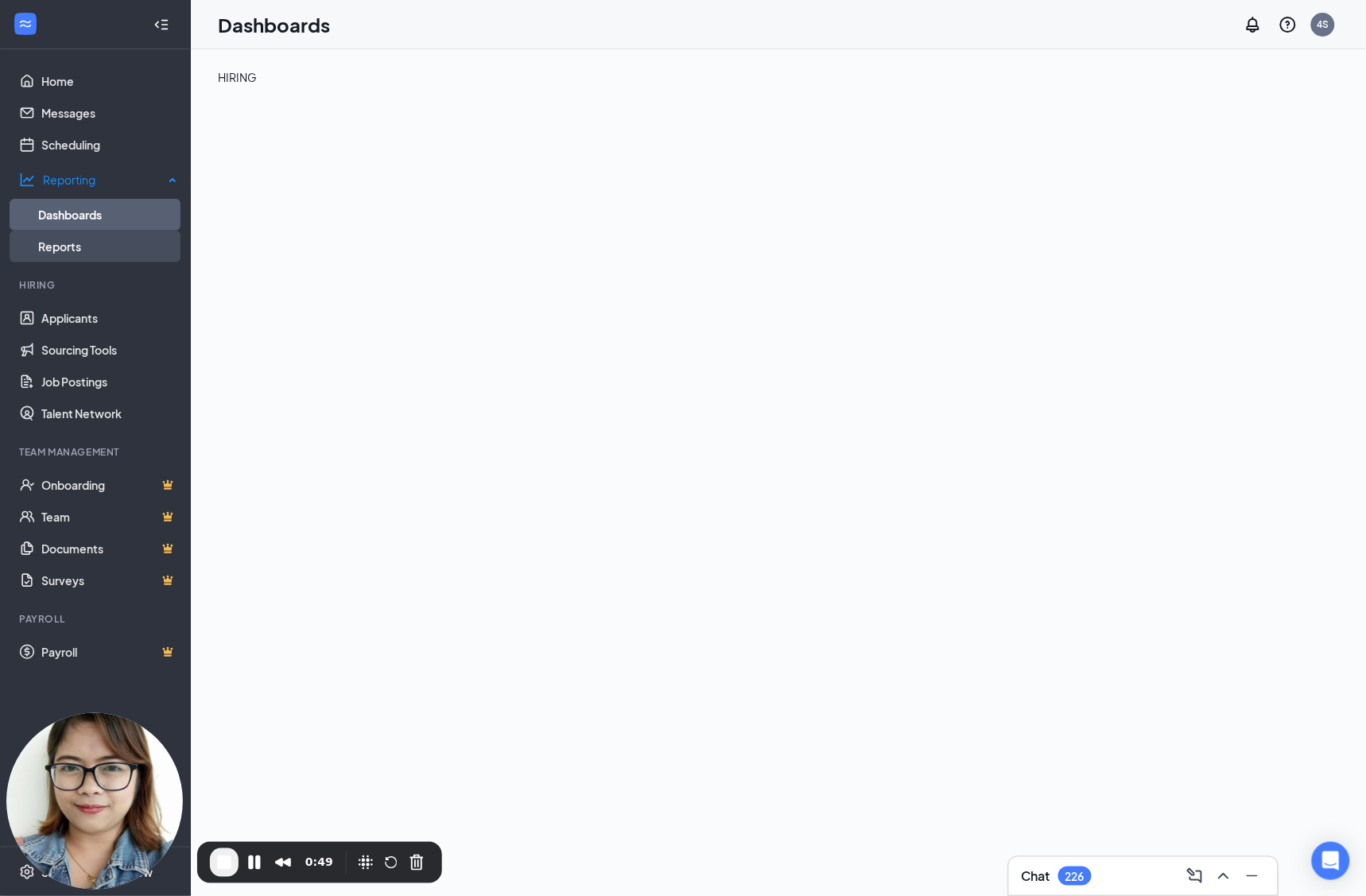
click at [98, 237] on link "Reports" at bounding box center [108, 246] width 140 height 32
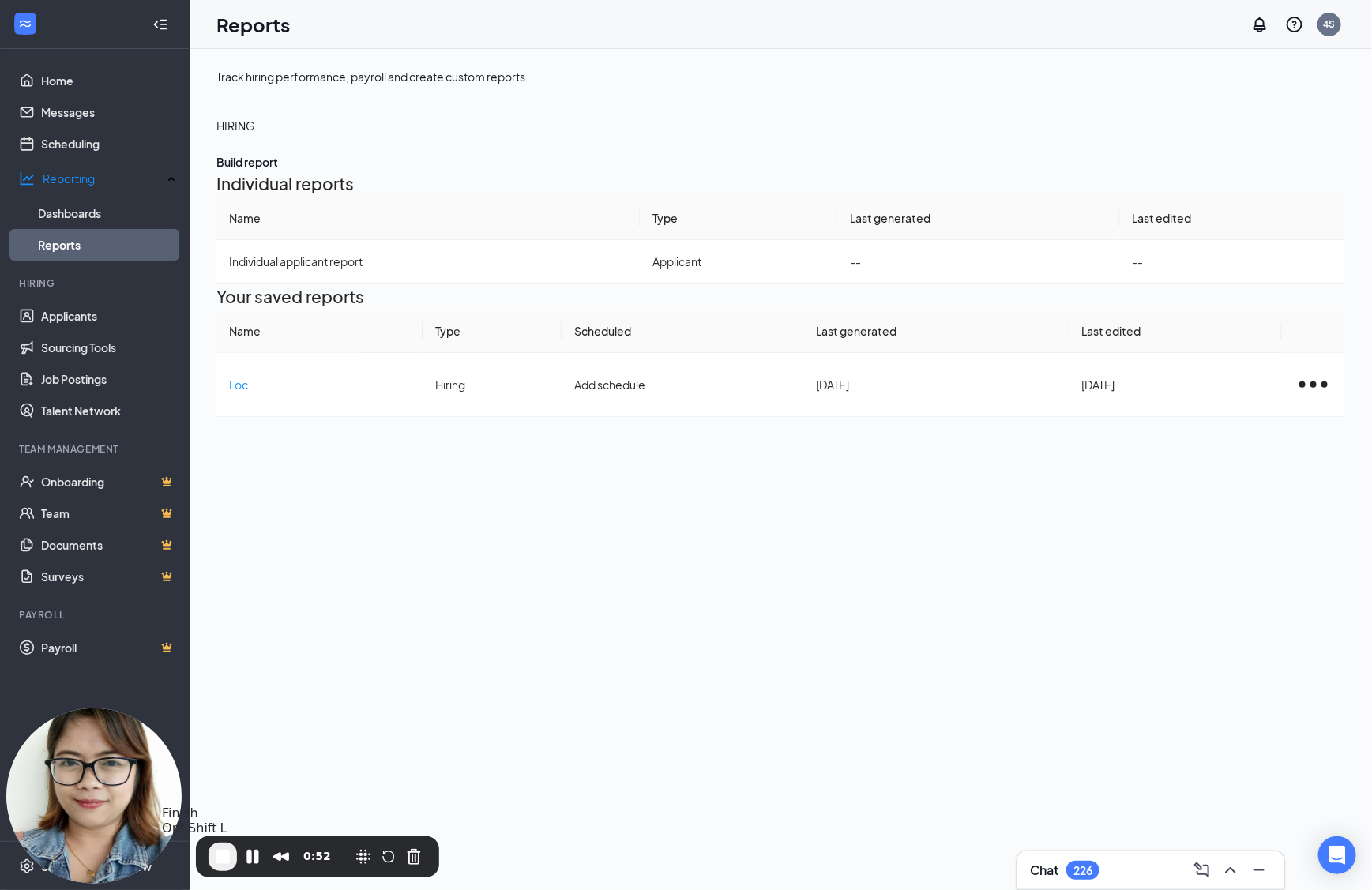
click at [219, 865] on span "End Recording" at bounding box center [222, 857] width 19 height 19
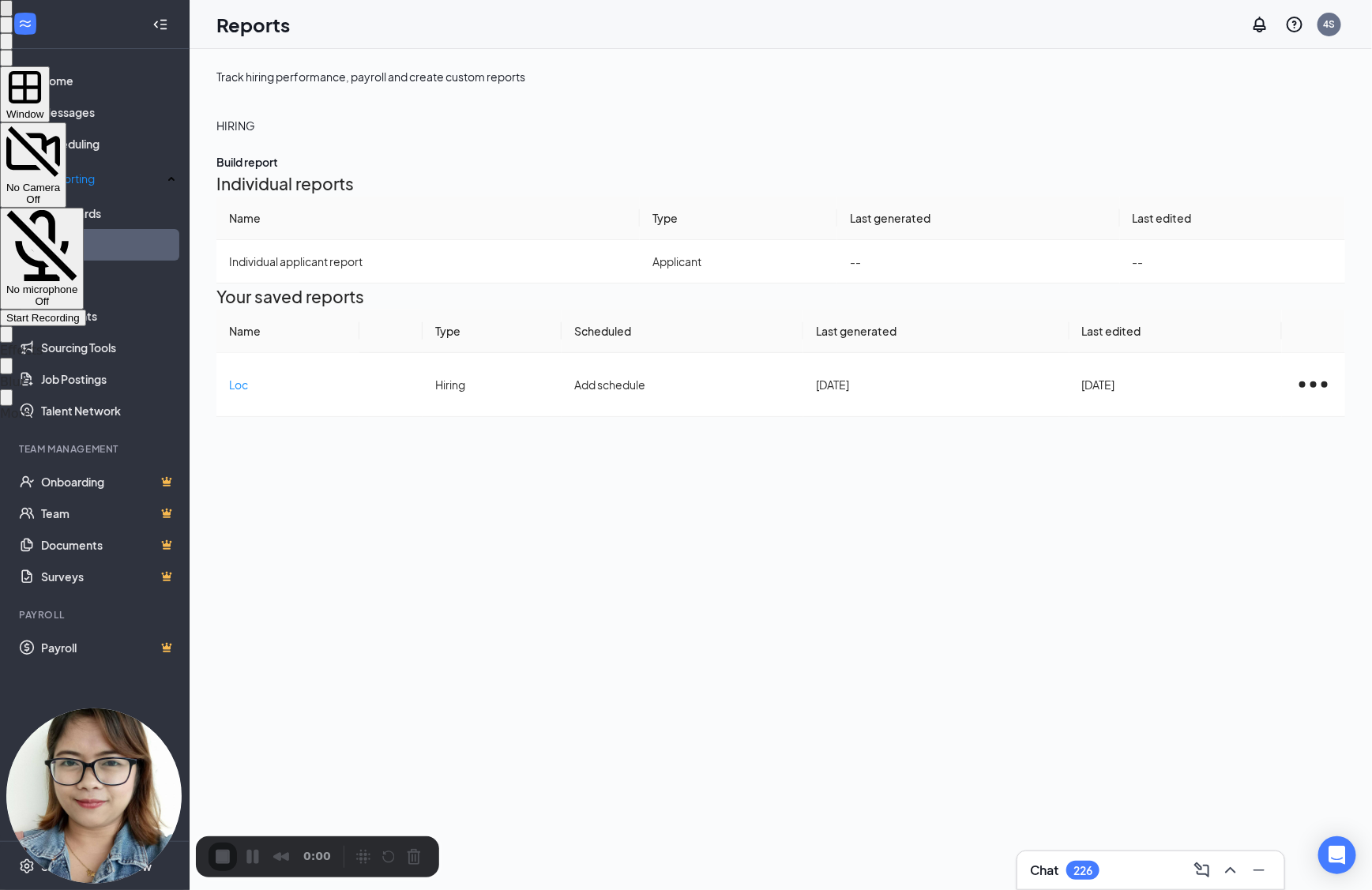
click at [80, 311] on span "Start Recording" at bounding box center [43, 317] width 73 height 12
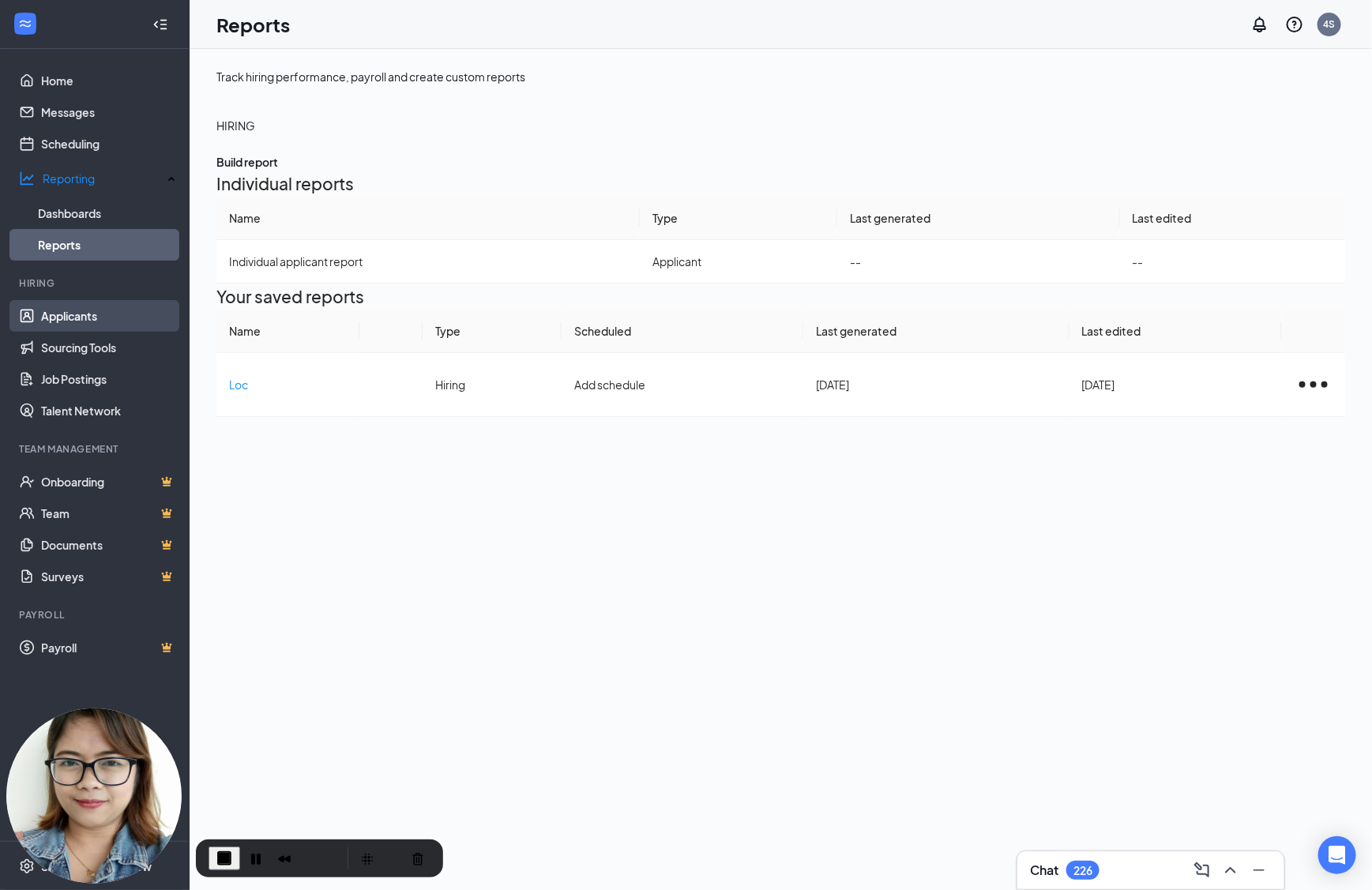
click at [100, 313] on link "Applicants" at bounding box center [108, 315] width 135 height 32
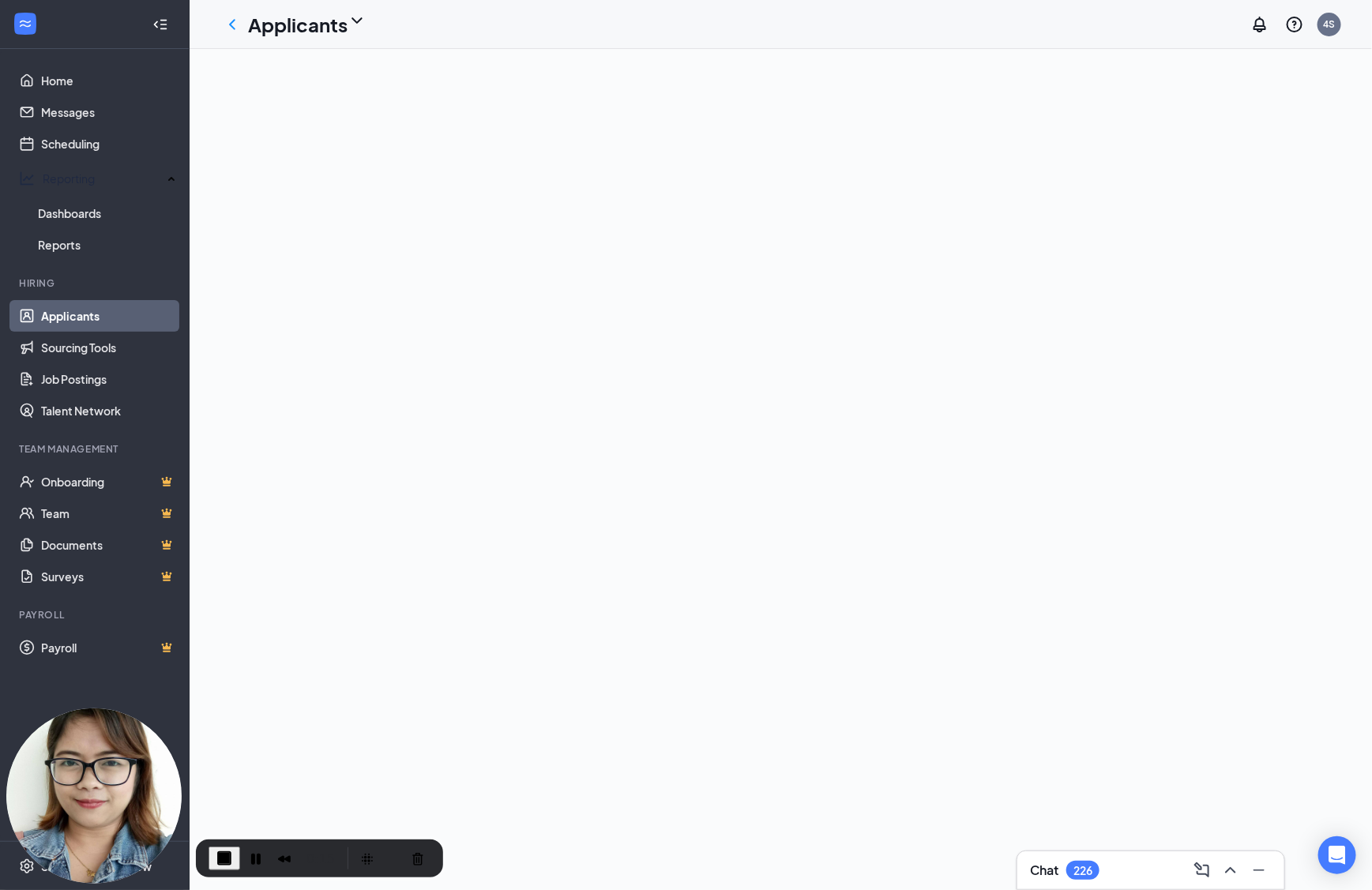
click at [125, 324] on link "Applicants" at bounding box center [108, 315] width 135 height 32
click at [124, 331] on link "Sourcing Tools" at bounding box center [108, 347] width 135 height 32
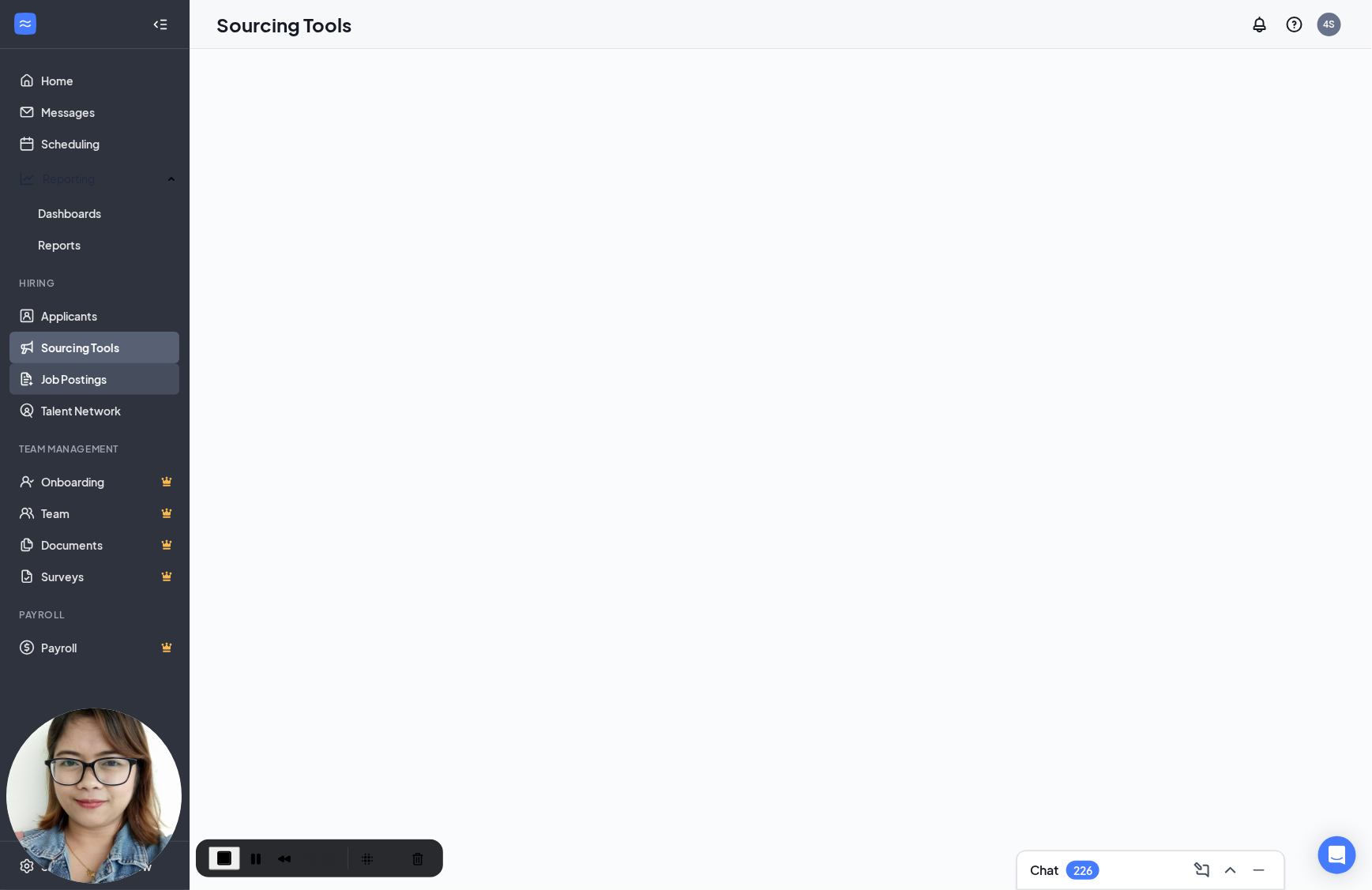
click at [124, 373] on link "Job Postings" at bounding box center [108, 378] width 135 height 32
click at [129, 406] on link "Talent Network" at bounding box center [108, 410] width 135 height 32
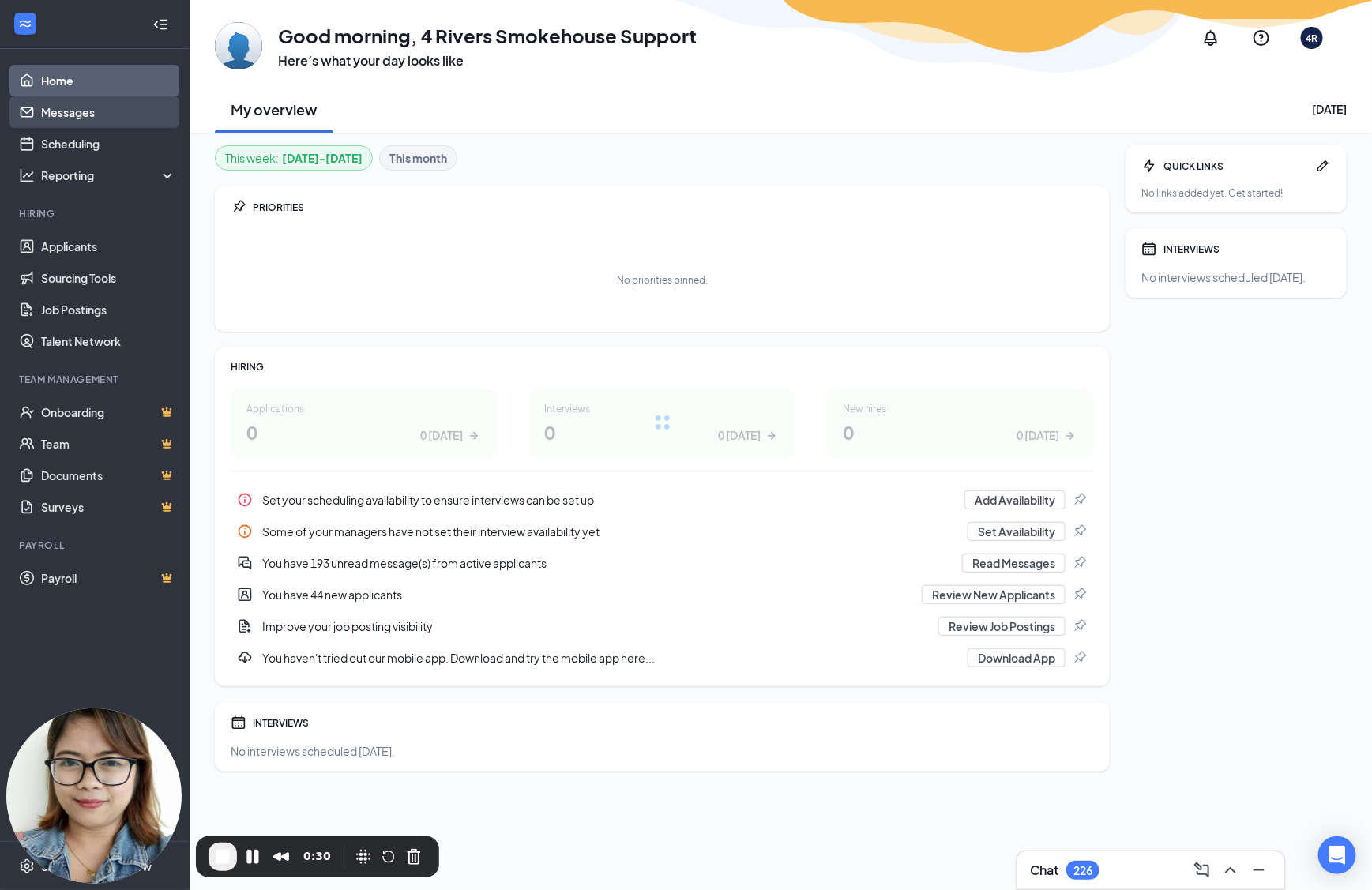
click at [111, 120] on link "Messages" at bounding box center [108, 111] width 135 height 32
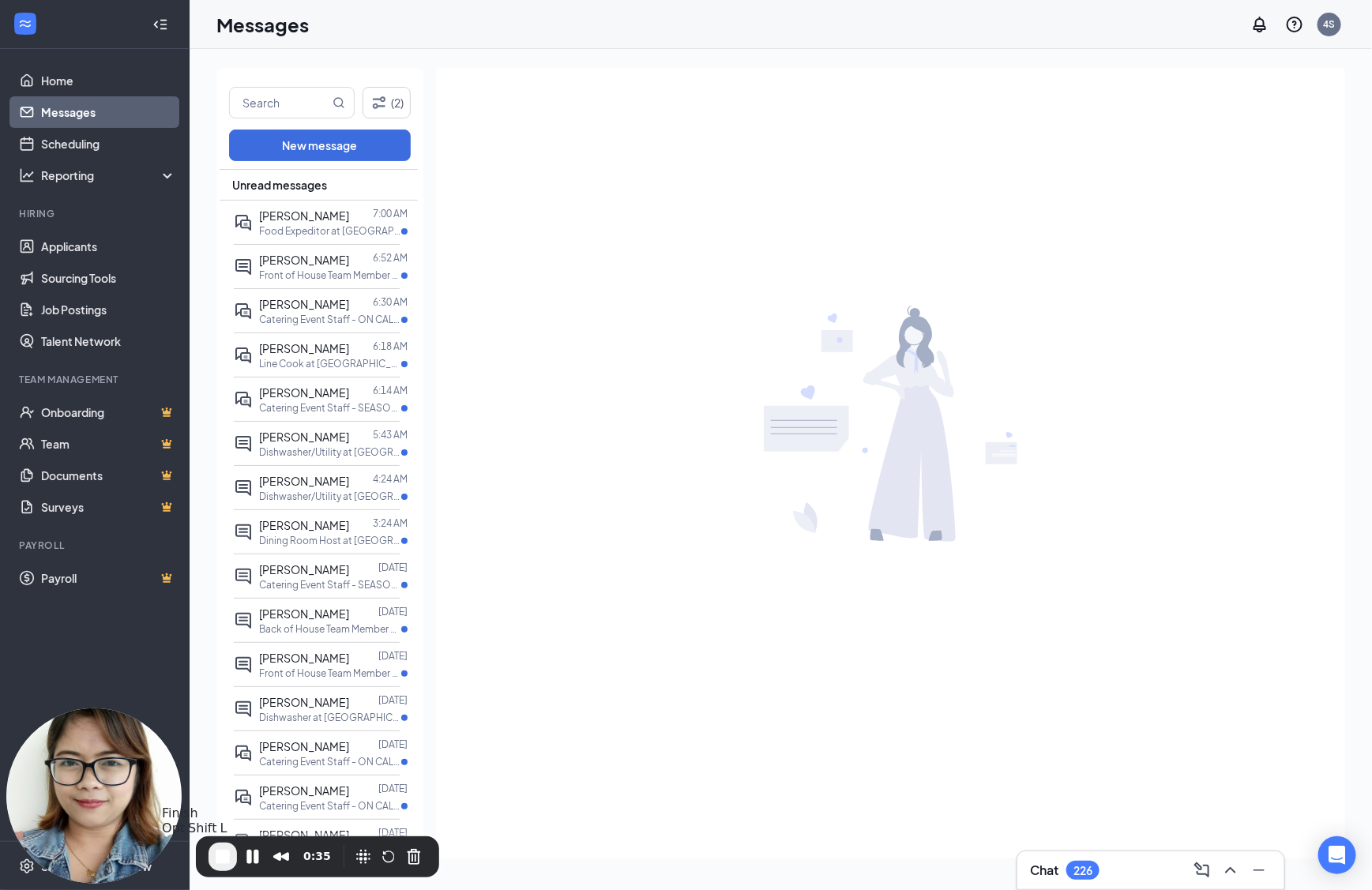
click at [224, 847] on span "End Recording" at bounding box center [222, 857] width 19 height 19
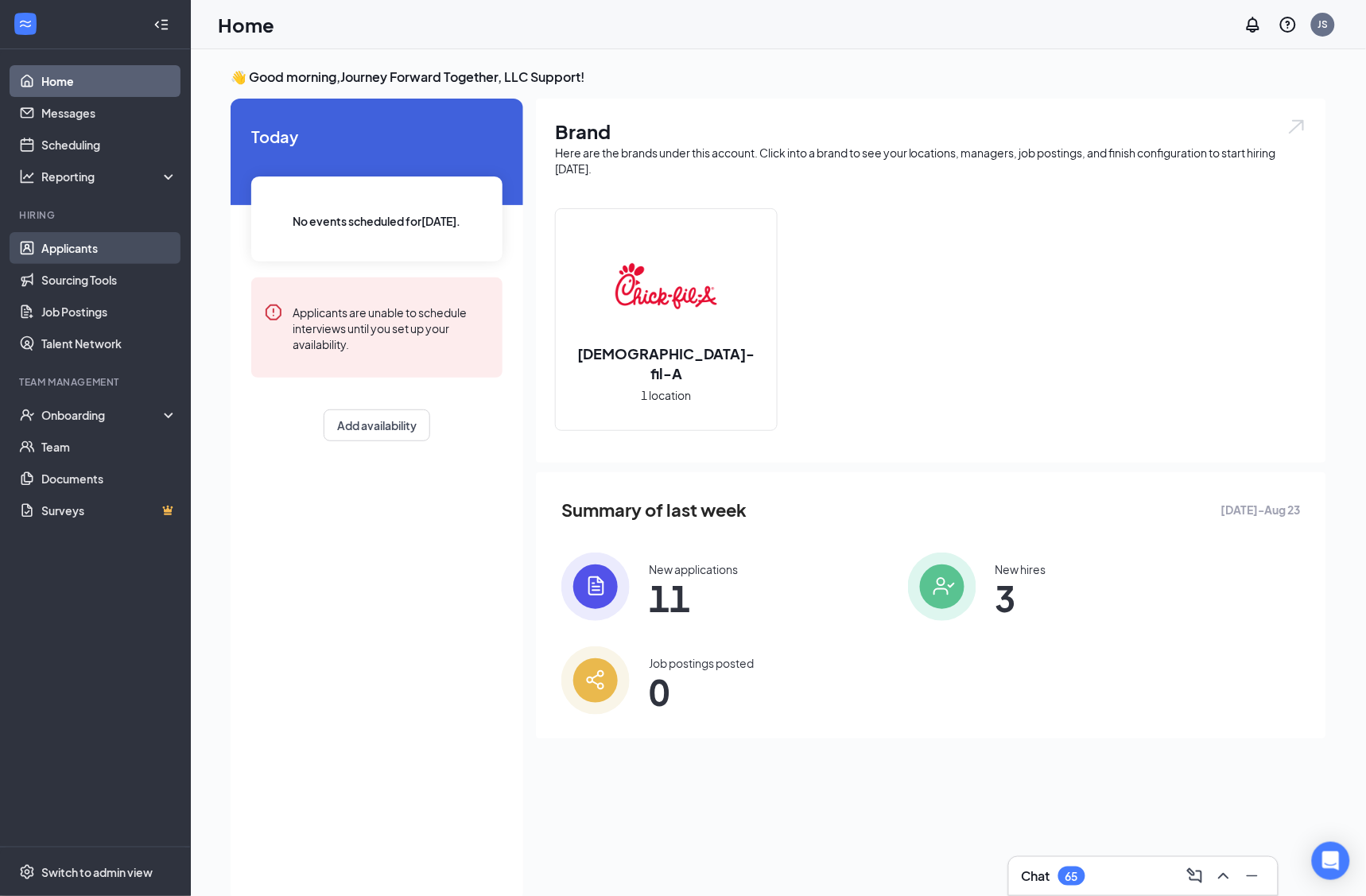
click at [128, 247] on link "Applicants" at bounding box center [109, 248] width 136 height 32
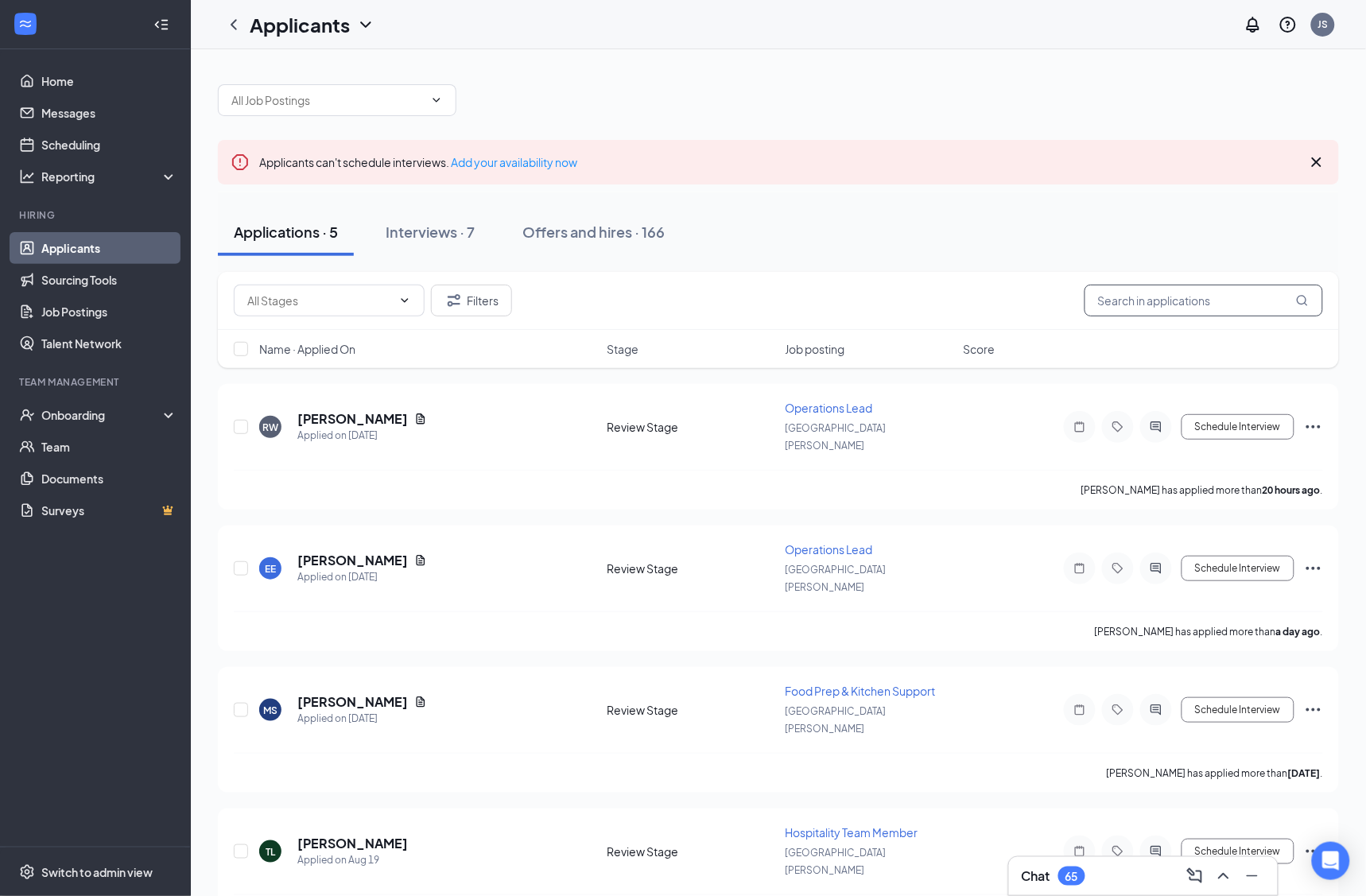
click at [1235, 295] on input "text" at bounding box center [1204, 300] width 239 height 32
paste input "[PERSON_NAME]"
type input "[PERSON_NAME]"
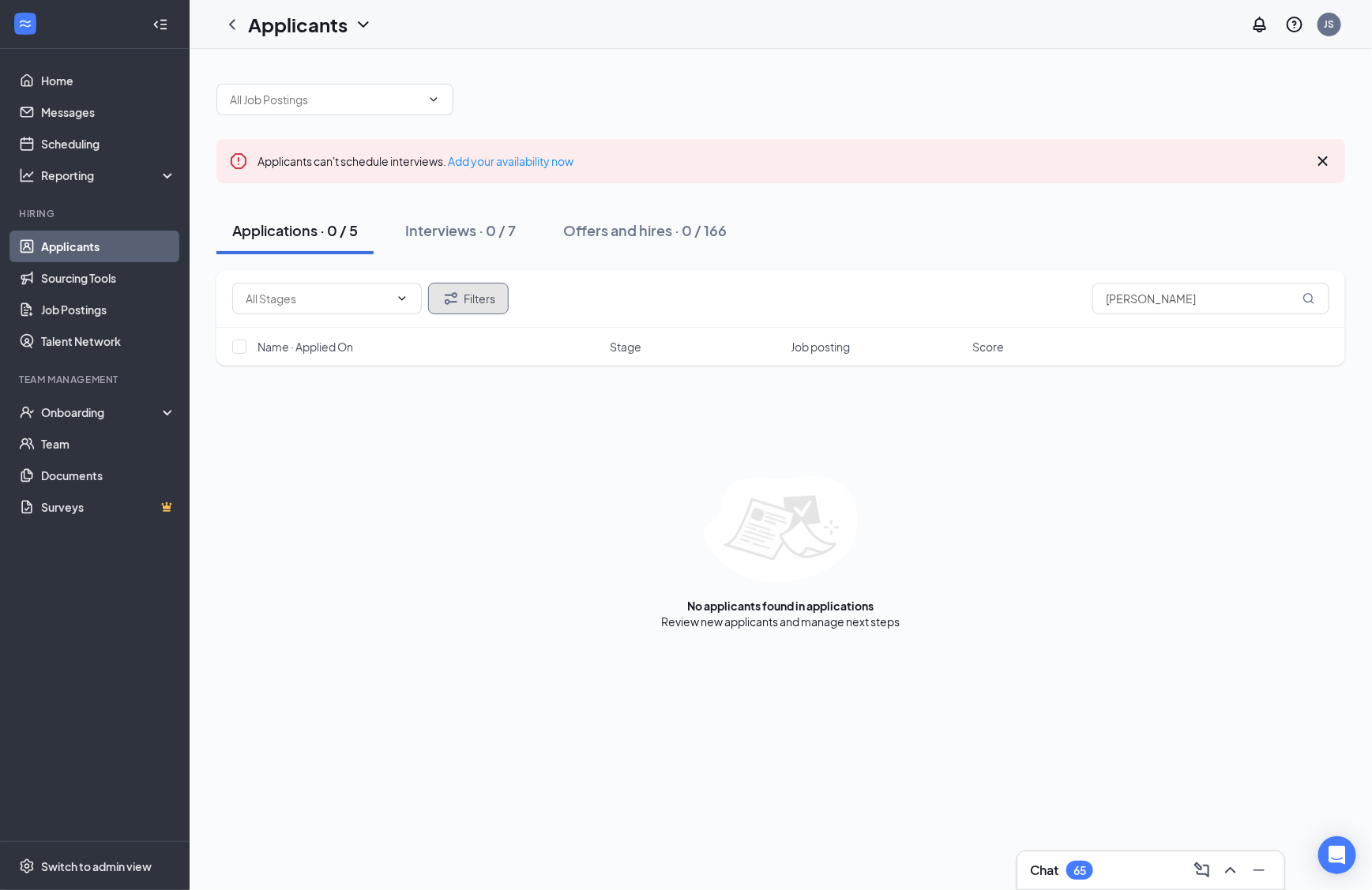
click at [471, 298] on button "Filters" at bounding box center [468, 298] width 81 height 32
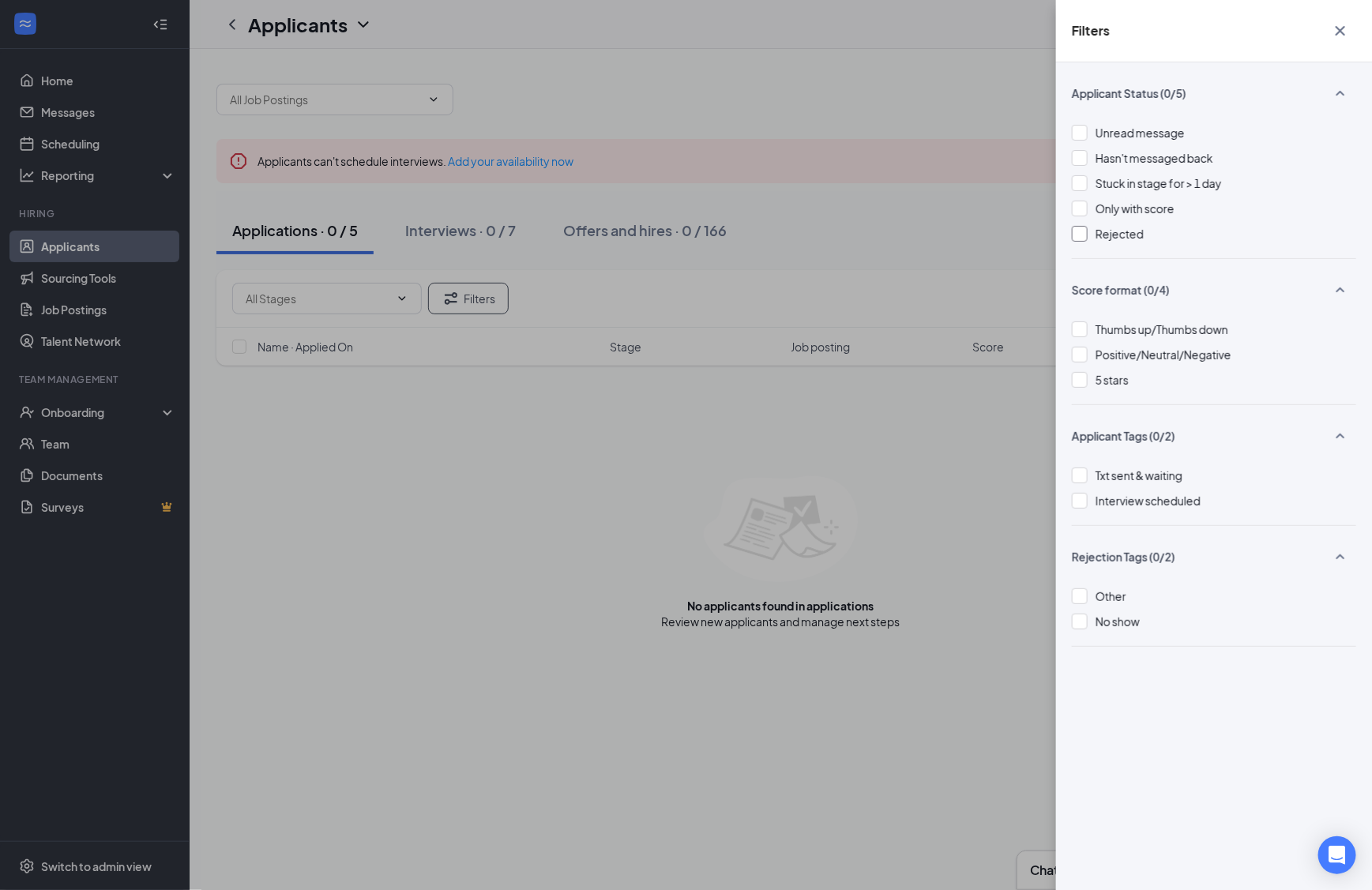
click at [1073, 235] on div at bounding box center [1079, 233] width 15 height 15
click at [771, 435] on div "Filters Applicant Status (1/5) Unread message Hasn't messaged back Stuck in sta…" at bounding box center [686, 445] width 1372 height 890
click at [887, 191] on div "Filters Applicant Status (1/5) Unread message Hasn't messaged back Stuck in sta…" at bounding box center [686, 445] width 1372 height 890
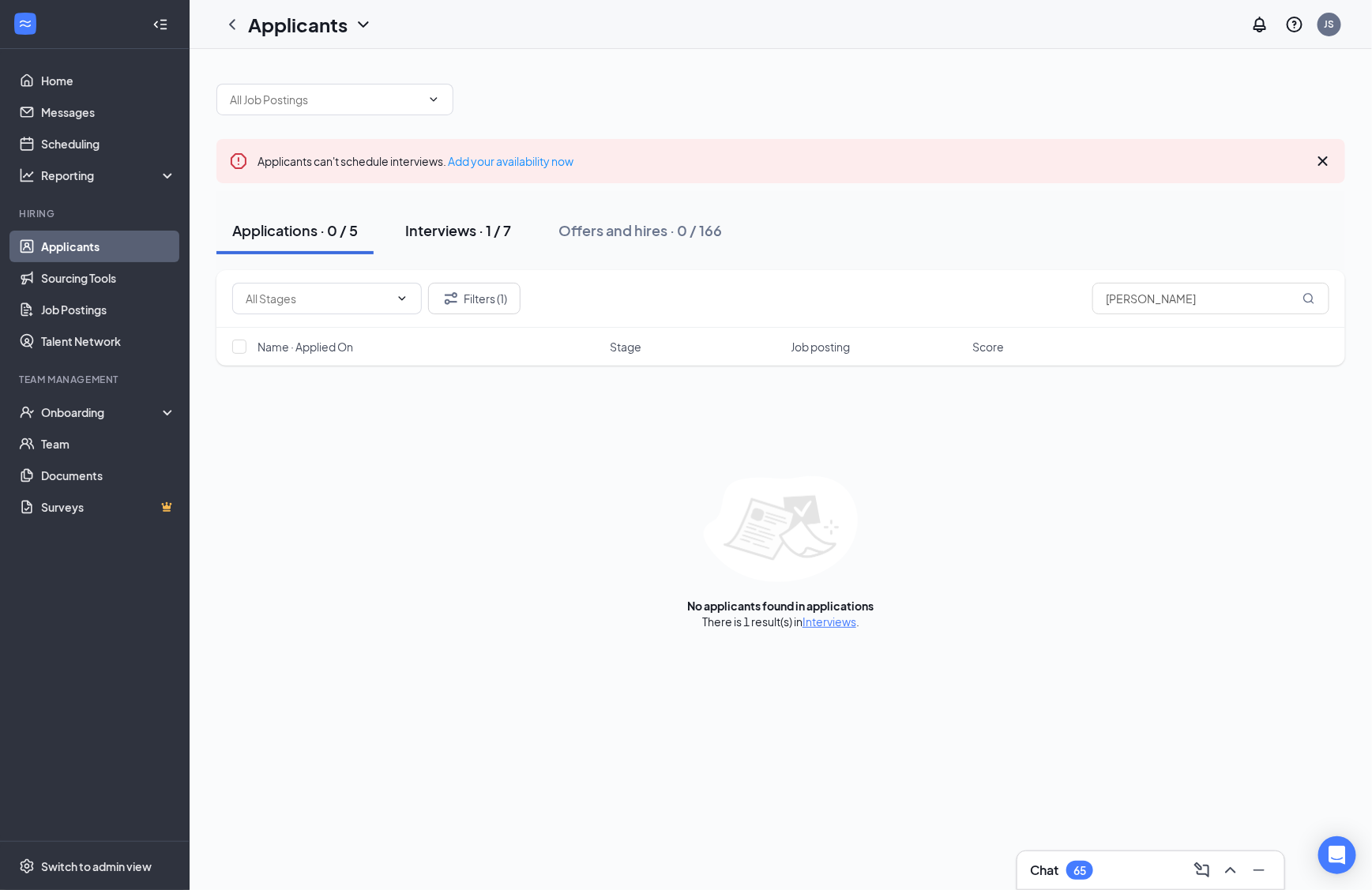
click at [490, 225] on div "Interviews · 1 / 7" at bounding box center [457, 230] width 106 height 20
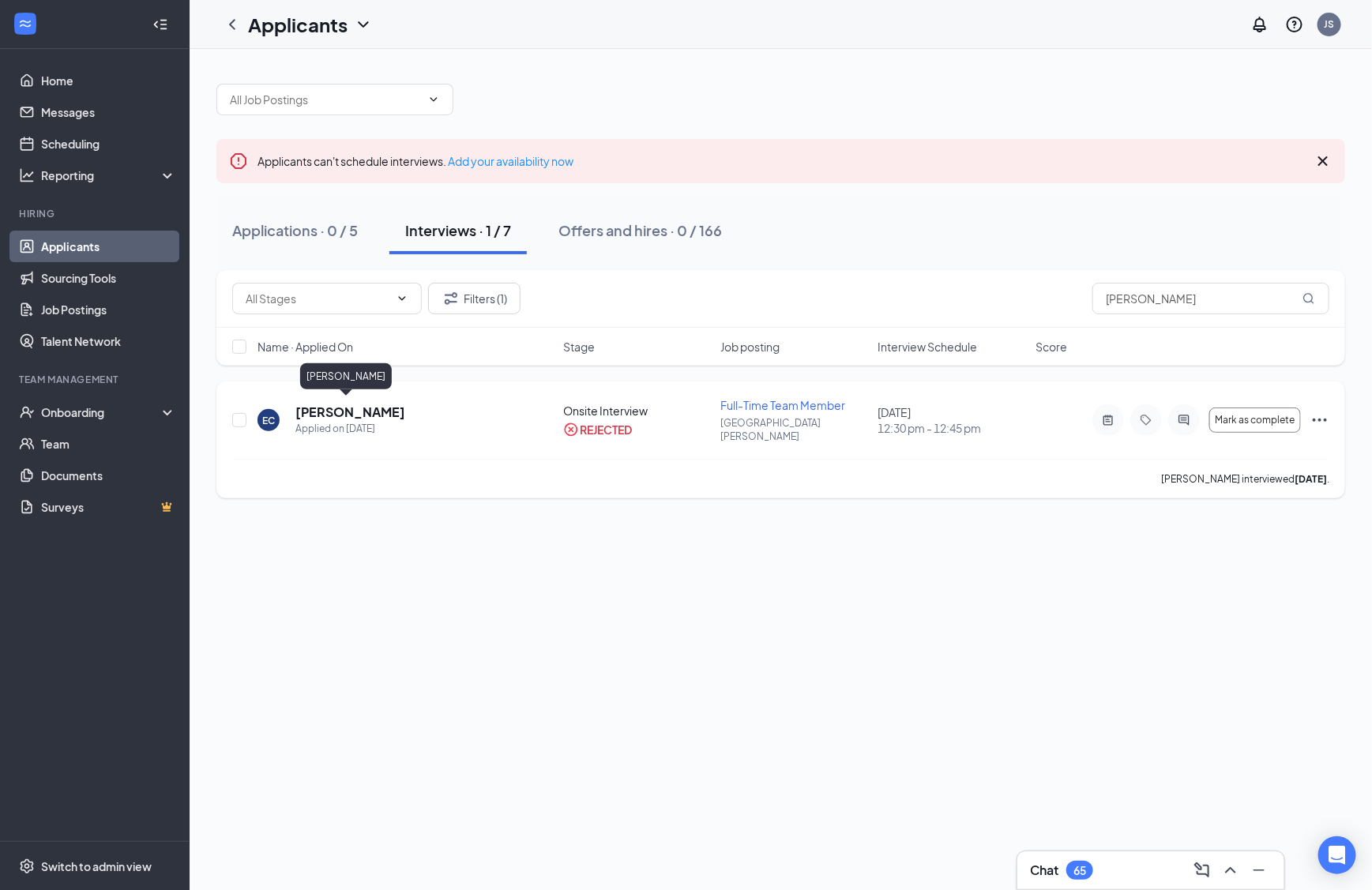
click at [330, 406] on h5 "[PERSON_NAME]" at bounding box center [350, 412] width 110 height 17
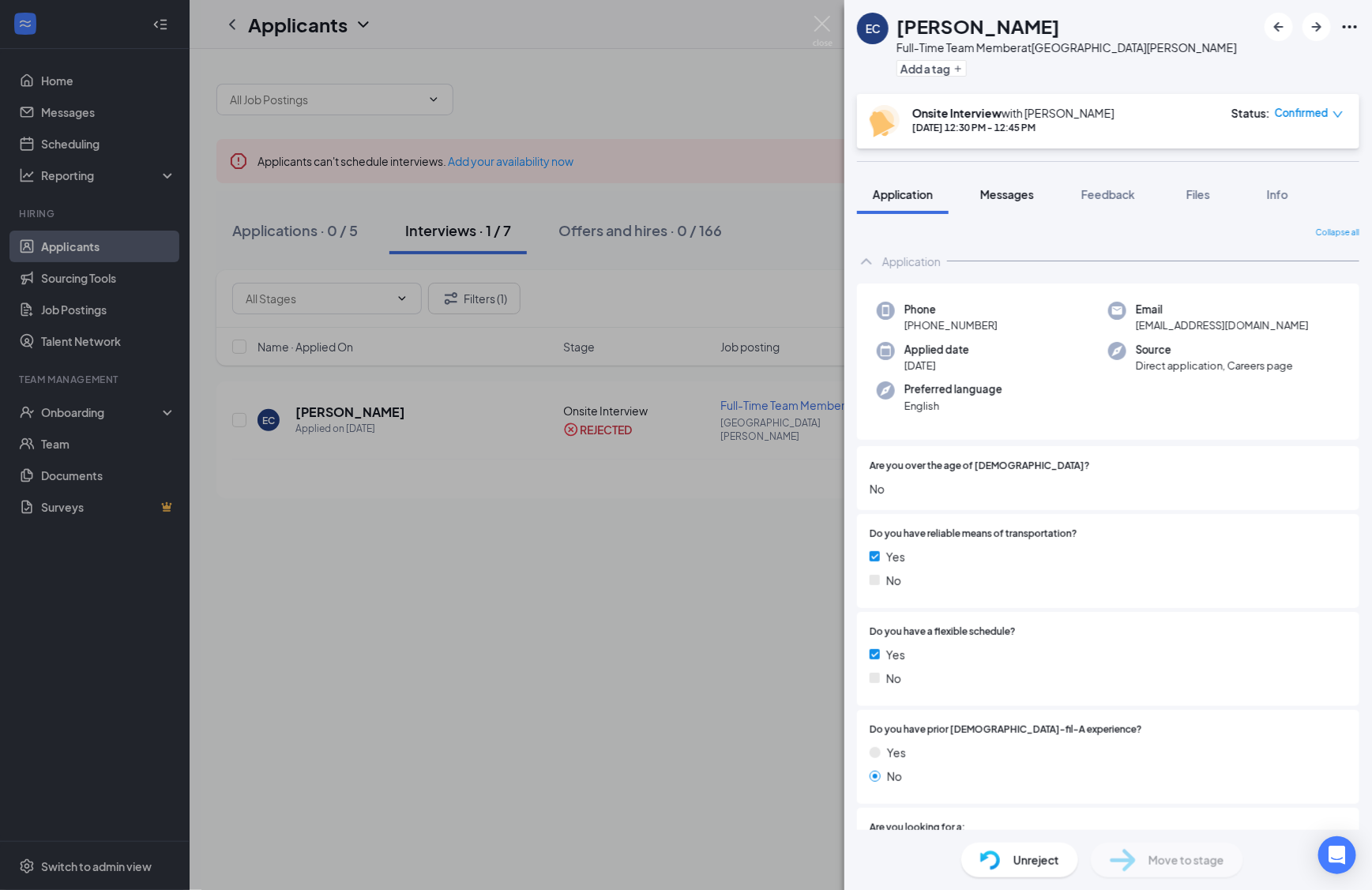
click at [1000, 182] on button "Messages" at bounding box center [1007, 195] width 85 height 40
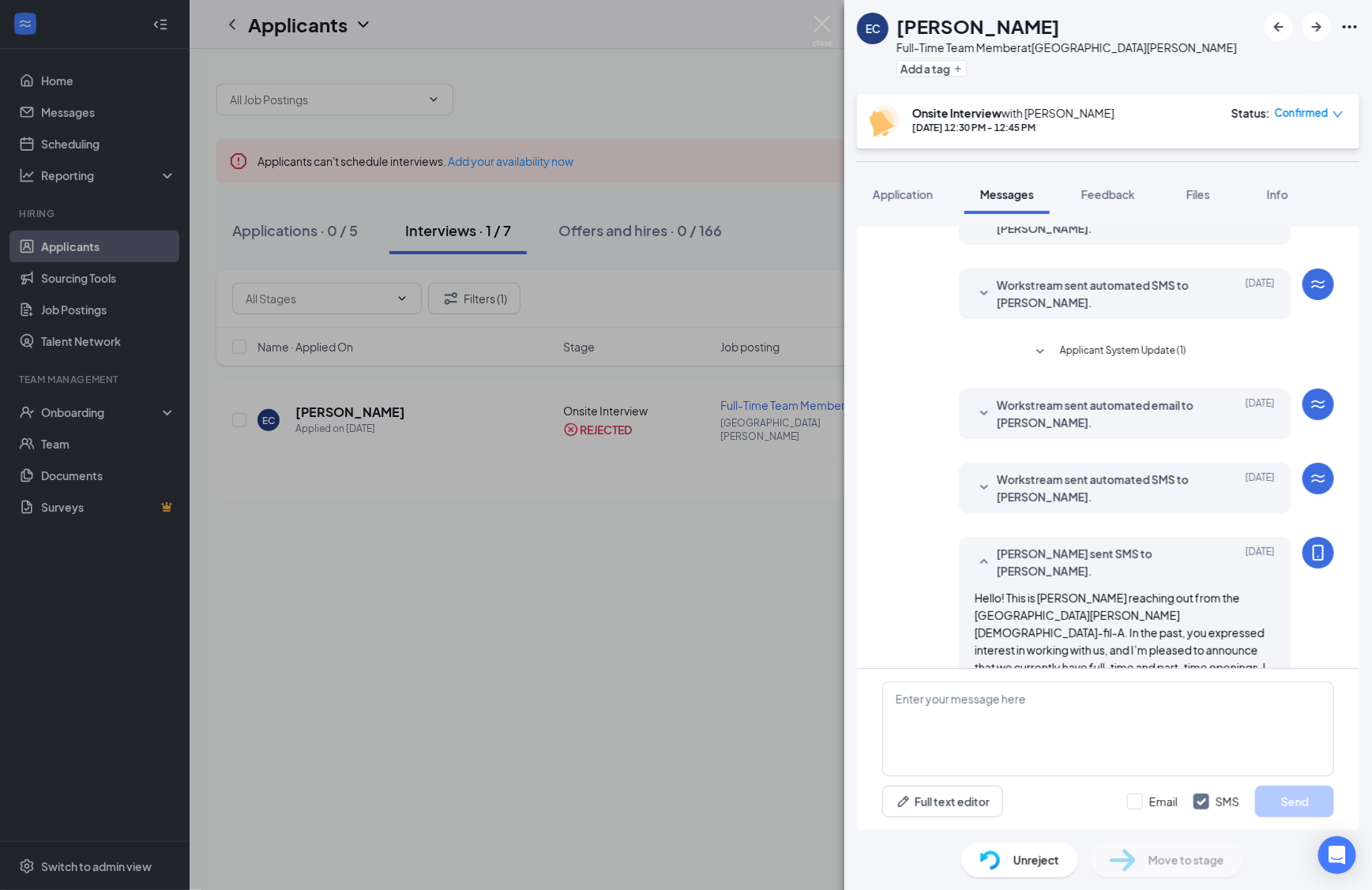
scroll to position [214, 0]
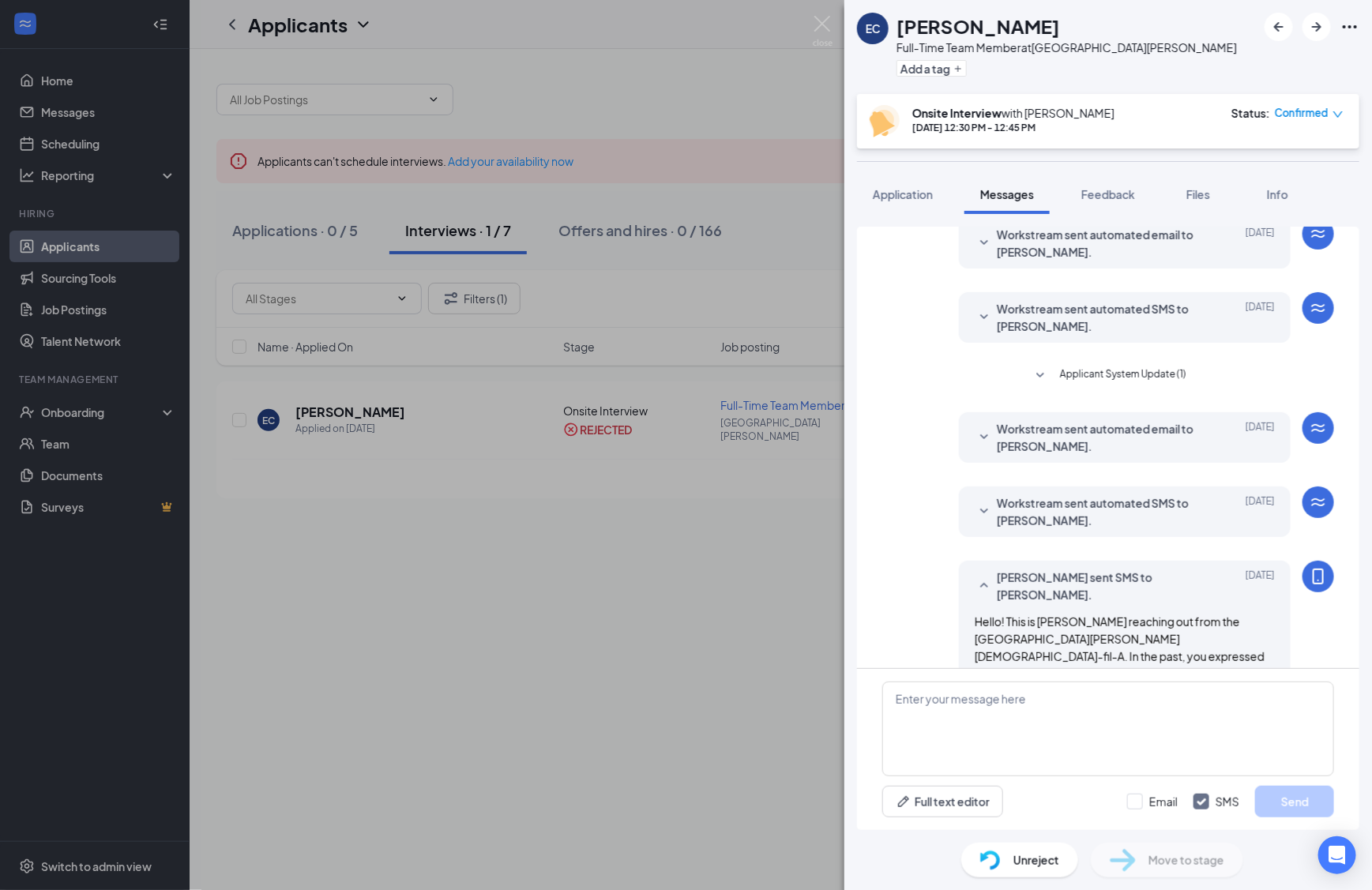
click at [1034, 373] on icon "SmallChevronDown" at bounding box center [1040, 376] width 19 height 19
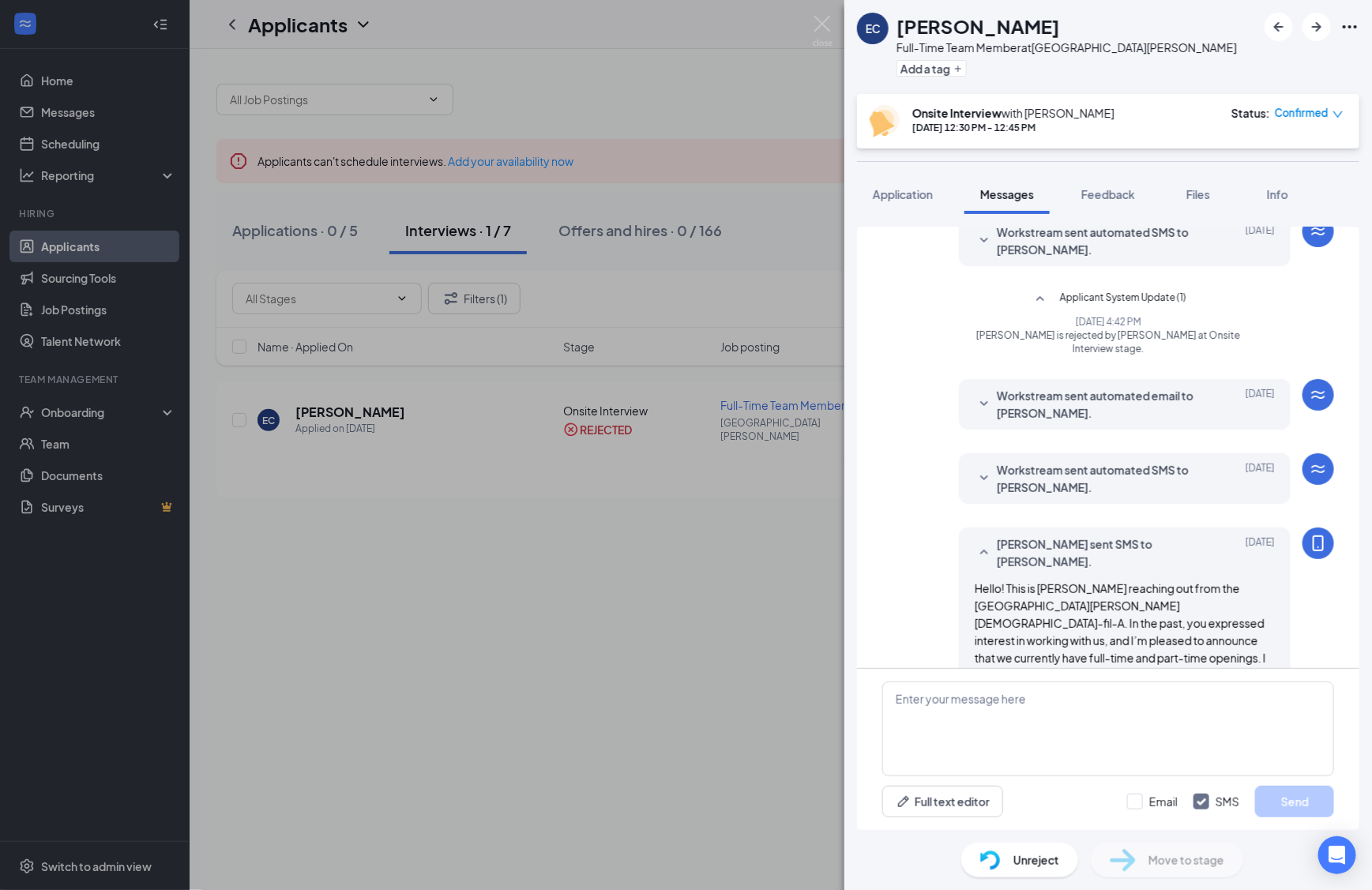
scroll to position [447, 0]
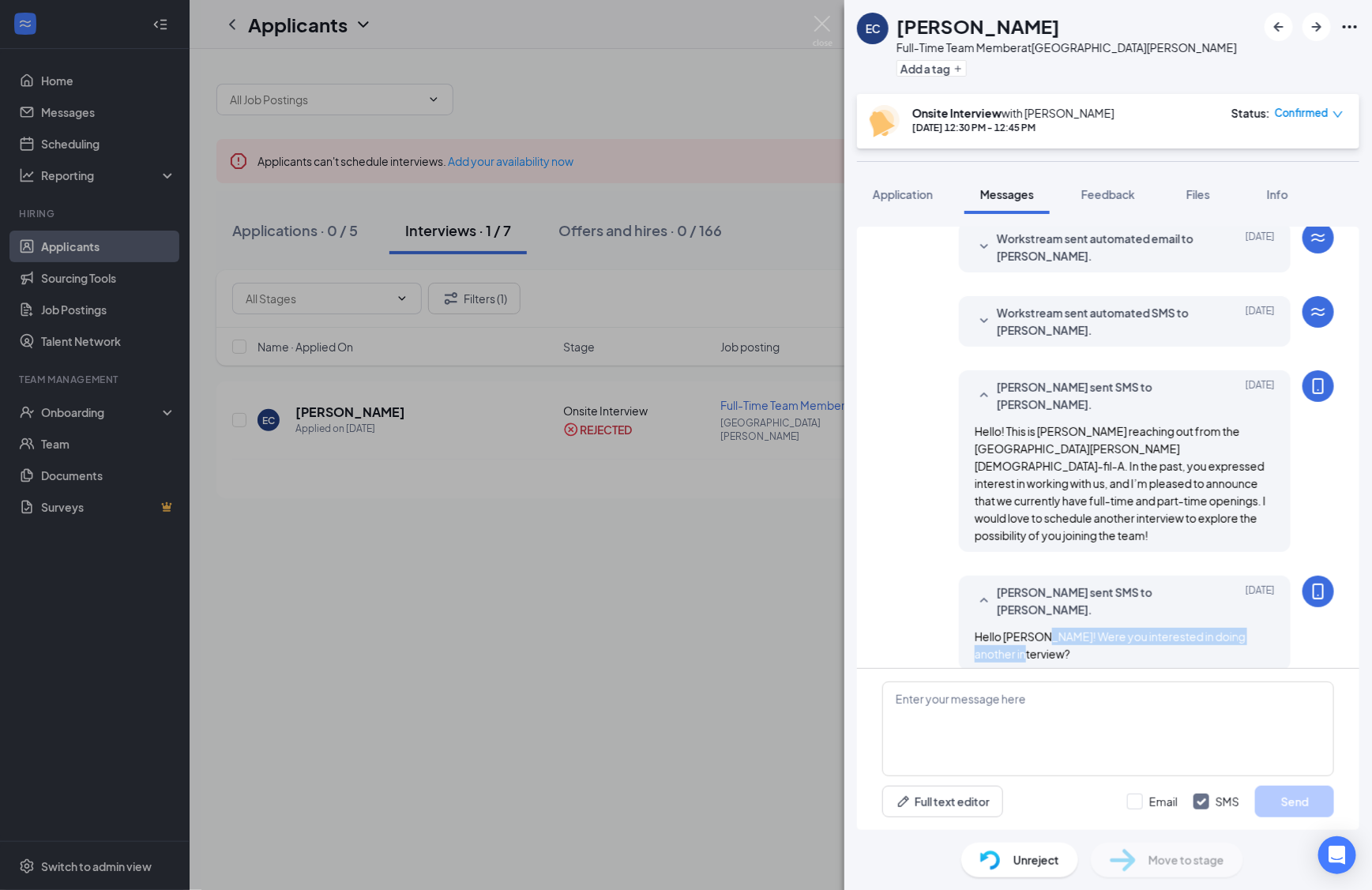
drag, startPoint x: 1025, startPoint y: 622, endPoint x: 1038, endPoint y: 645, distance: 26.4
click at [1038, 645] on div "[PERSON_NAME] sent SMS to [PERSON_NAME]. [DATE] Hello [PERSON_NAME]! Were you i…" at bounding box center [1125, 623] width 331 height 95
copy span "Were you interested in doing another interview?"
